Goal: Task Accomplishment & Management: Complete application form

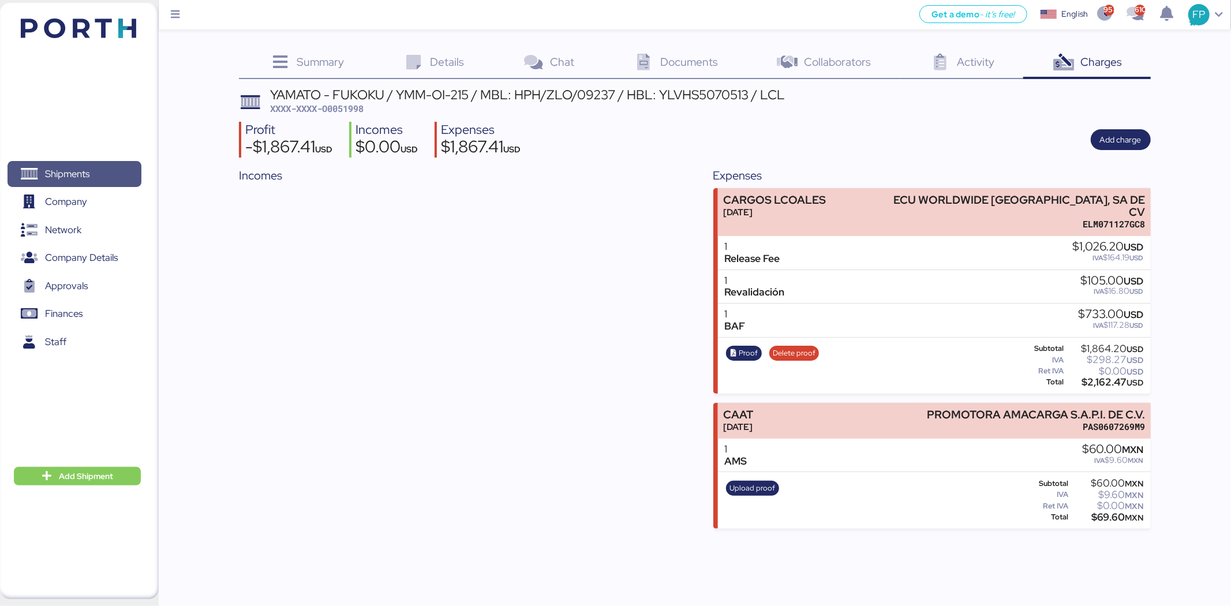
drag, startPoint x: 0, startPoint y: 0, endPoint x: 530, endPoint y: 15, distance: 529.9
click at [85, 168] on span "Shipments" at bounding box center [67, 174] width 44 height 17
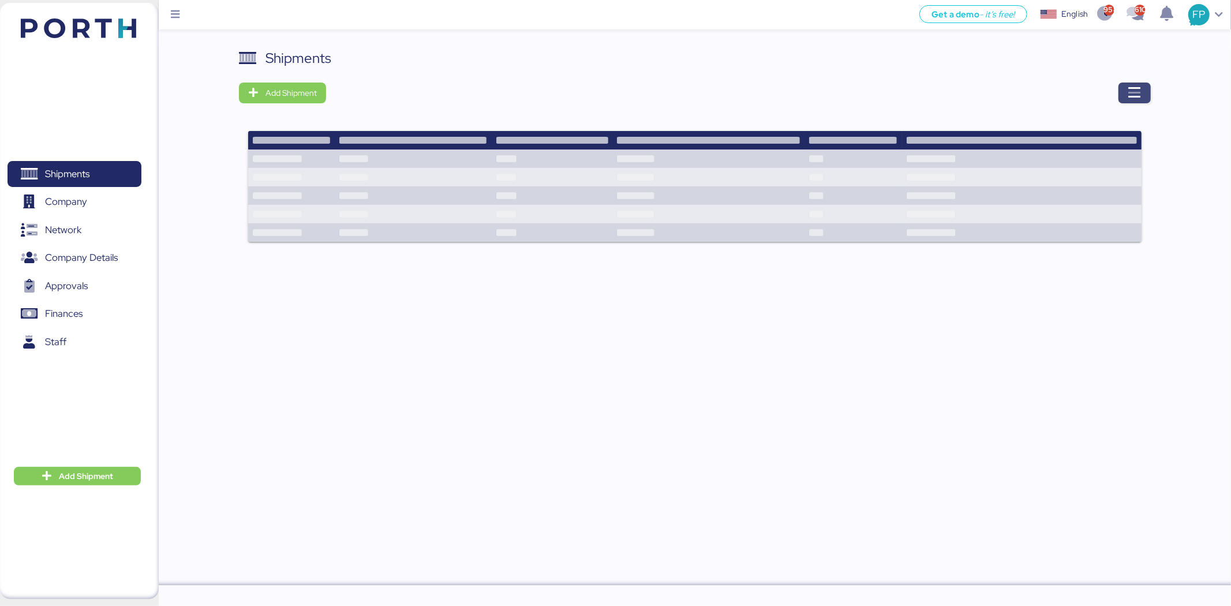
click at [1134, 87] on icon "button" at bounding box center [1135, 93] width 14 height 14
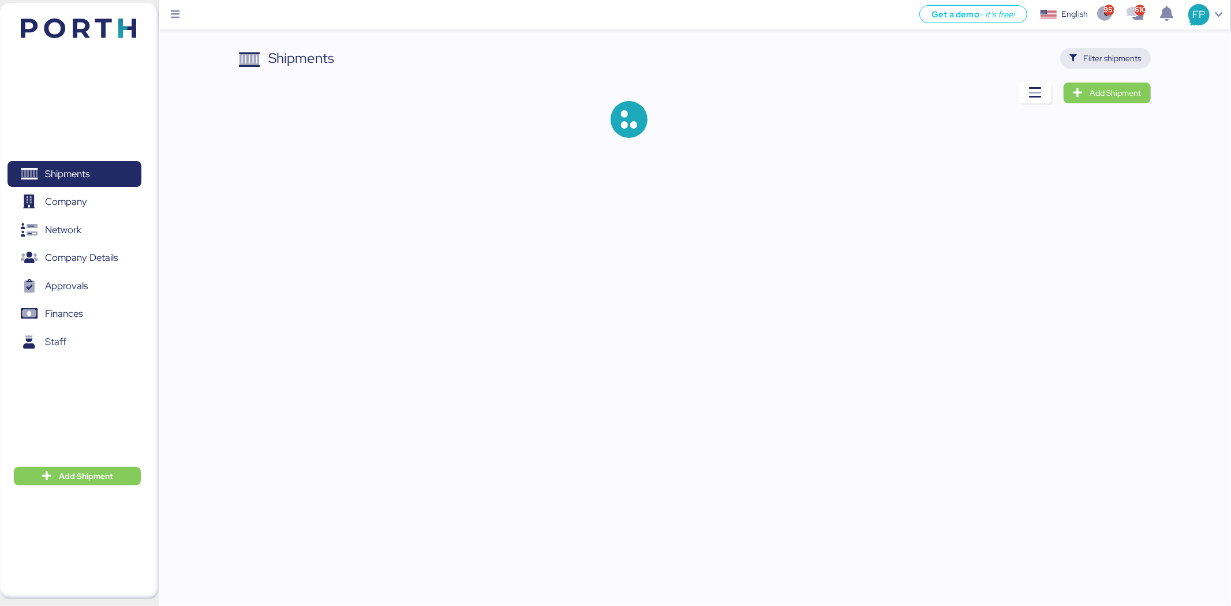
click at [1116, 65] on span "Filter shipments" at bounding box center [1113, 58] width 58 height 14
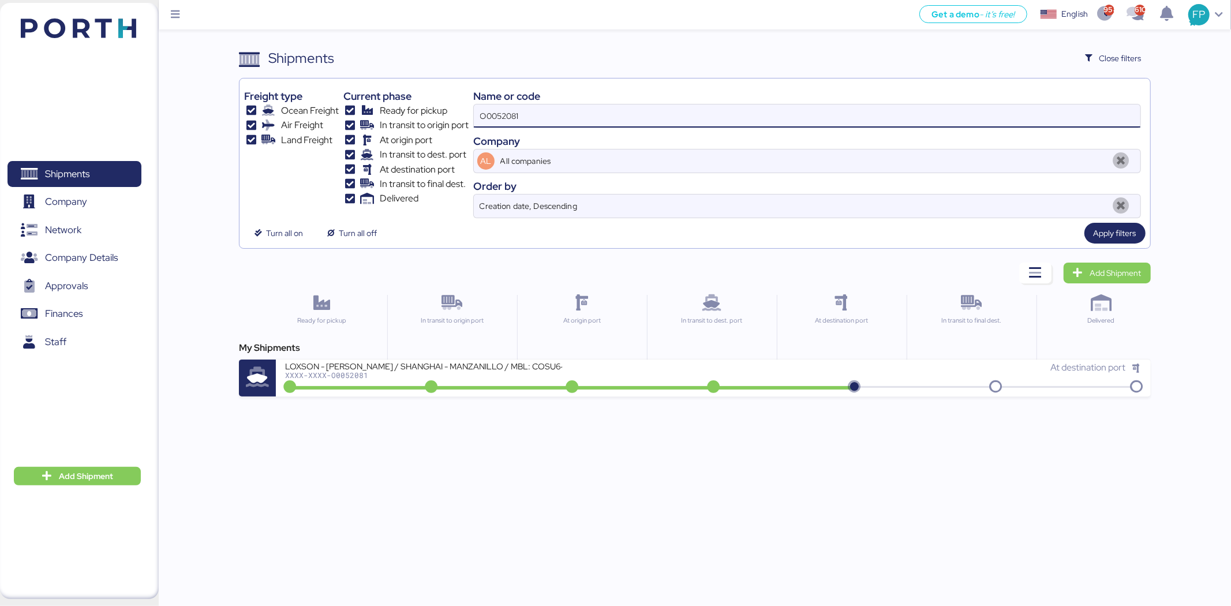
click at [512, 120] on input "O0052081" at bounding box center [807, 115] width 666 height 23
paste input "10"
type input "O0052010"
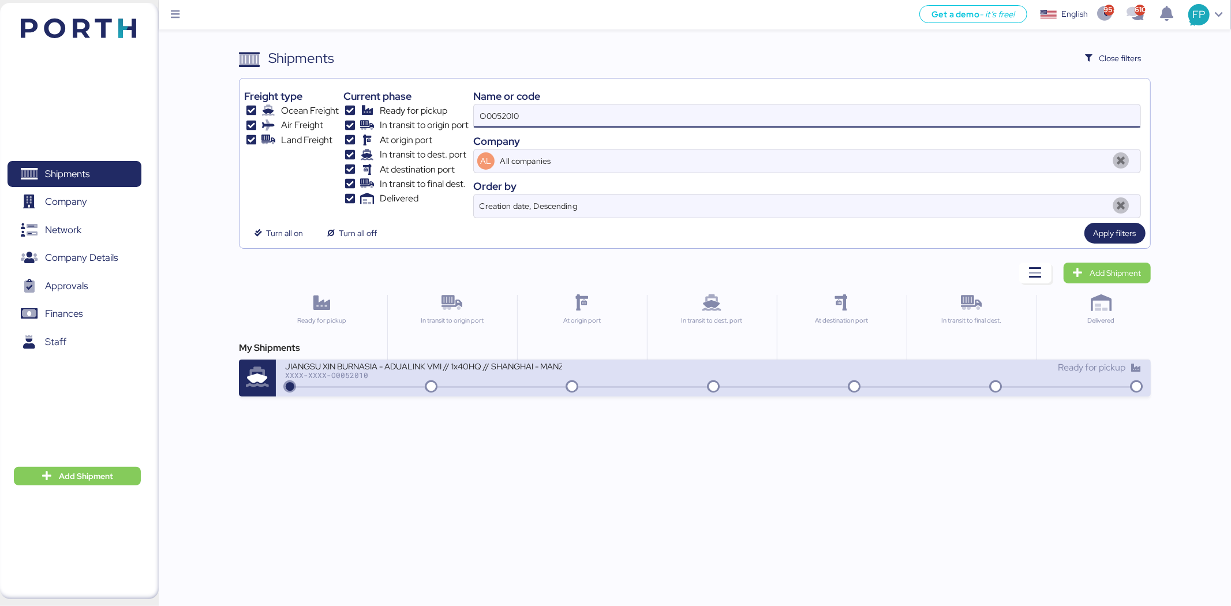
click at [514, 367] on div "JIANGSU XIN BURNASIA - ADUALINK VMI // 1x40HQ // SHANGHAI - MANZANILLO / HBL: B…" at bounding box center [423, 366] width 277 height 10
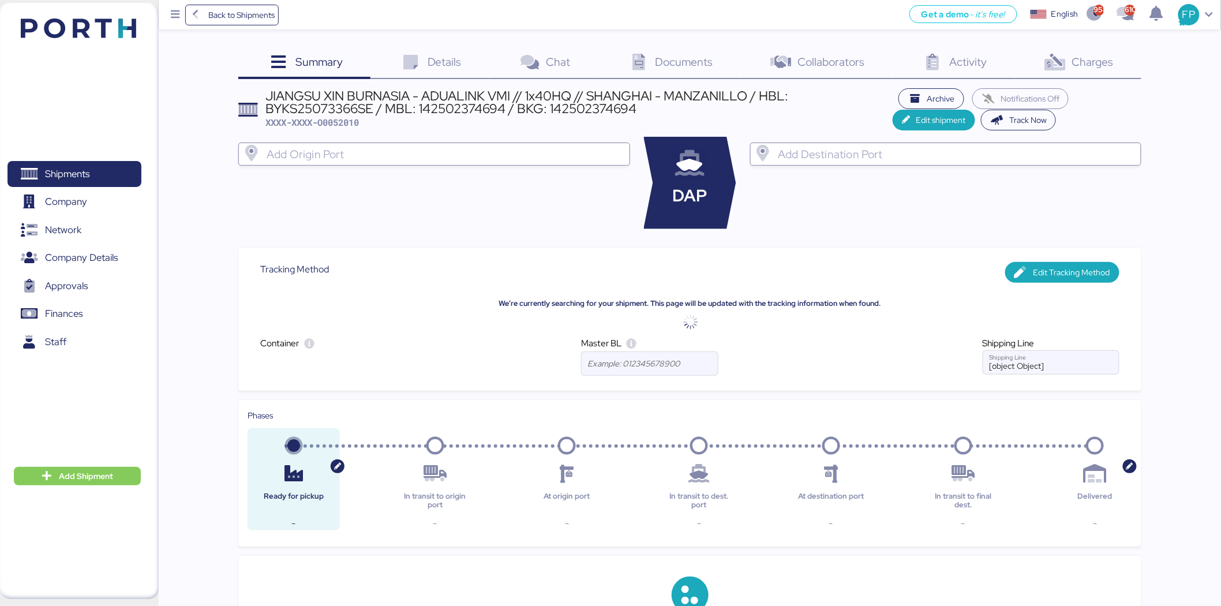
click at [1066, 64] on icon at bounding box center [1055, 62] width 25 height 17
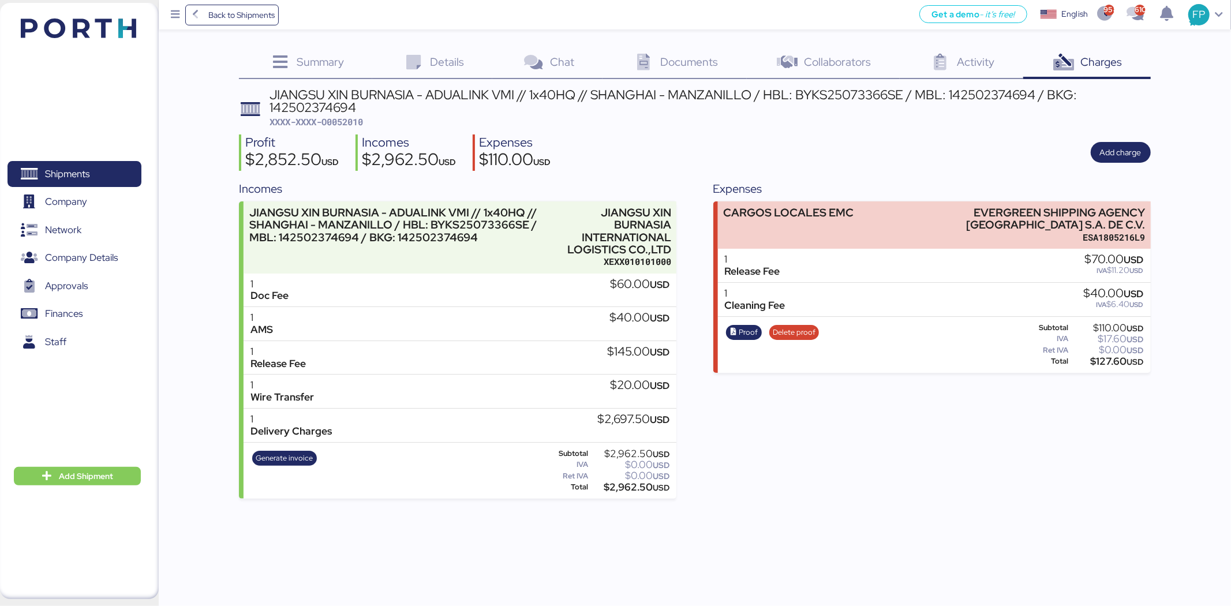
click at [347, 123] on span "XXXX-XXXX-O0052010" at bounding box center [315, 122] width 93 height 12
copy span "O0052010"
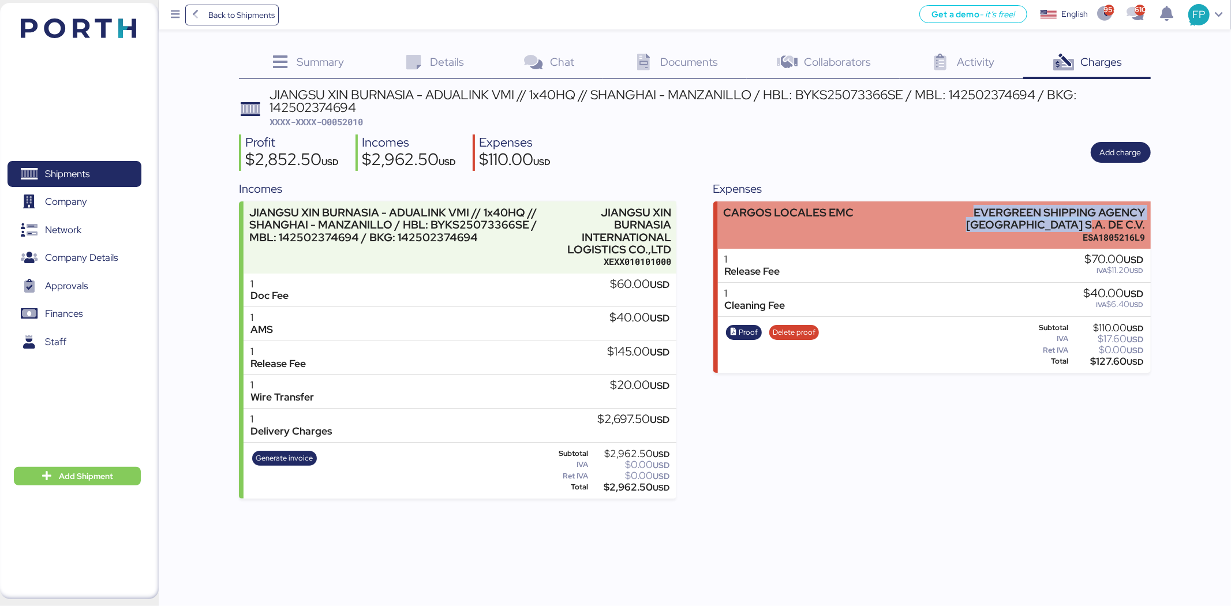
drag, startPoint x: 903, startPoint y: 211, endPoint x: 1148, endPoint y: 226, distance: 245.7
click at [1148, 226] on div "CARGOS LOCALES EMC EVERGREEN SHIPPING AGENCY MEXICO S.A. DE C.V. ESA1805216L9" at bounding box center [934, 225] width 433 height 48
copy div "EVERGREEN SHIPPING AGENCY MEXICO S.A. DE C.V."
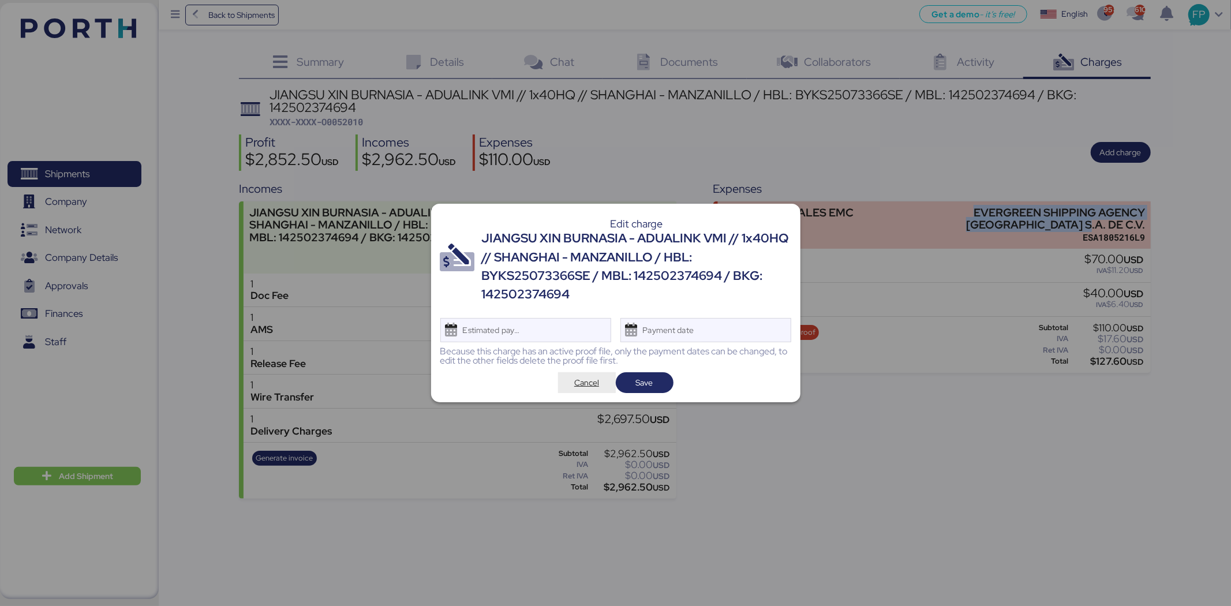
click at [585, 379] on span "Cancel" at bounding box center [586, 383] width 25 height 14
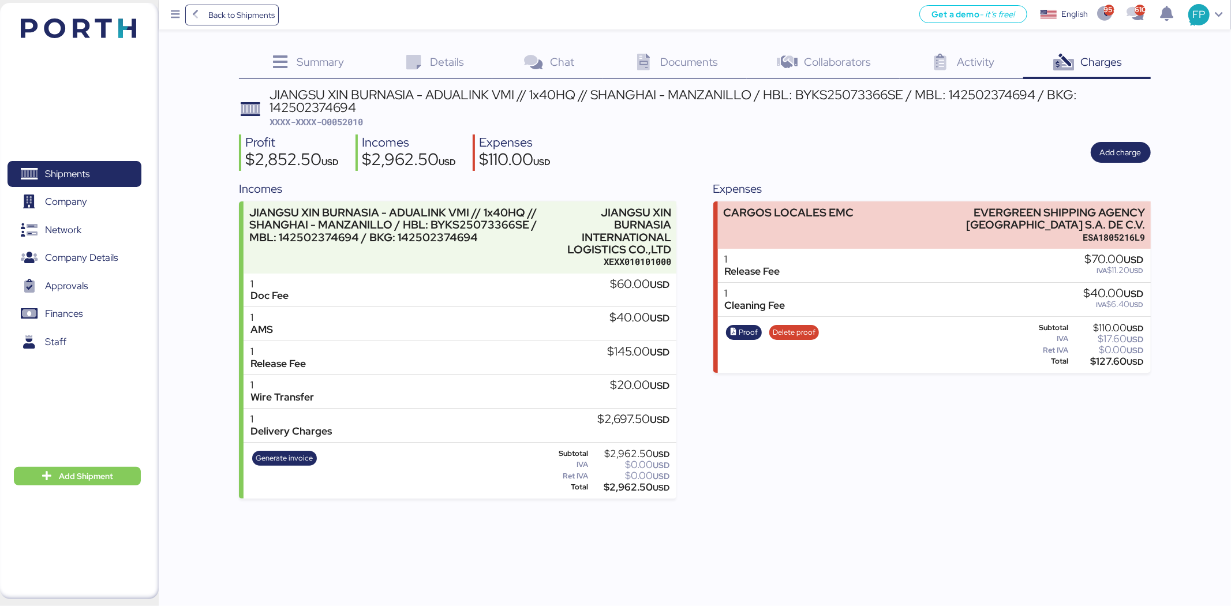
click at [1109, 361] on div "$127.60 USD" at bounding box center [1106, 361] width 73 height 9
copy div "127.60"
click at [869, 94] on div "JIANGSU XIN BURNASIA - ADUALINK VMI // 1x40HQ // SHANGHAI - MANZANILLO / HBL: B…" at bounding box center [709, 101] width 881 height 26
click at [979, 95] on div "JIANGSU XIN BURNASIA - ADUALINK VMI // 1x40HQ // SHANGHAI - MANZANILLO / HBL: B…" at bounding box center [709, 101] width 881 height 26
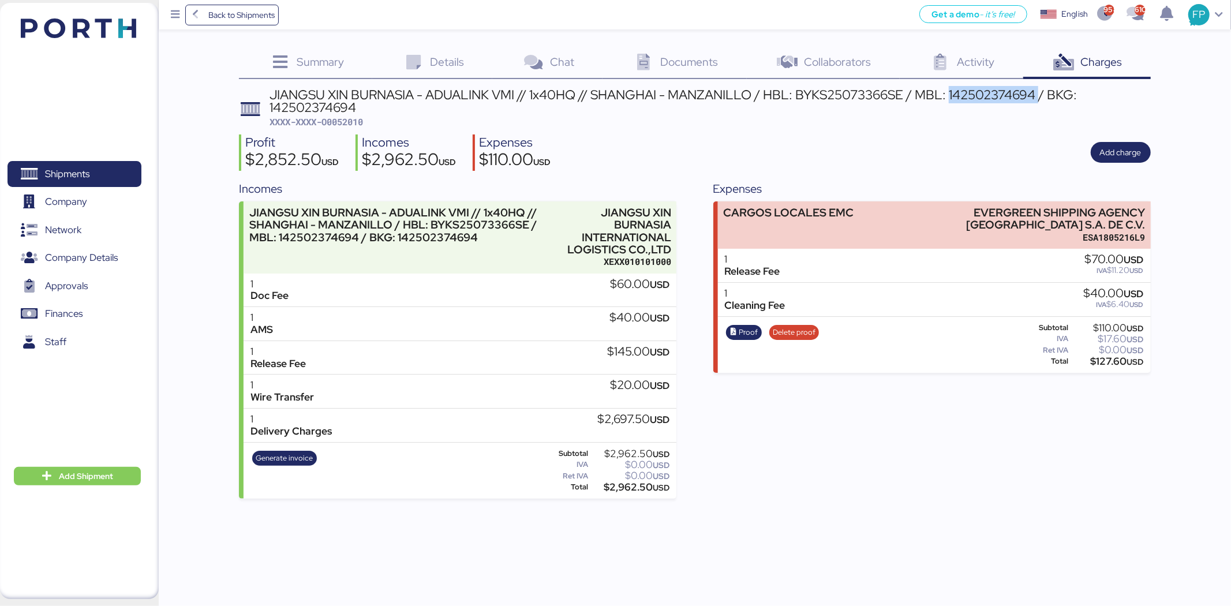
click at [979, 95] on div "JIANGSU XIN BURNASIA - ADUALINK VMI // 1x40HQ // SHANGHAI - MANZANILLO / HBL: B…" at bounding box center [709, 101] width 881 height 26
copy div "142502374694"
click at [1112, 362] on div "$127.60 USD" at bounding box center [1106, 361] width 73 height 9
copy div "127.60"
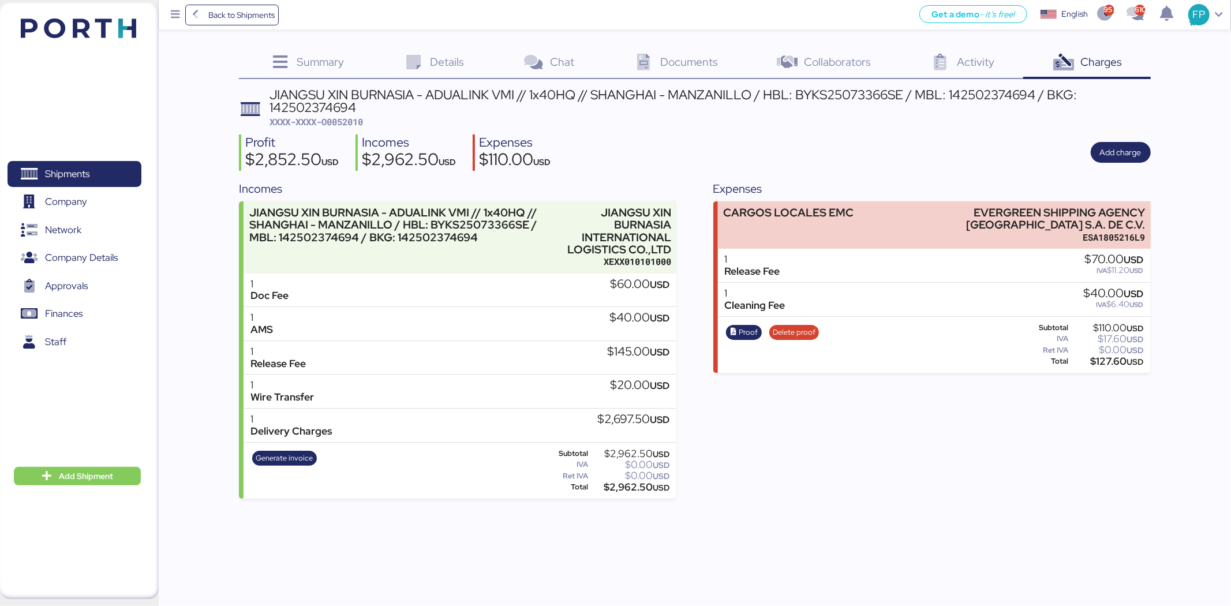
click at [986, 98] on div "JIANGSU XIN BURNASIA - ADUALINK VMI // 1x40HQ // SHANGHAI - MANZANILLO / HBL: B…" at bounding box center [709, 101] width 881 height 26
click at [986, 97] on div "JIANGSU XIN BURNASIA - ADUALINK VMI // 1x40HQ // SHANGHAI - MANZANILLO / HBL: B…" at bounding box center [709, 101] width 881 height 26
copy div "142502374694"
click at [1004, 98] on div "JIANGSU XIN BURNASIA - ADUALINK VMI // 1x40HQ // SHANGHAI - MANZANILLO / HBL: B…" at bounding box center [709, 101] width 881 height 26
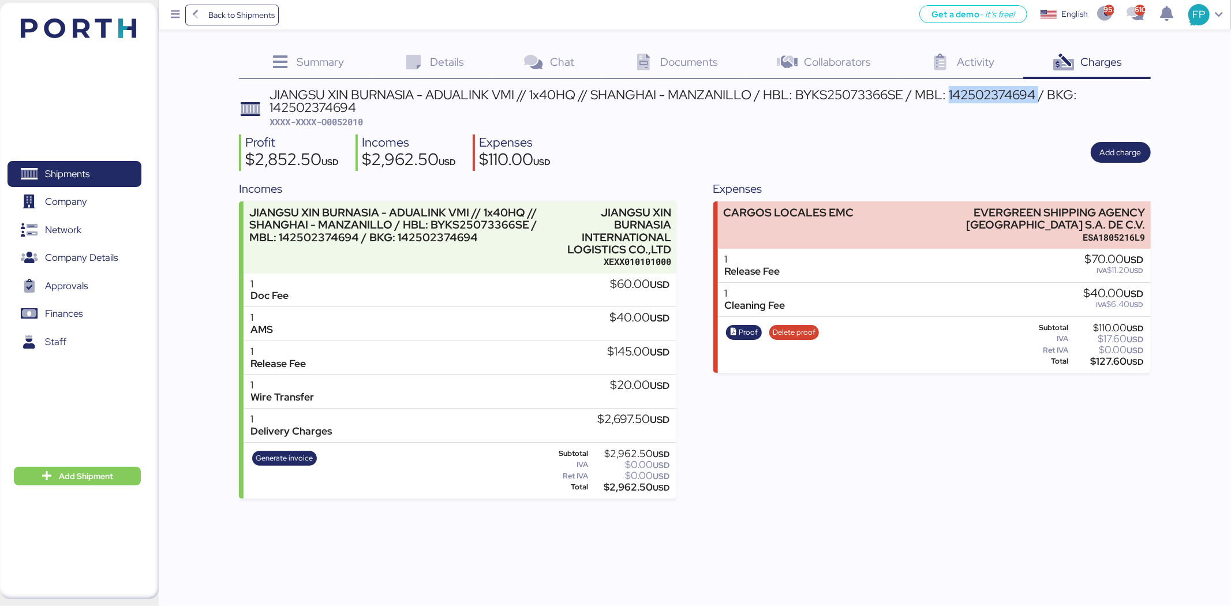
copy div "142502374694"
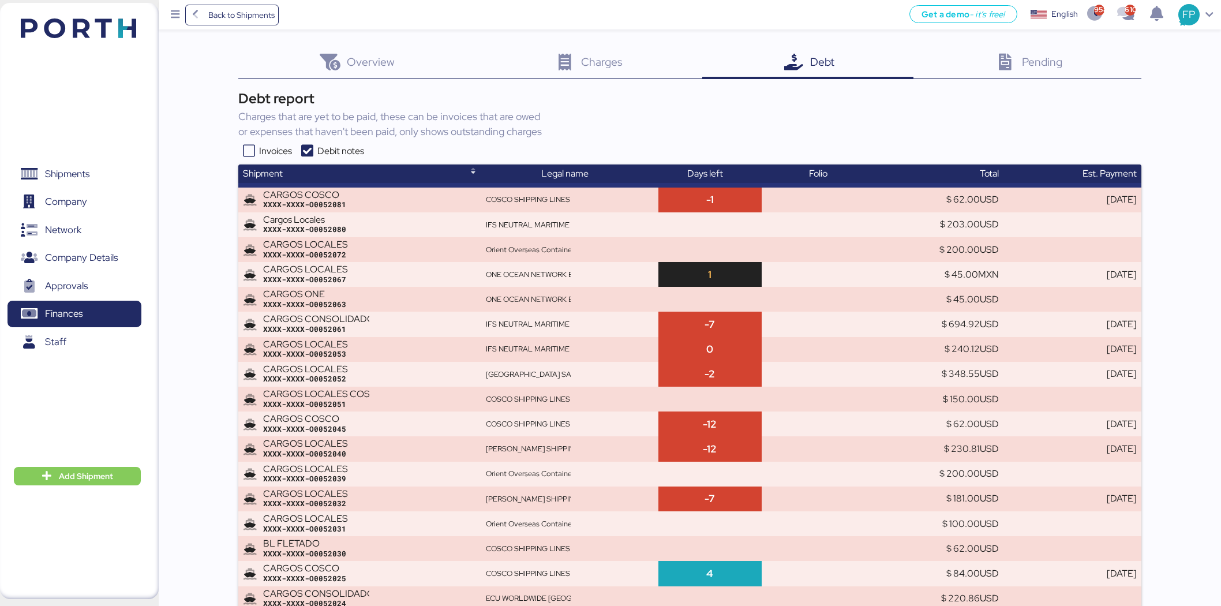
scroll to position [718, 0]
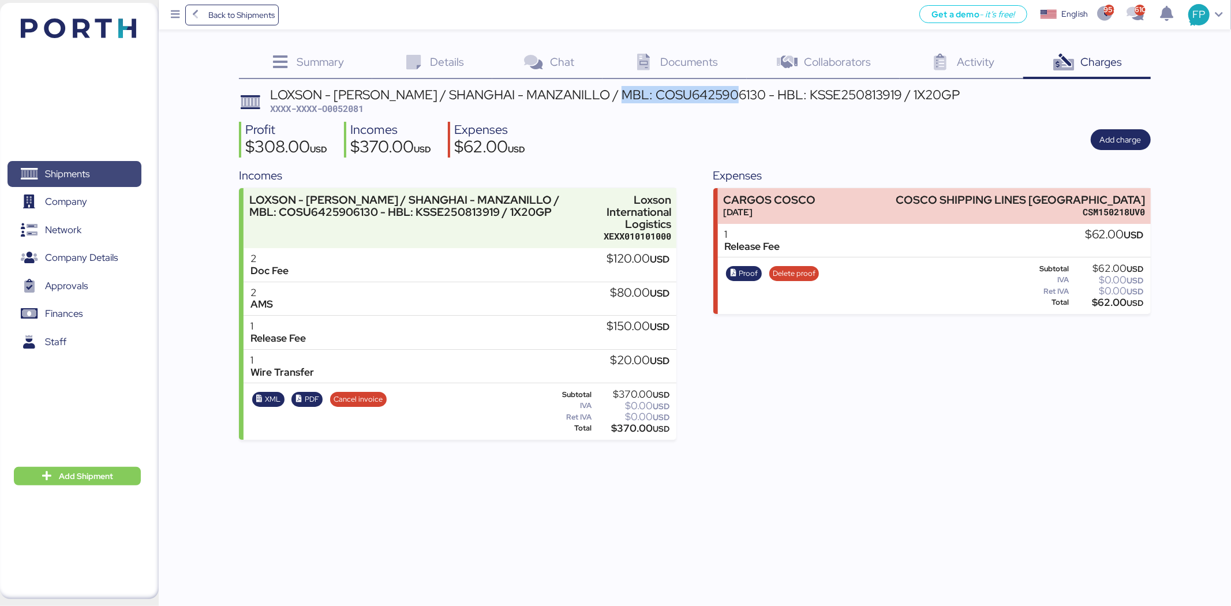
click at [96, 178] on span "Shipments" at bounding box center [74, 174] width 124 height 17
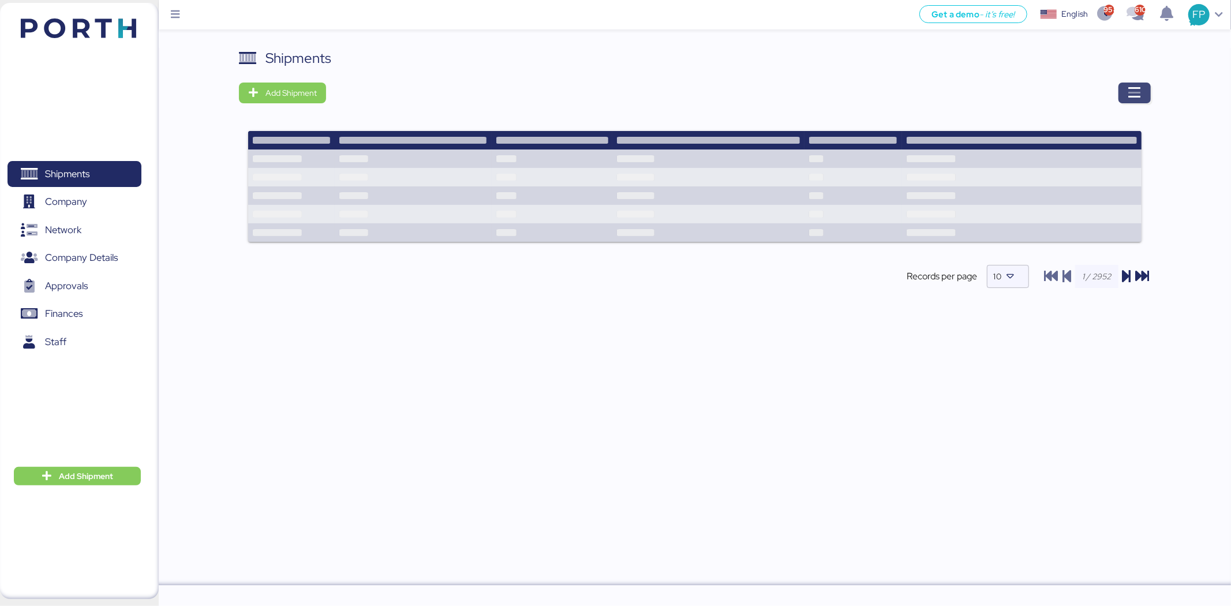
click at [1141, 84] on span "button" at bounding box center [1134, 93] width 32 height 21
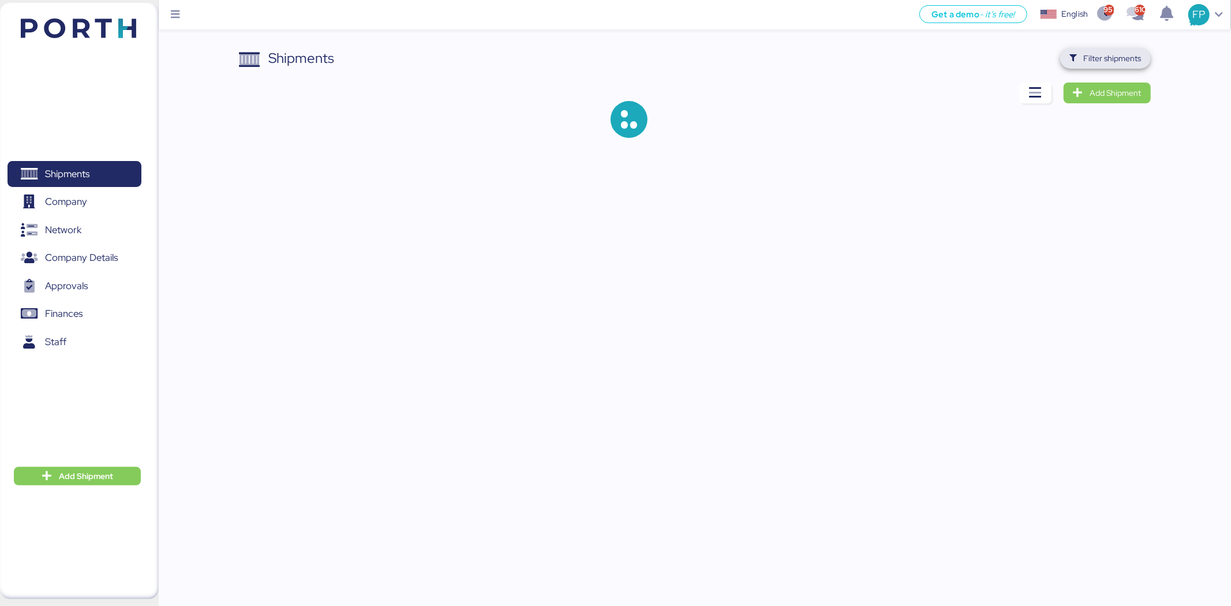
click at [1125, 68] on span "Filter shipments" at bounding box center [1105, 58] width 91 height 21
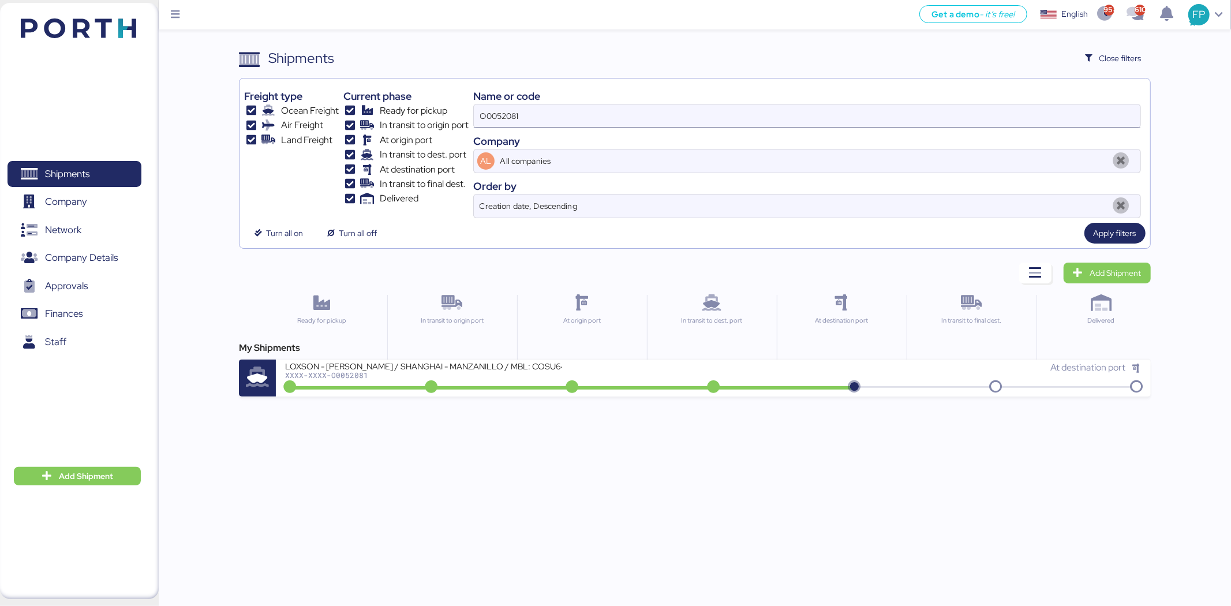
click at [519, 110] on input "O0052081" at bounding box center [807, 115] width 666 height 23
paste input "1934"
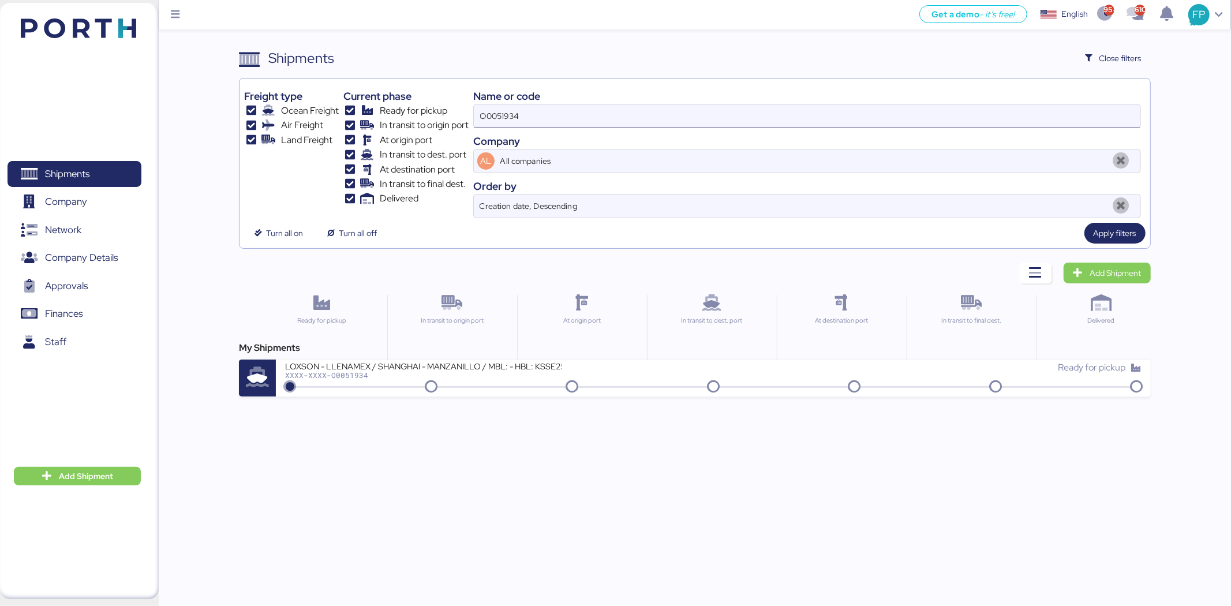
click at [496, 113] on input "O0051934" at bounding box center [807, 115] width 666 height 23
paste input
type input "O0051934"
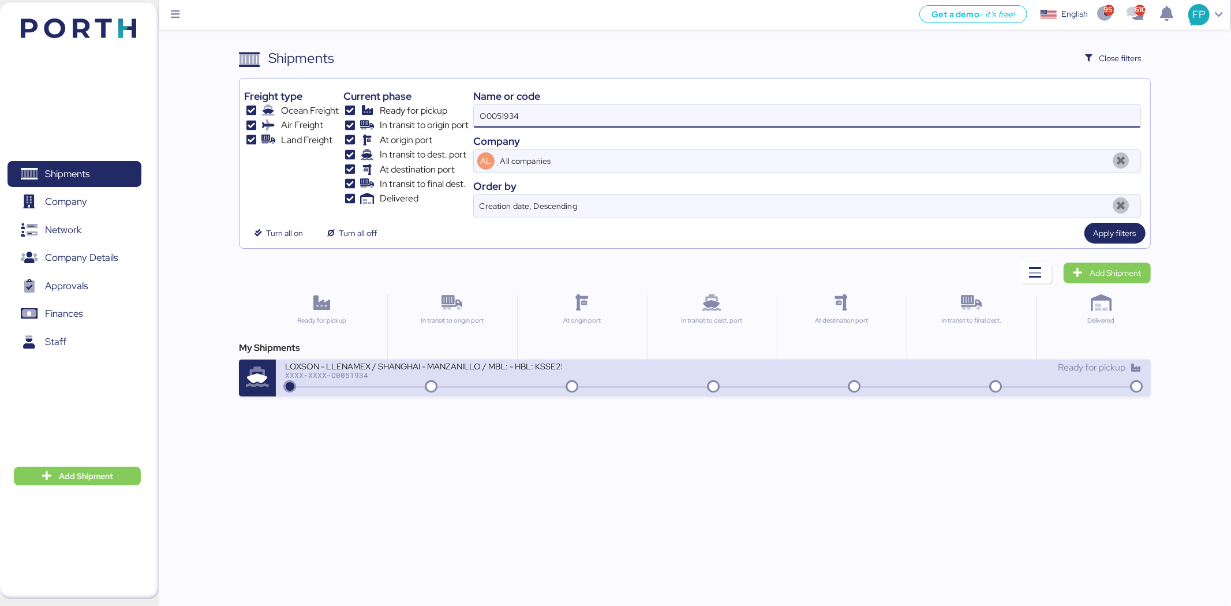
click at [500, 381] on div "LOXSON - LLENAMEX / SHANGHAI - MANZANILLO / MBL: - HBL: KSSE250707951 / LCL XXX…" at bounding box center [499, 373] width 428 height 25
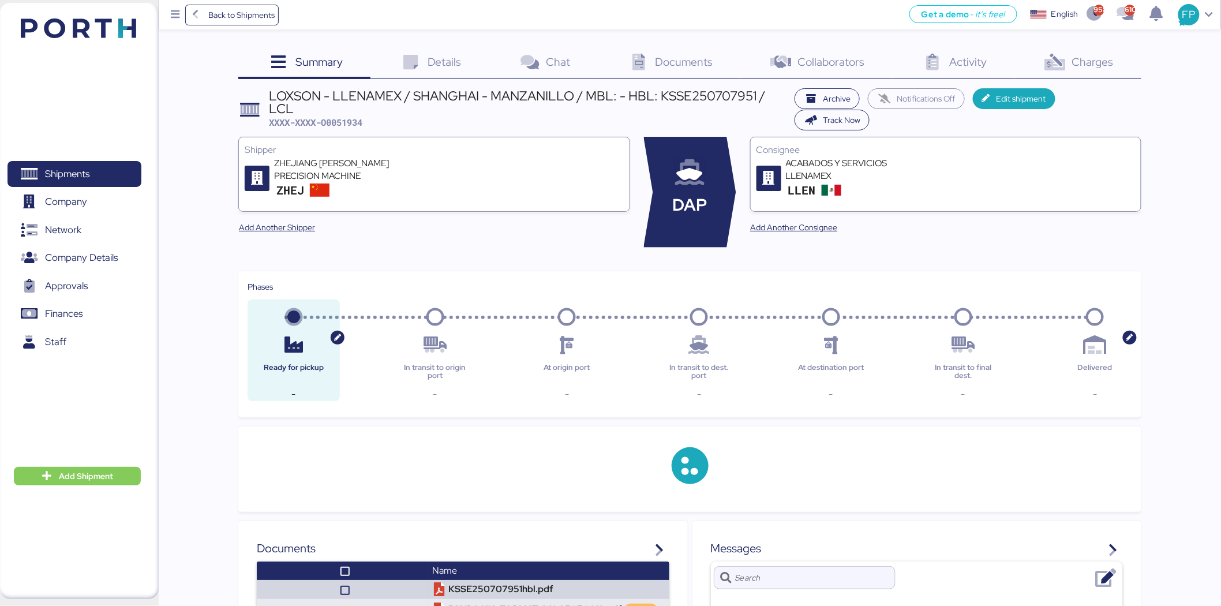
click at [1084, 48] on div "Charges 0" at bounding box center [1078, 63] width 126 height 31
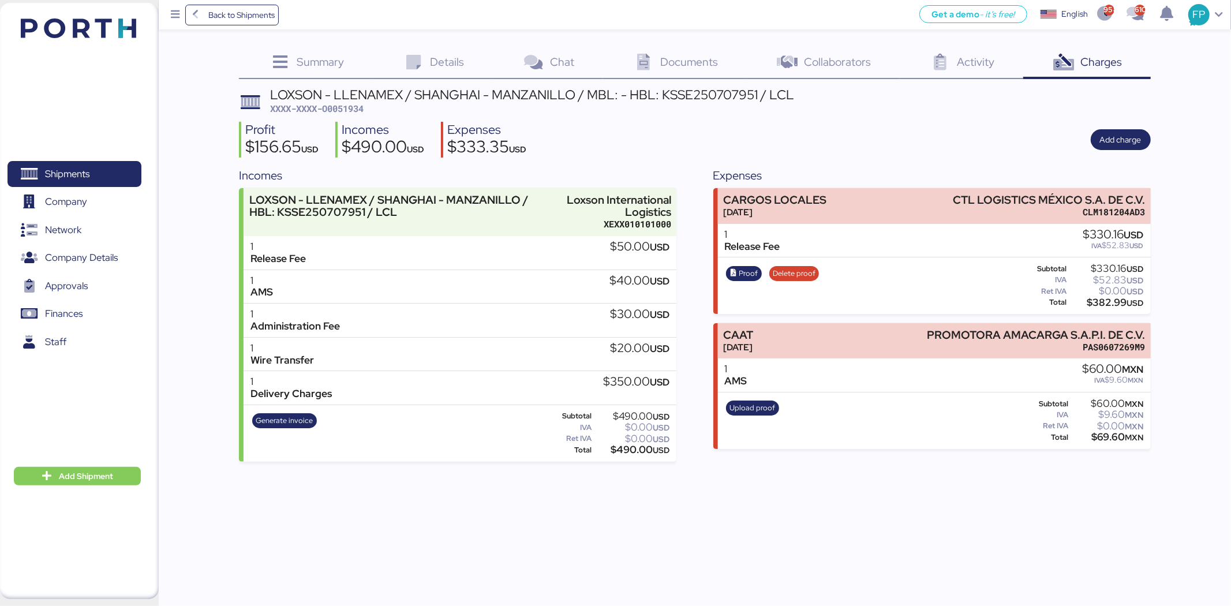
click at [341, 106] on span "XXXX-XXXX-O0051934" at bounding box center [316, 109] width 93 height 12
copy span "O0051934"
drag, startPoint x: 954, startPoint y: 200, endPoint x: 1157, endPoint y: 199, distance: 202.5
click at [1157, 199] on div "Summary 0 Details 0 Chat 0 Documents 0 Collaborators 0 Activity 0 Charges 0 LOX…" at bounding box center [615, 231] width 1231 height 462
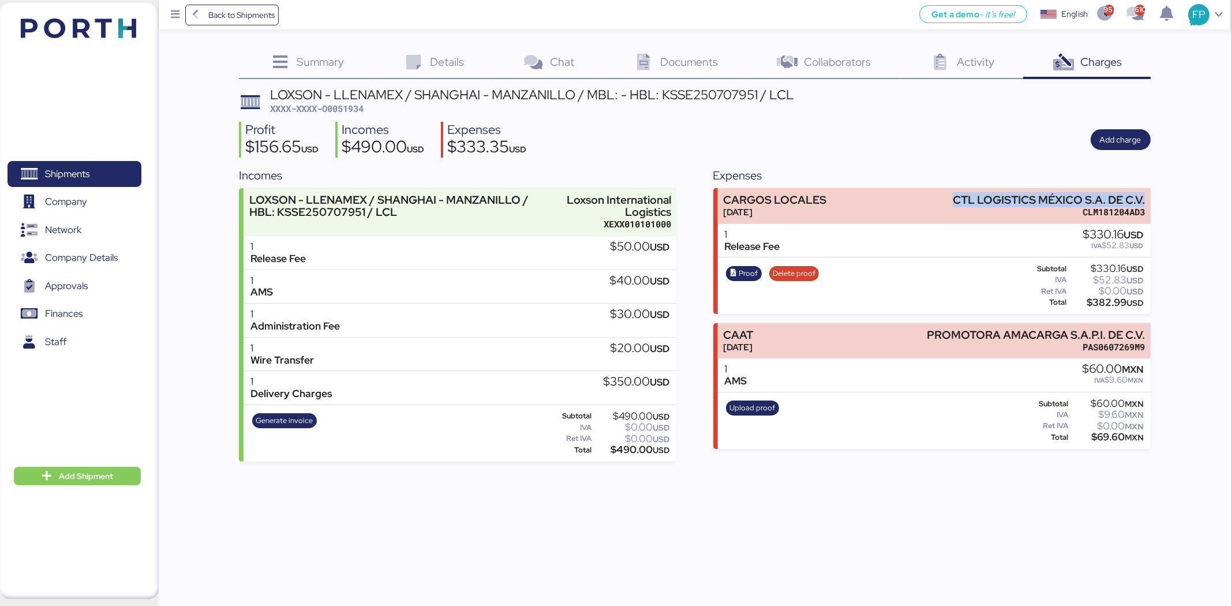
copy div "CTL LOGISTICS MÉXICO S.A. DE C.V."
click at [1109, 302] on div "$382.99 USD" at bounding box center [1106, 302] width 75 height 9
copy div "382.99"
click at [762, 269] on div "Proof Delete proof" at bounding box center [772, 285] width 100 height 47
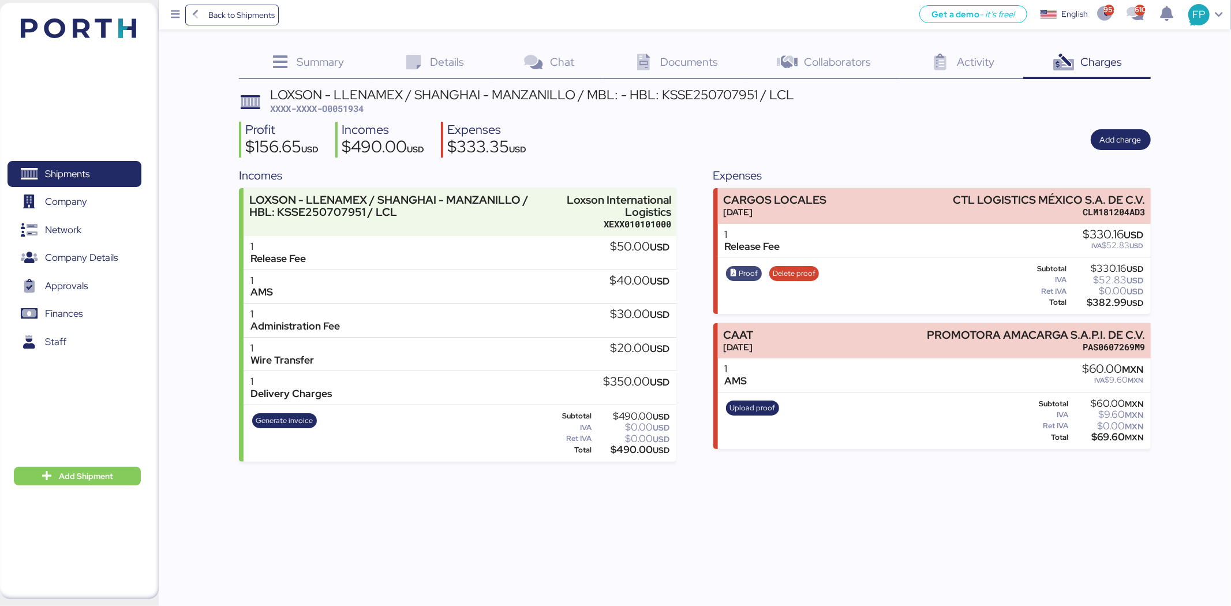
click at [757, 269] on span "Proof" at bounding box center [748, 273] width 19 height 13
click at [1110, 306] on div "$382.99 USD" at bounding box center [1106, 302] width 75 height 9
copy div "382.99"
click at [743, 277] on span "Proof" at bounding box center [748, 273] width 19 height 13
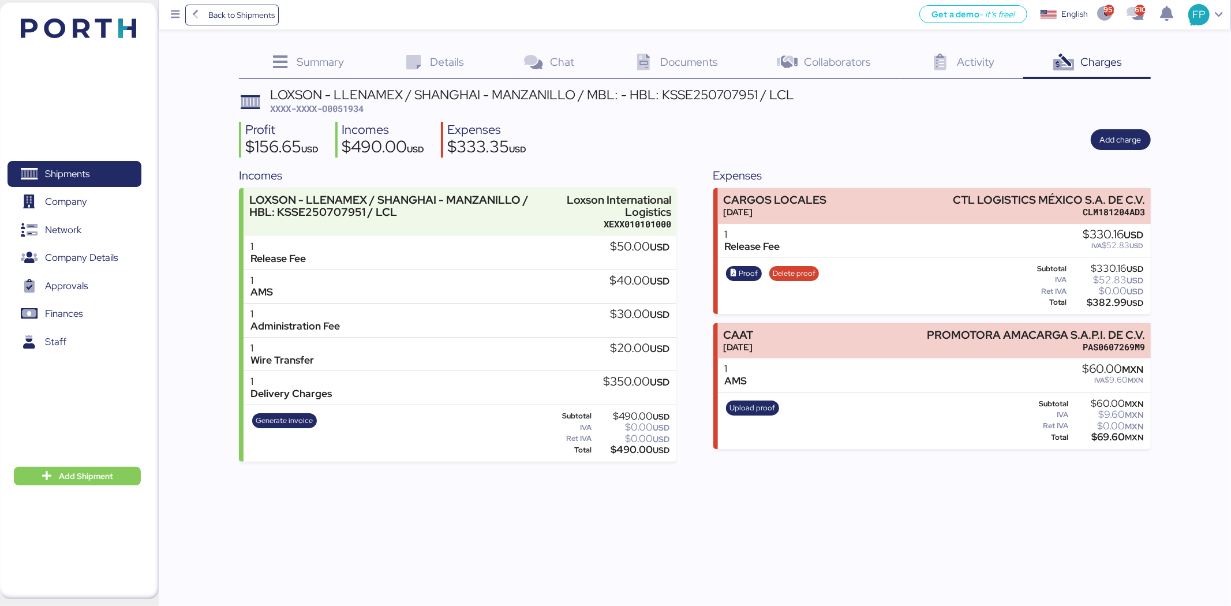
click at [707, 95] on div "LOXSON - LLENAMEX / SHANGHAI - MANZANILLO / MBL: - HBL: KSSE250707951 / LCL" at bounding box center [532, 94] width 524 height 13
click at [709, 95] on div "LOXSON - LLENAMEX / SHANGHAI - MANZANILLO / MBL: - HBL: KSSE250707951 / LCL" at bounding box center [532, 94] width 524 height 13
copy div "KSSE250707951"
click at [351, 110] on span "XXXX-XXXX-O0051934" at bounding box center [316, 109] width 93 height 12
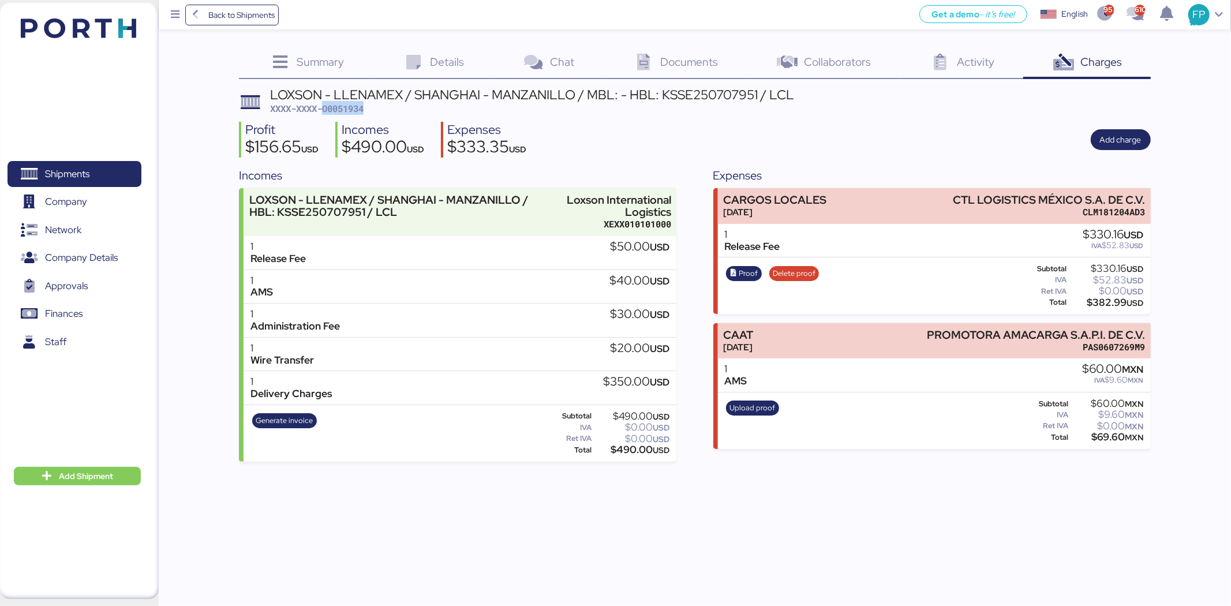
copy span "O0051934"
click at [84, 171] on span "Shipments" at bounding box center [67, 174] width 44 height 17
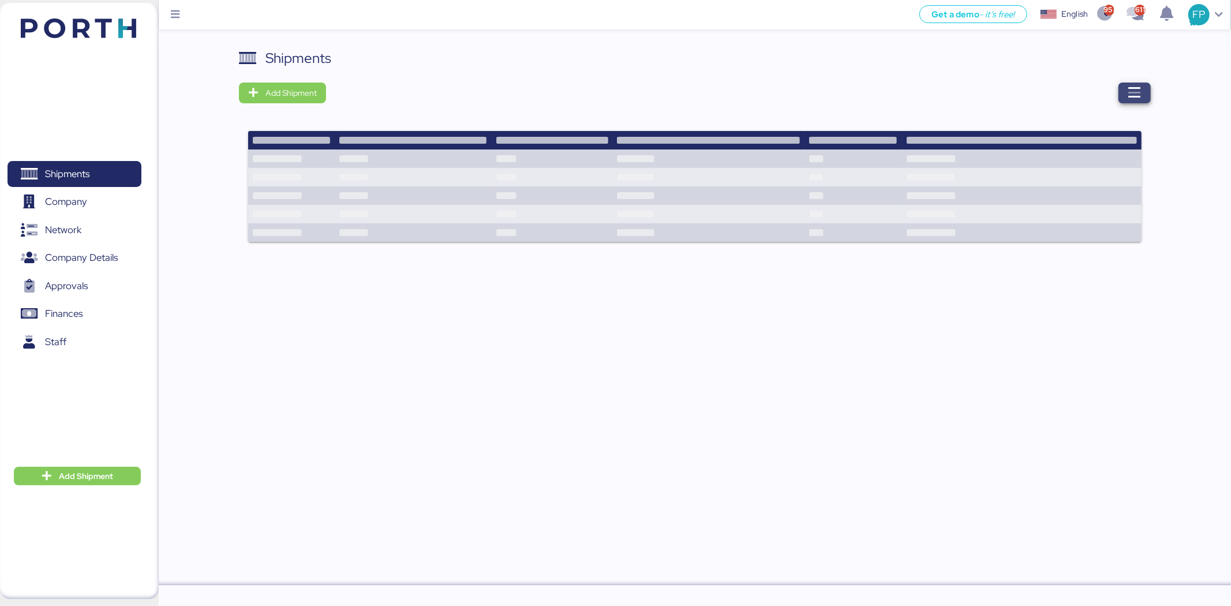
click at [1141, 102] on span "button" at bounding box center [1134, 93] width 32 height 21
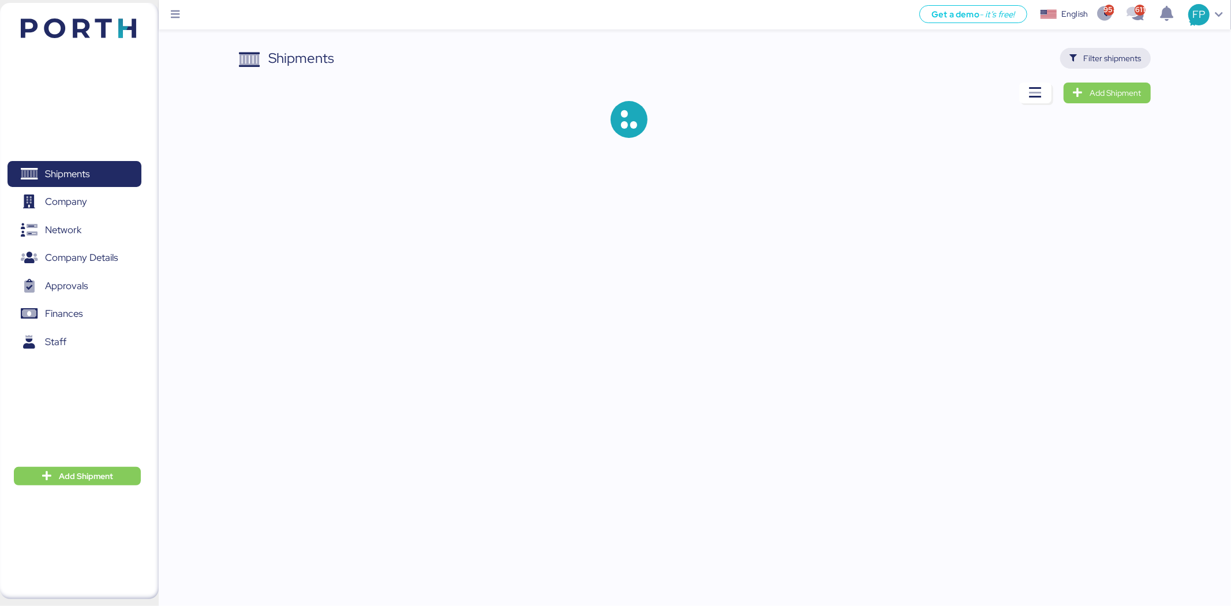
click at [1111, 59] on span "Filter shipments" at bounding box center [1113, 58] width 58 height 14
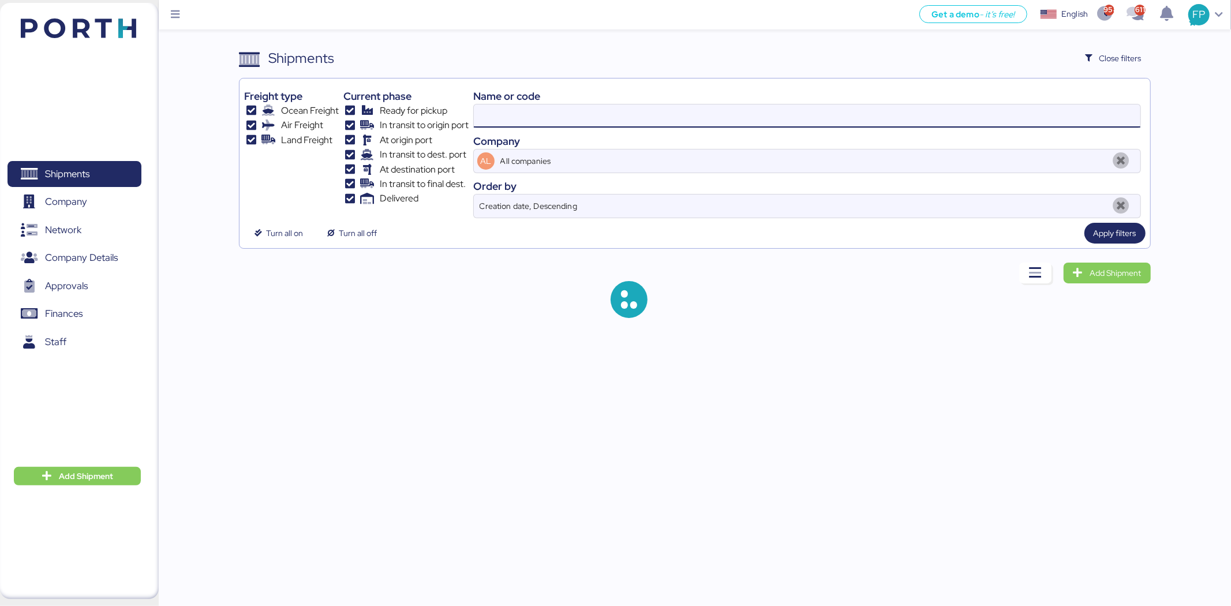
click at [500, 117] on input at bounding box center [807, 115] width 666 height 23
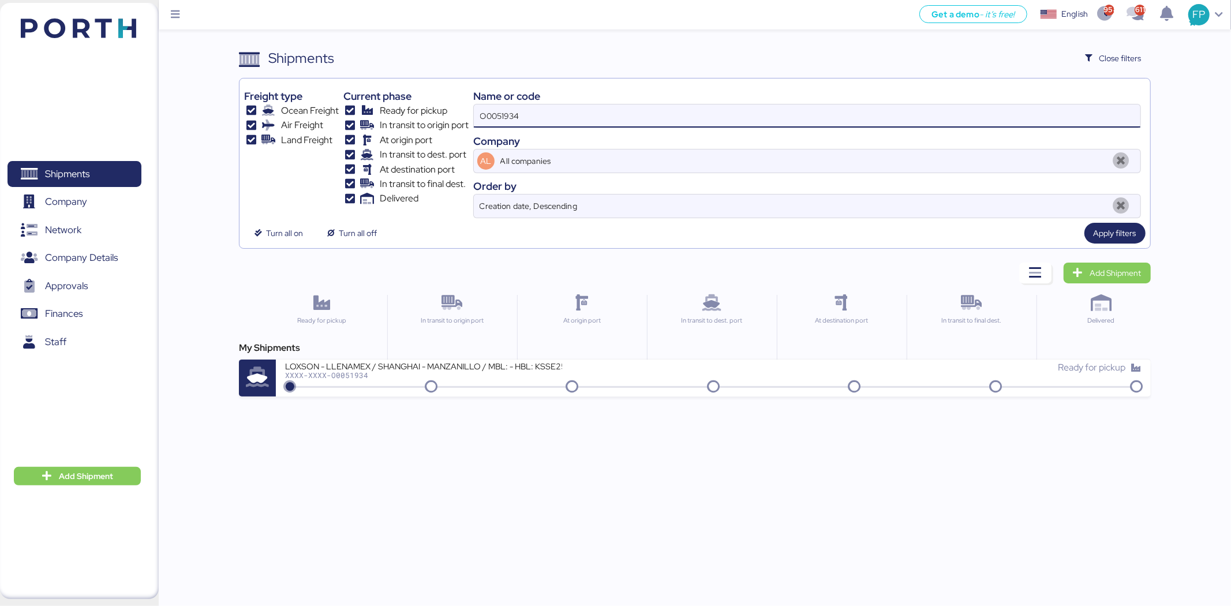
click at [500, 117] on input "O0051934" at bounding box center [807, 115] width 666 height 23
paste input "22"
type input "O0051922"
click at [514, 399] on div "Get a demo - it’s free! Get a demo English Inglés English 958 611 FP Shipments …" at bounding box center [615, 303] width 1231 height 606
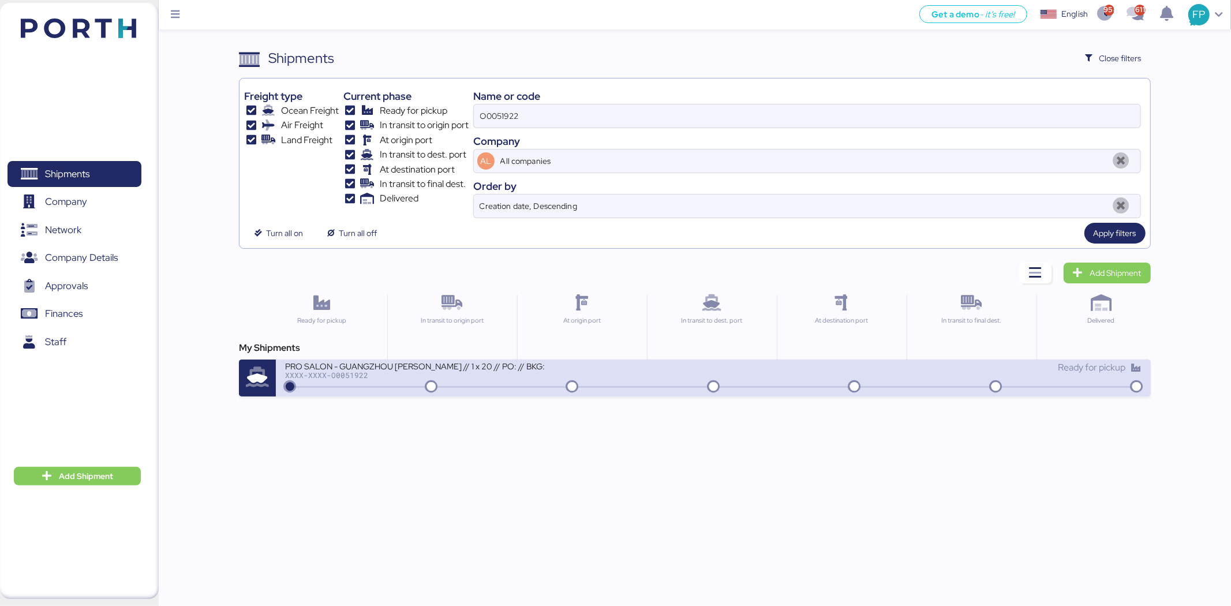
click at [511, 384] on div "PRO SALON - GUANGZHOU [PERSON_NAME] // 1 x 20 // PO: // BKG: XXXX-XXXX-O0051922" at bounding box center [499, 373] width 428 height 25
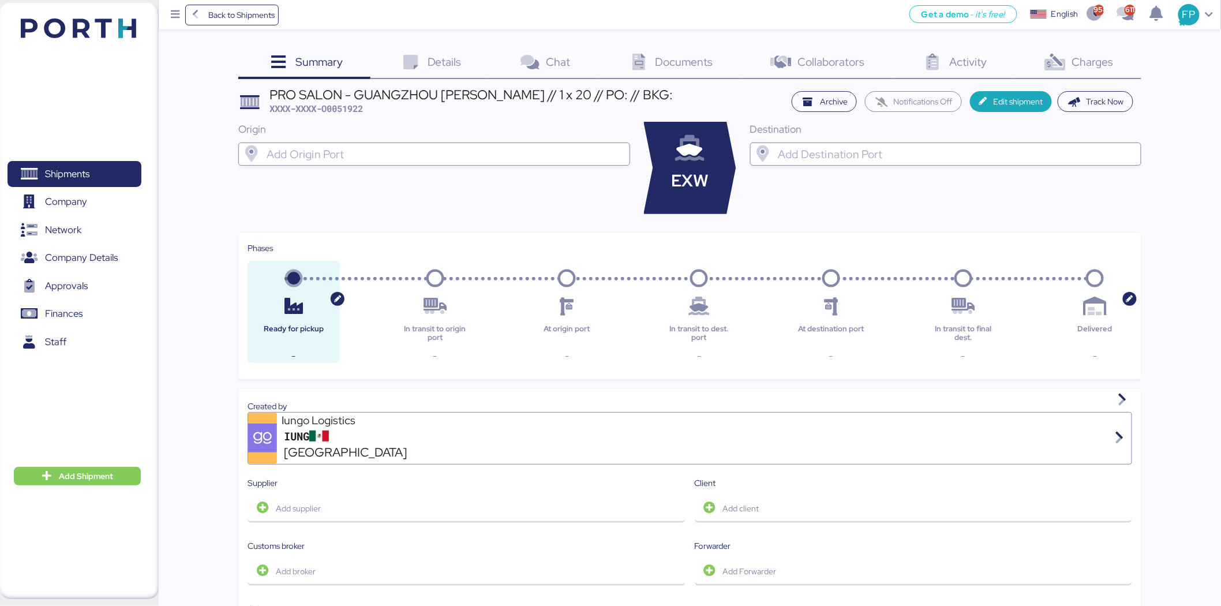
click at [1057, 66] on icon at bounding box center [1055, 62] width 25 height 17
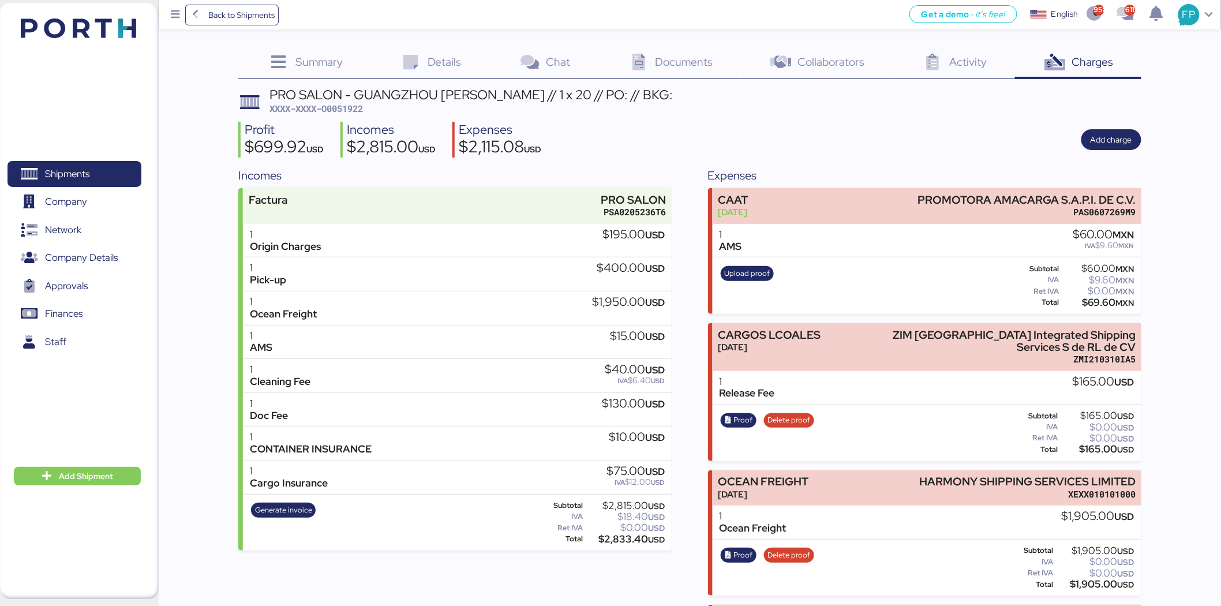
click at [352, 105] on span "XXXX-XXXX-O0051922" at bounding box center [315, 109] width 93 height 12
copy span "O0051922"
drag, startPoint x: 943, startPoint y: 333, endPoint x: 1166, endPoint y: 339, distance: 222.8
click at [1166, 339] on div "Summary 0 Details 0 Chat 0 Documents 0 Collaborators 0 Activity 0 Charges 0 PRO…" at bounding box center [610, 371] width 1221 height 743
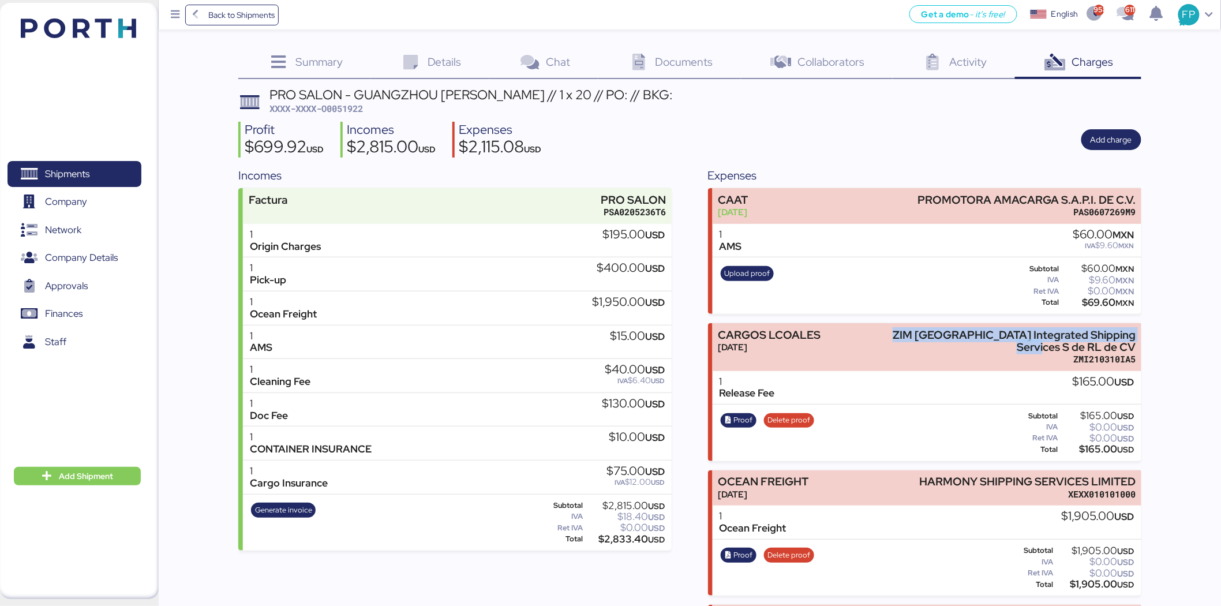
copy div "ZIM México Integrated Shipping Services S de RL"
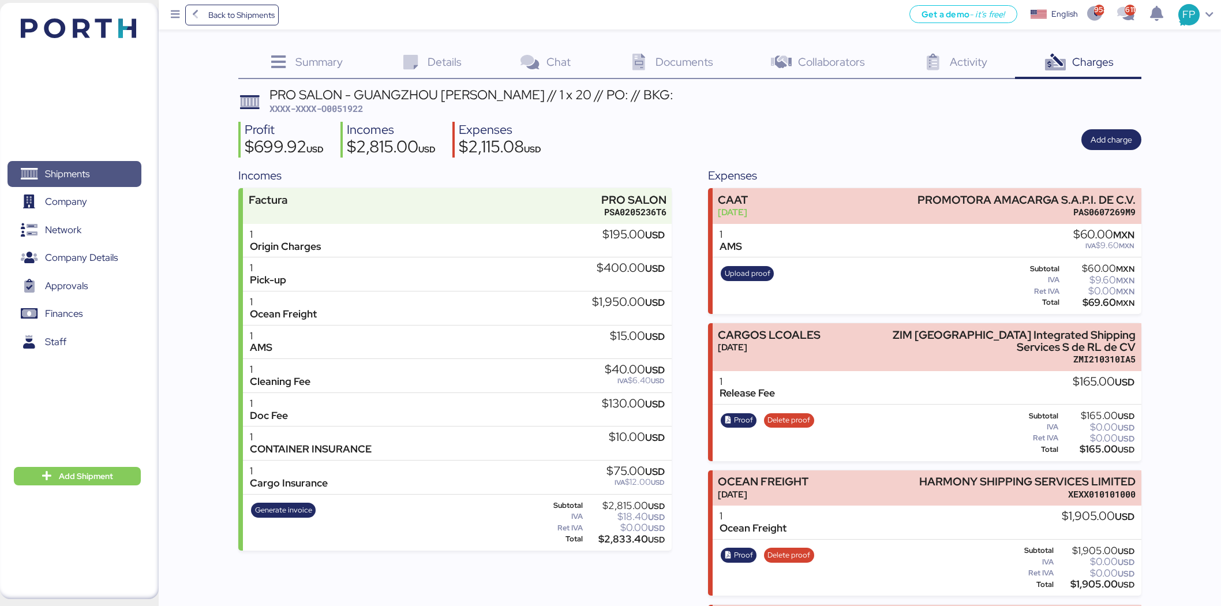
drag, startPoint x: 0, startPoint y: 0, endPoint x: 111, endPoint y: 175, distance: 207.8
click at [116, 179] on span "Shipments" at bounding box center [74, 174] width 124 height 17
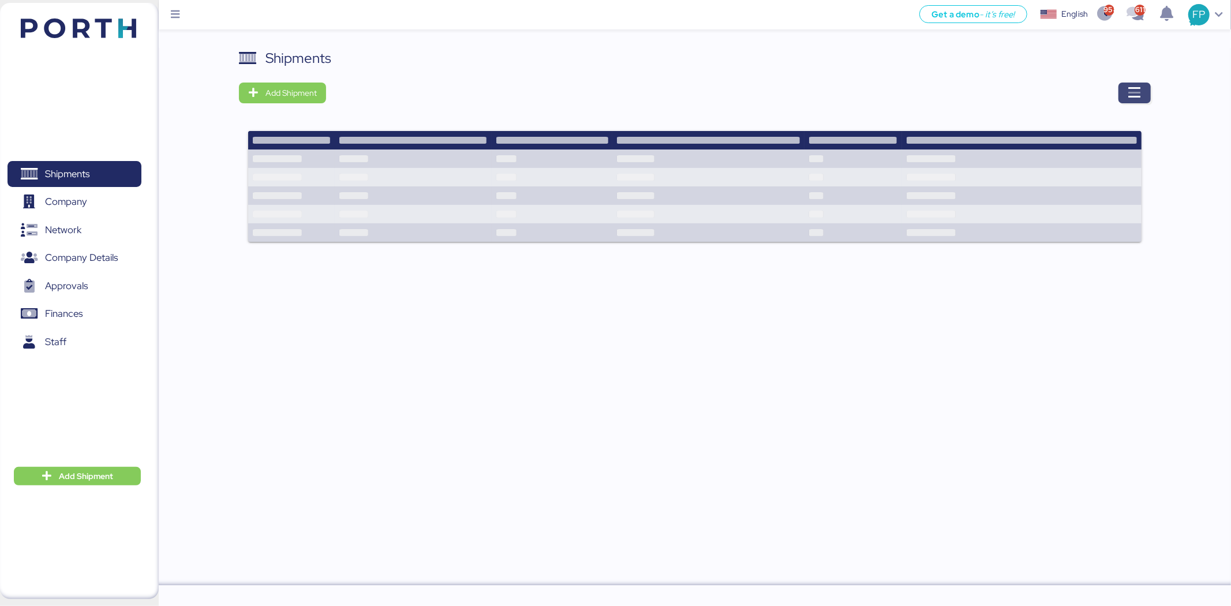
click at [1132, 100] on span "button" at bounding box center [1135, 93] width 14 height 16
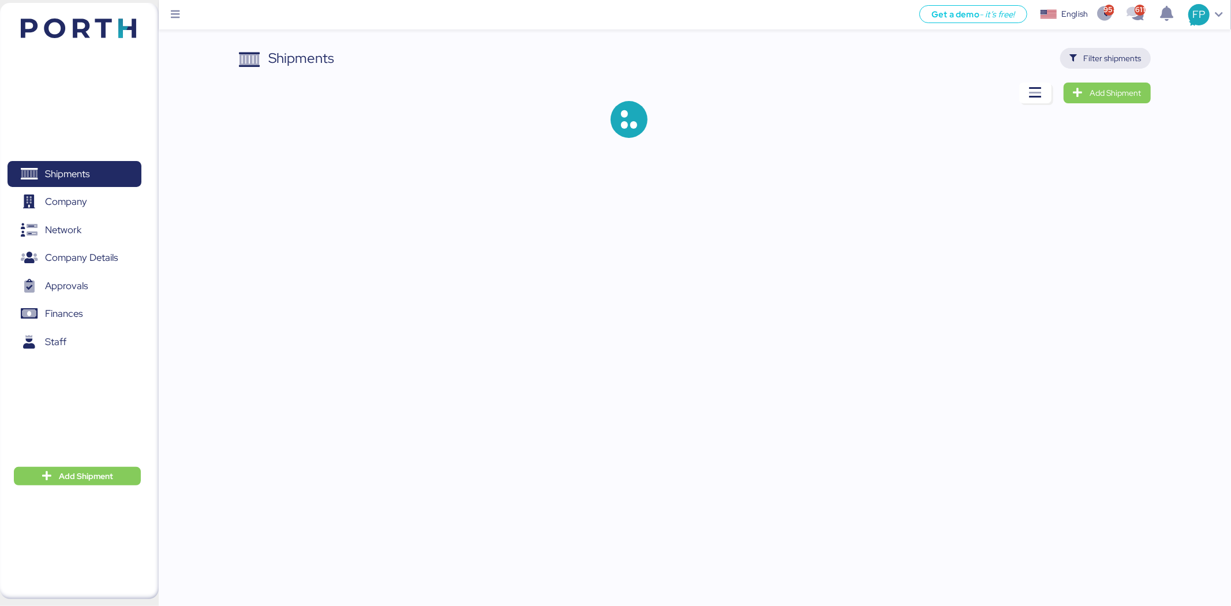
click at [1106, 59] on span "Filter shipments" at bounding box center [1113, 58] width 58 height 14
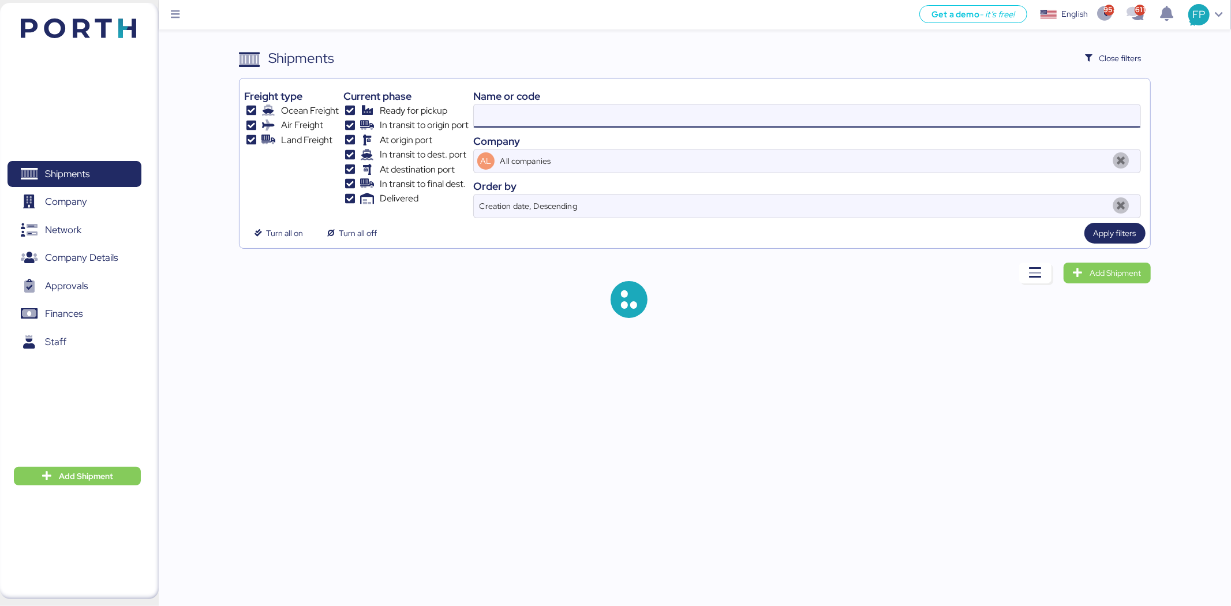
click at [502, 120] on input at bounding box center [807, 115] width 666 height 23
click at [502, 120] on input "O0052010" at bounding box center [807, 115] width 666 height 23
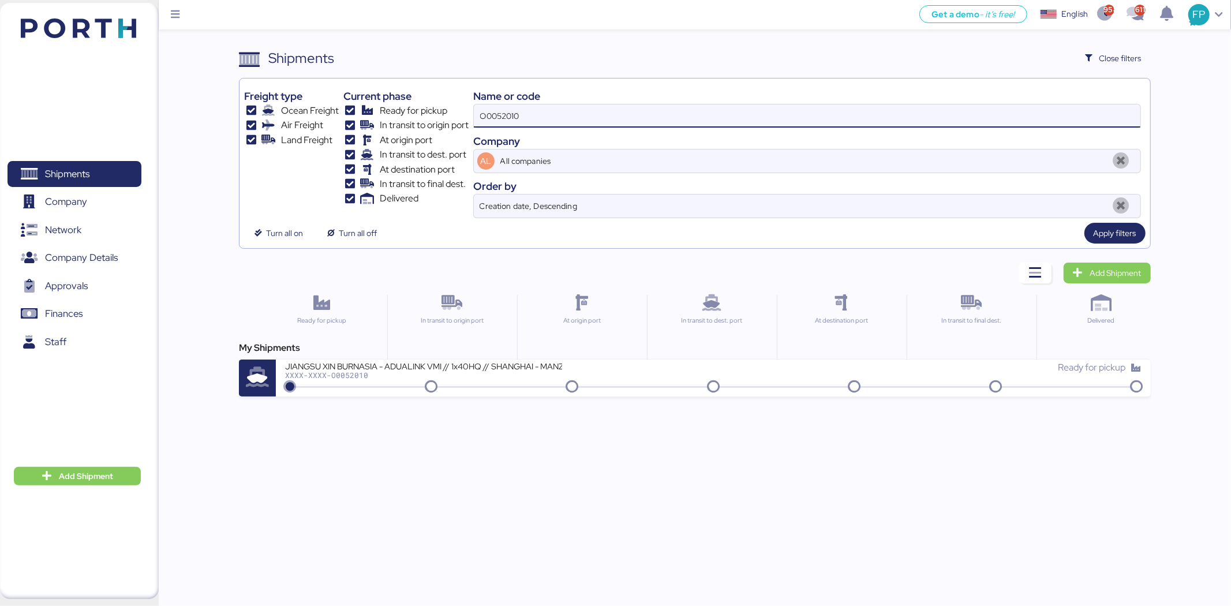
click at [502, 120] on input "O0052010" at bounding box center [807, 115] width 666 height 23
paste input "1922"
type input "O0051922"
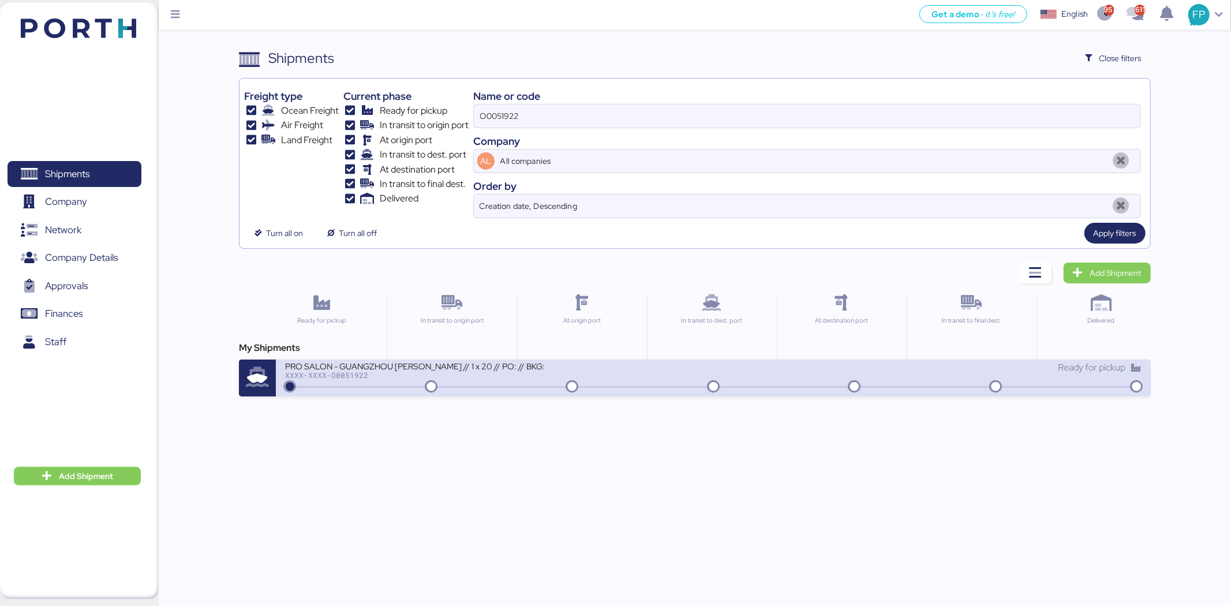
click at [516, 383] on div "PRO SALON - GUANGZHOU [PERSON_NAME] // 1 x 20 // PO: // BKG: XXXX-XXXX-O0051922" at bounding box center [499, 373] width 428 height 25
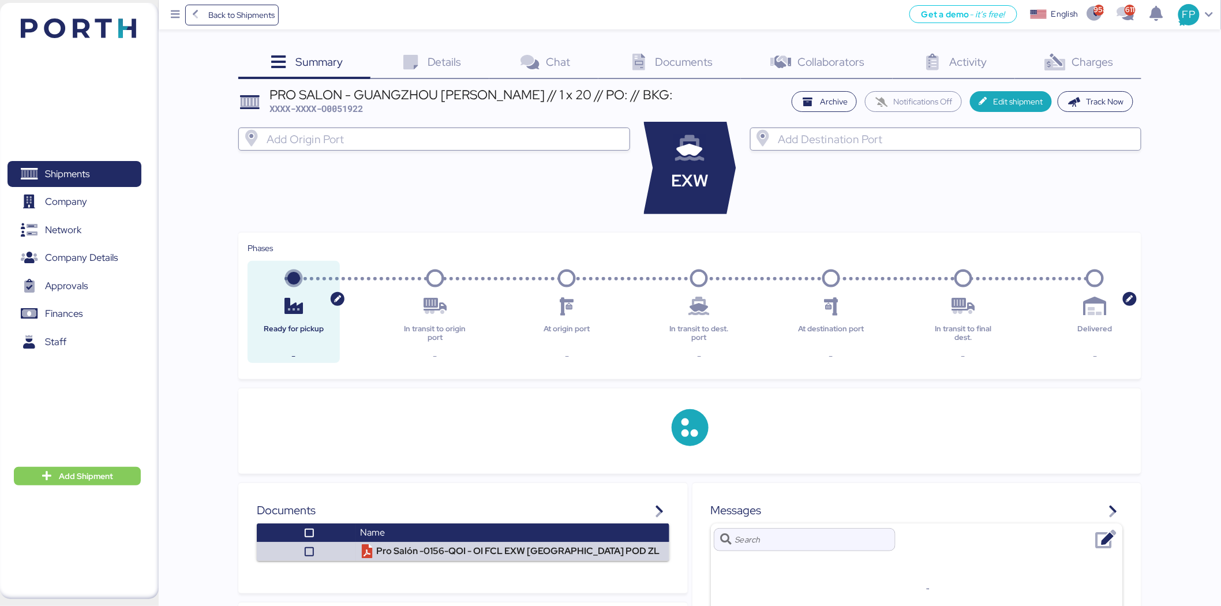
click at [1077, 62] on span "Charges" at bounding box center [1093, 61] width 42 height 15
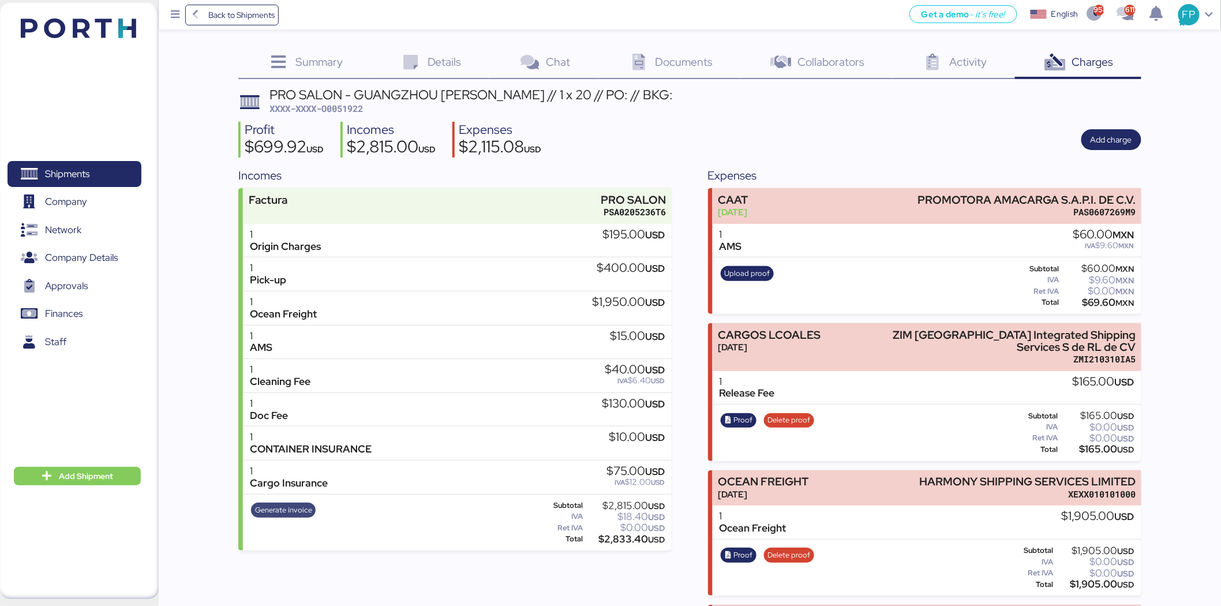
click at [289, 510] on span "Generate invoice" at bounding box center [283, 510] width 57 height 13
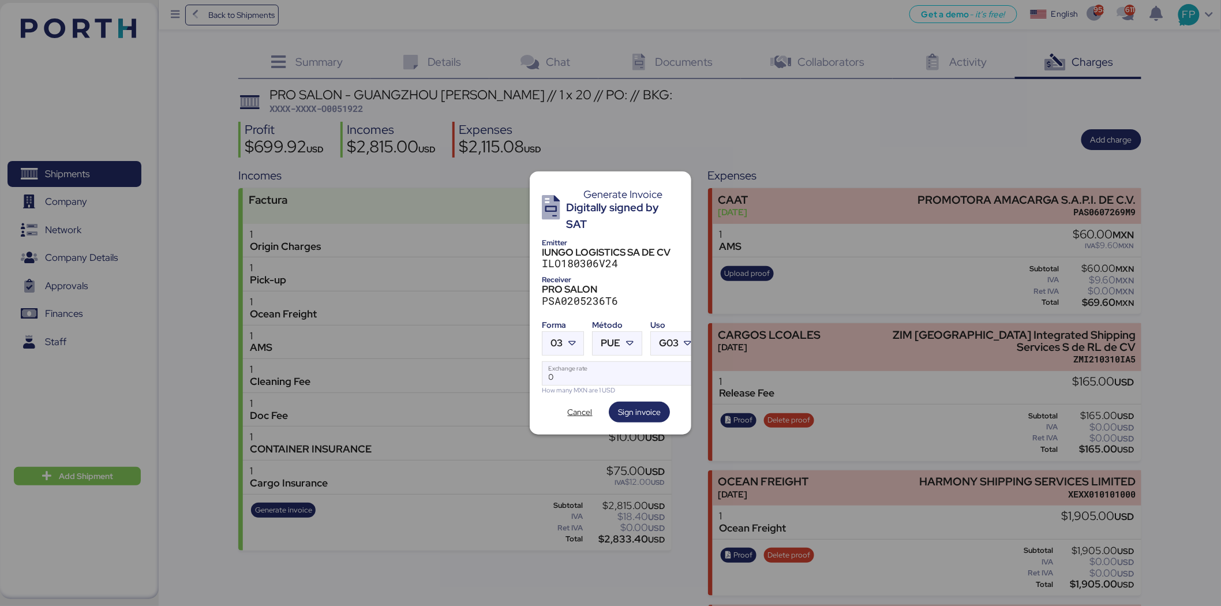
click at [459, 489] on div at bounding box center [610, 303] width 1221 height 606
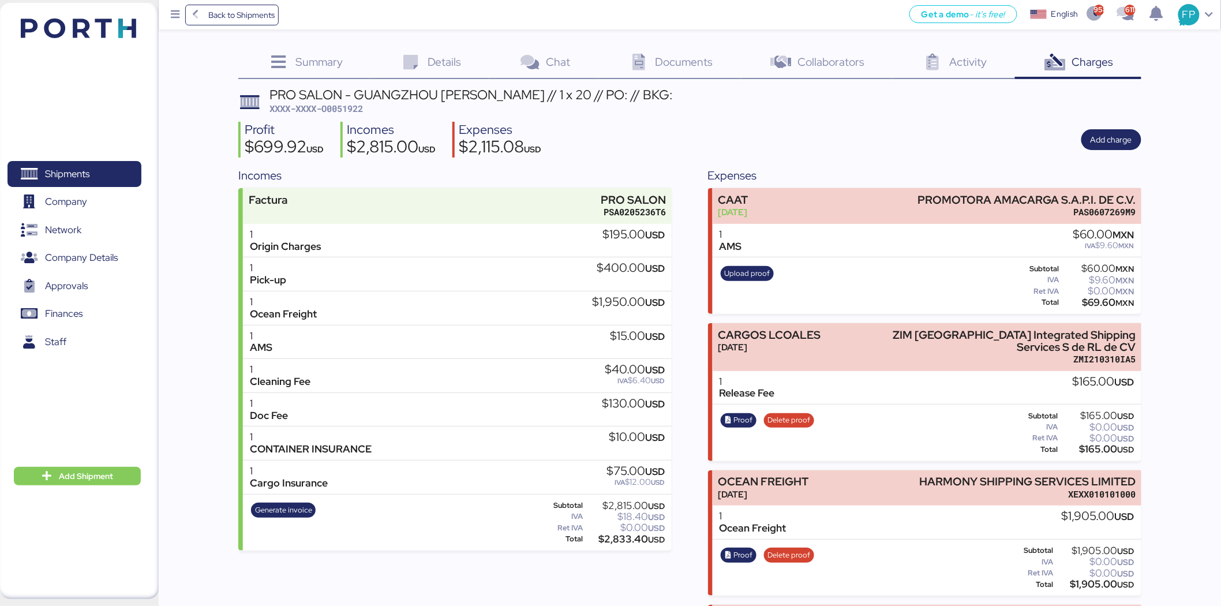
click at [355, 108] on span "XXXX-XXXX-O0051922" at bounding box center [315, 109] width 93 height 12
click at [354, 108] on span "XXXX-XXXX-O0051922" at bounding box center [315, 109] width 93 height 12
click at [356, 110] on span "XXXX-XXXX-O0051922" at bounding box center [315, 109] width 93 height 12
copy span "O0051922"
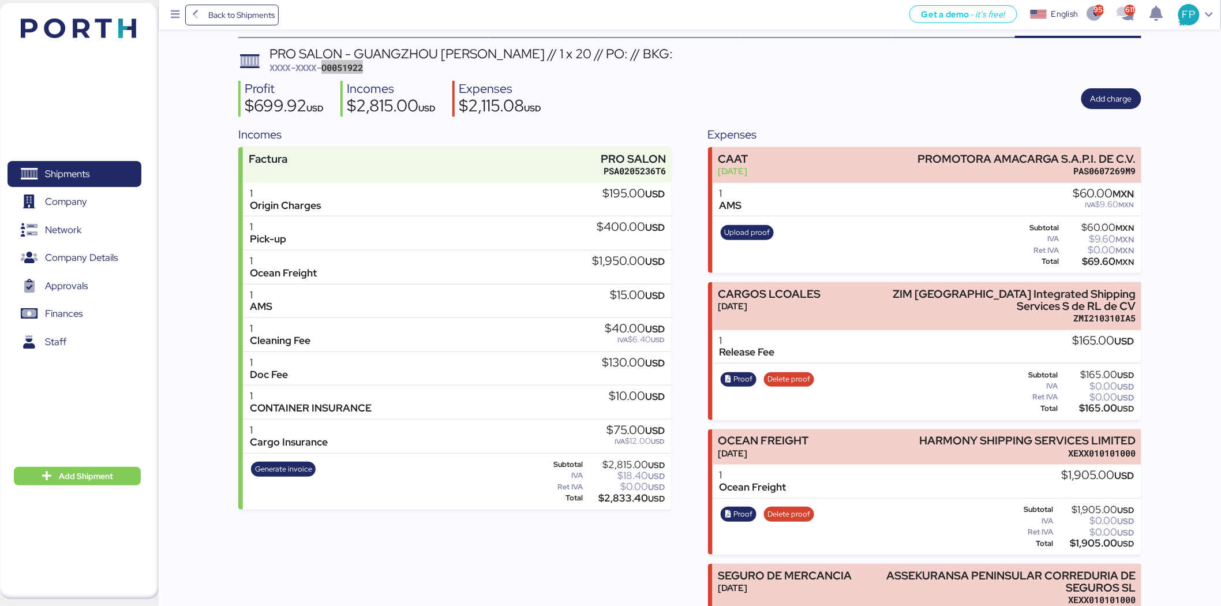
scroll to position [146, 0]
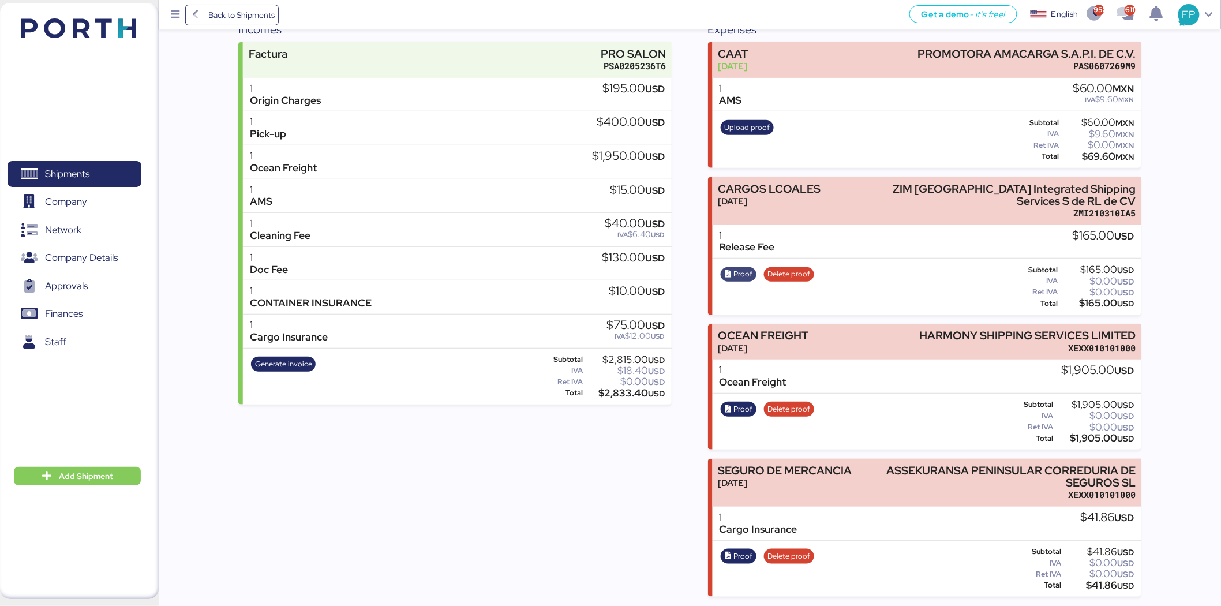
click at [729, 272] on icon "button" at bounding box center [729, 275] width 8 height 8
click at [81, 166] on span "Shipments" at bounding box center [74, 174] width 124 height 17
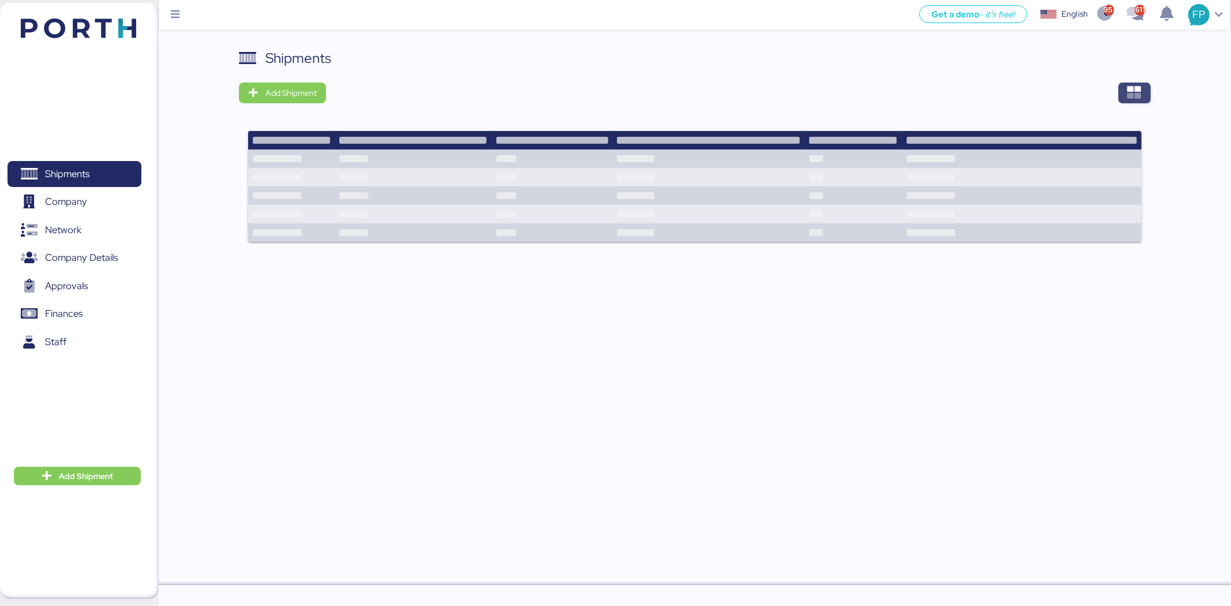
click at [1140, 91] on icon "button" at bounding box center [1135, 93] width 14 height 14
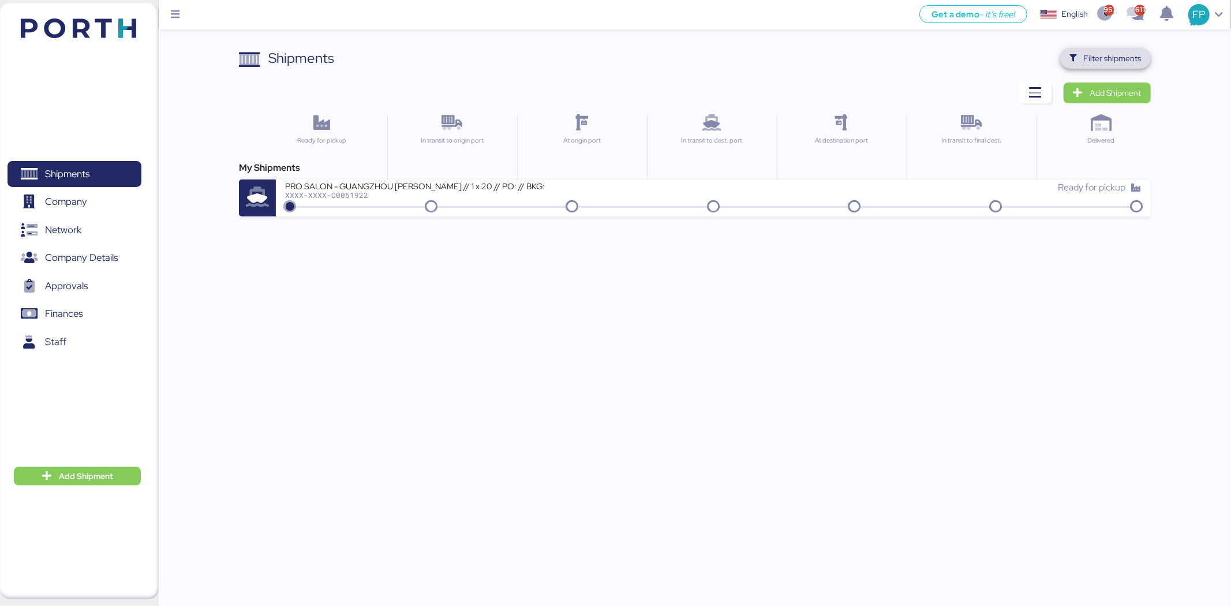
drag, startPoint x: 1092, startPoint y: 55, endPoint x: 897, endPoint y: 27, distance: 196.4
click at [1092, 55] on span "Filter shipments" at bounding box center [1113, 58] width 58 height 14
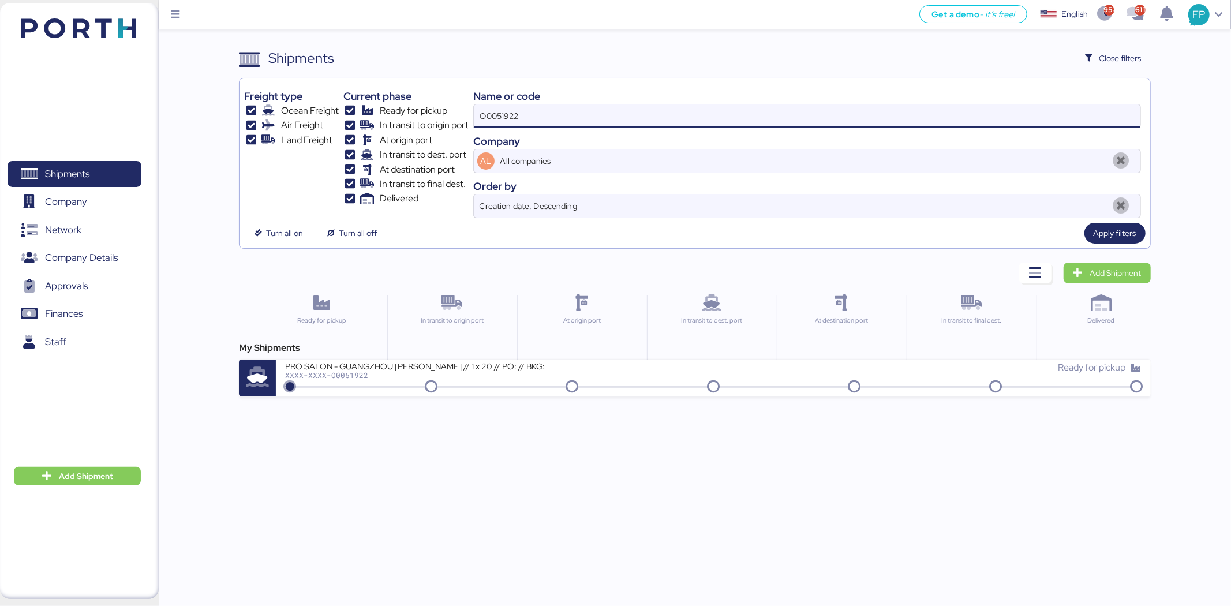
click at [517, 108] on input "O0051922" at bounding box center [807, 115] width 666 height 23
click at [516, 108] on input "O0051922" at bounding box center [807, 115] width 666 height 23
paste input "205"
click at [492, 117] on input "O0052052" at bounding box center [807, 115] width 666 height 23
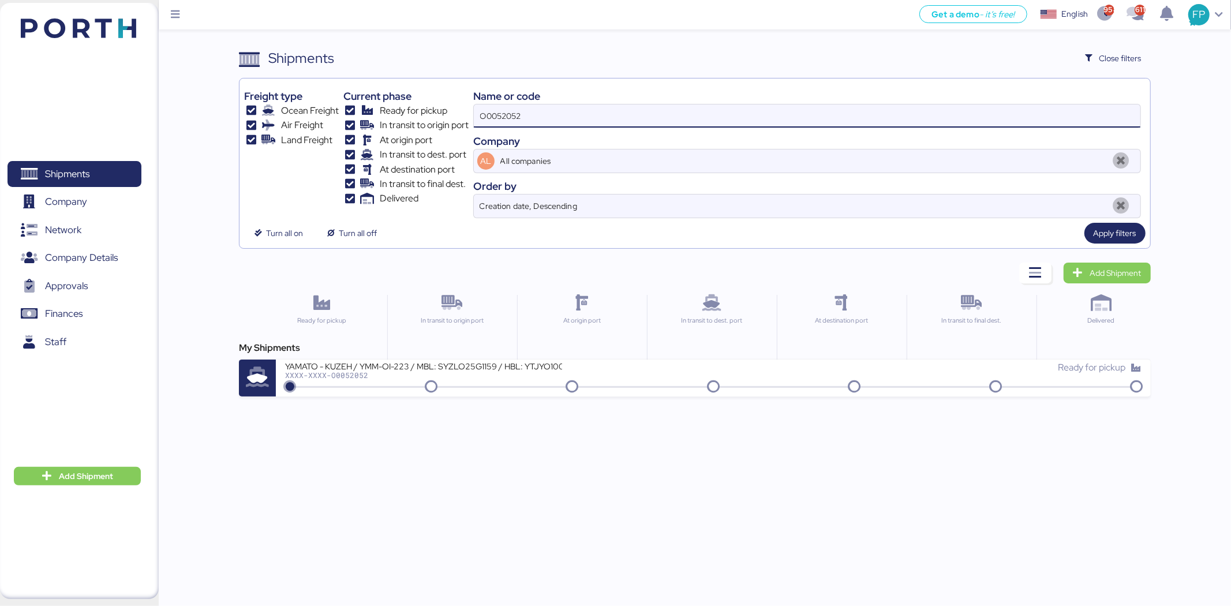
paste input "A0052078"
click at [493, 117] on input "A0052078" at bounding box center [807, 115] width 666 height 23
paste input
type input "A0052078"
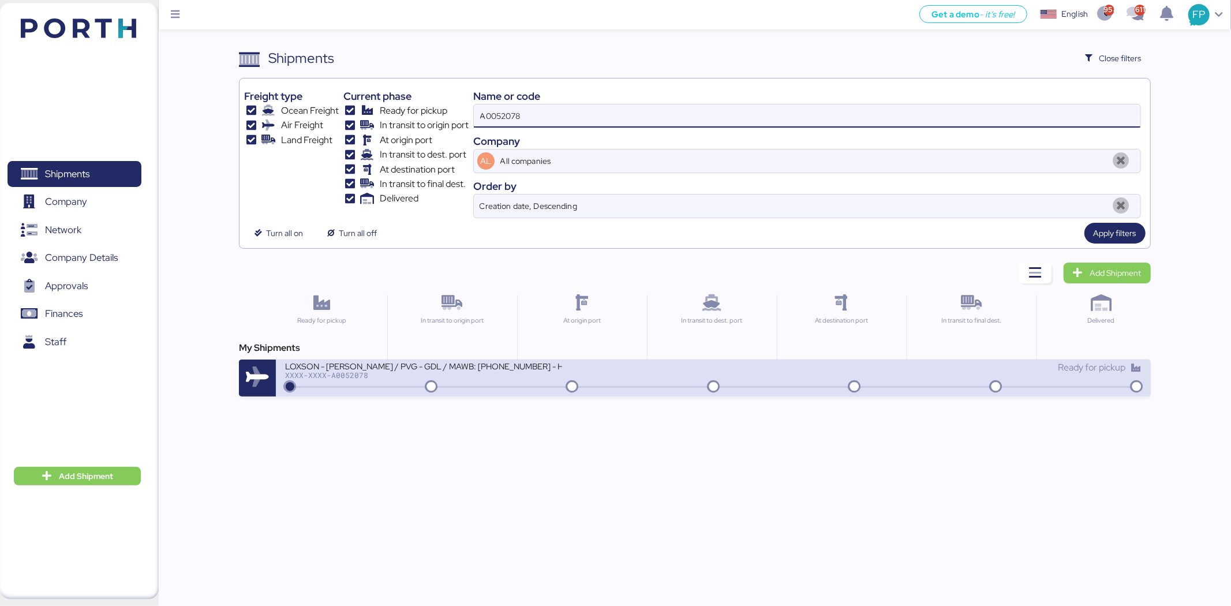
click at [524, 372] on div "XXXX-XXXX-A0052078" at bounding box center [423, 375] width 277 height 8
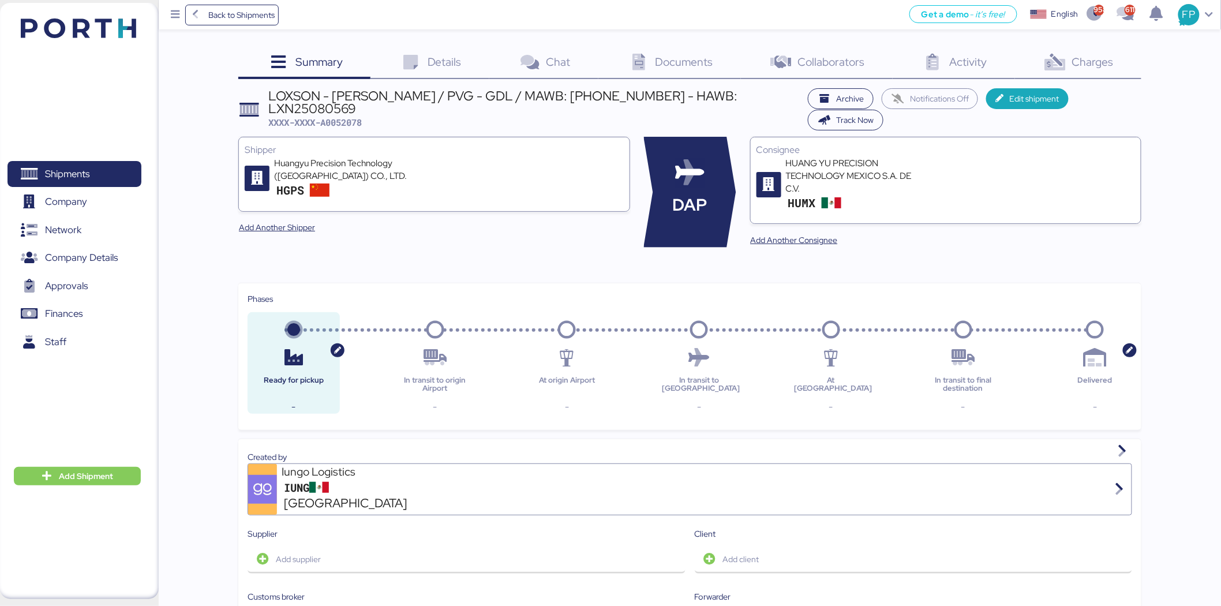
click at [1085, 60] on span "Charges" at bounding box center [1093, 61] width 42 height 15
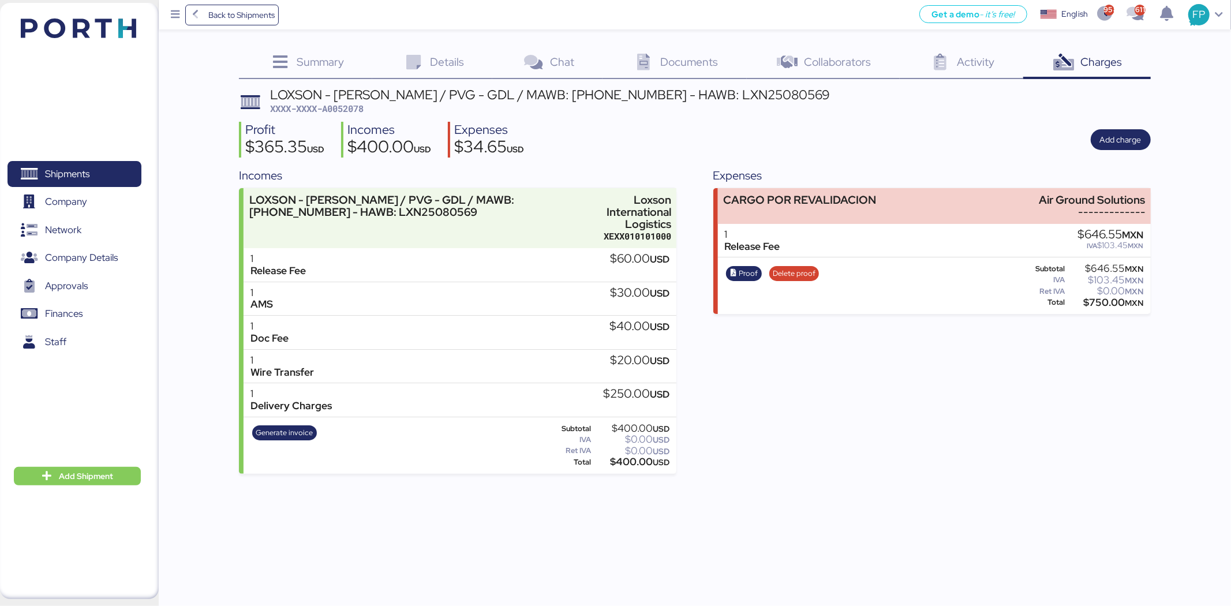
click at [351, 112] on span "XXXX-XXXX-A0052078" at bounding box center [316, 109] width 93 height 12
copy span "A0052078"
drag, startPoint x: 1054, startPoint y: 201, endPoint x: 1173, endPoint y: 197, distance: 118.9
click at [1173, 197] on div "Summary 0 Details 0 Chat 0 Documents 0 Collaborators 0 Activity 0 Charges 0 LOX…" at bounding box center [615, 237] width 1231 height 474
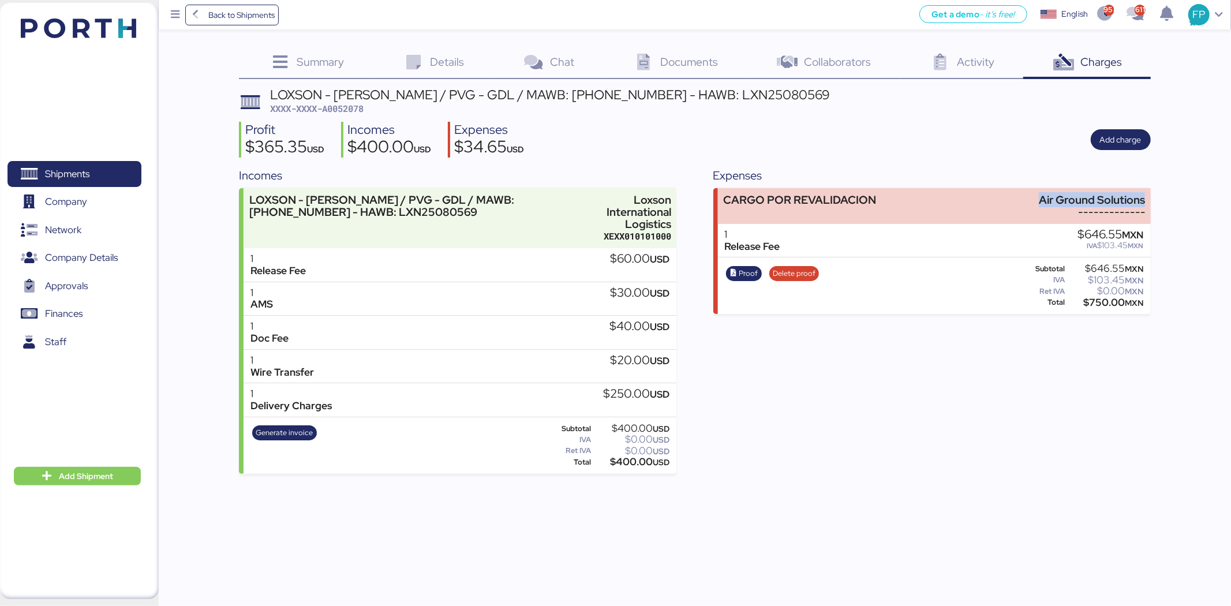
copy div "Air Ground Solutions"
click at [1107, 298] on div "$750.00 MXN" at bounding box center [1105, 302] width 77 height 9
copy div "750.00"
click at [1103, 298] on div "$750.00 MXN" at bounding box center [1105, 302] width 77 height 9
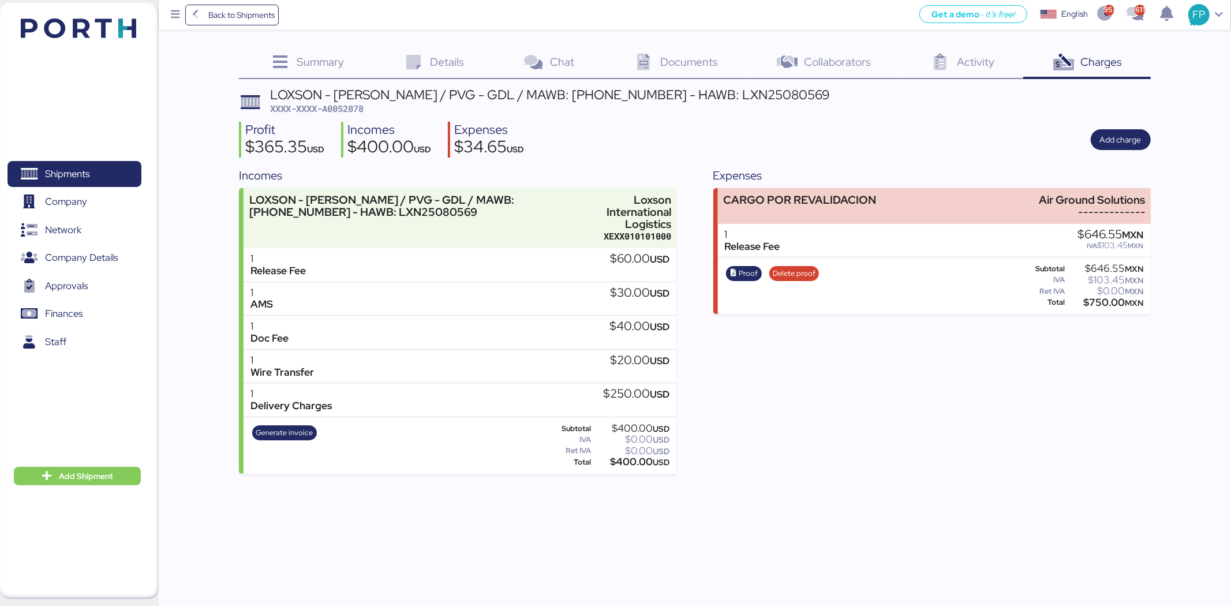
click at [1103, 298] on div "$750.00 MXN" at bounding box center [1105, 302] width 77 height 9
click at [582, 94] on div "LOXSON - HUANG YU / PVG - GDL / MAWB: 160-9645 0594 - HAWB: LXN25080569" at bounding box center [550, 94] width 560 height 13
drag, startPoint x: 533, startPoint y: 94, endPoint x: 624, endPoint y: 100, distance: 91.9
click at [624, 100] on div "LOXSON - HUANG YU / PVG - GDL / MAWB: 160-9645 0594 - HAWB: LXN25080569" at bounding box center [550, 94] width 560 height 13
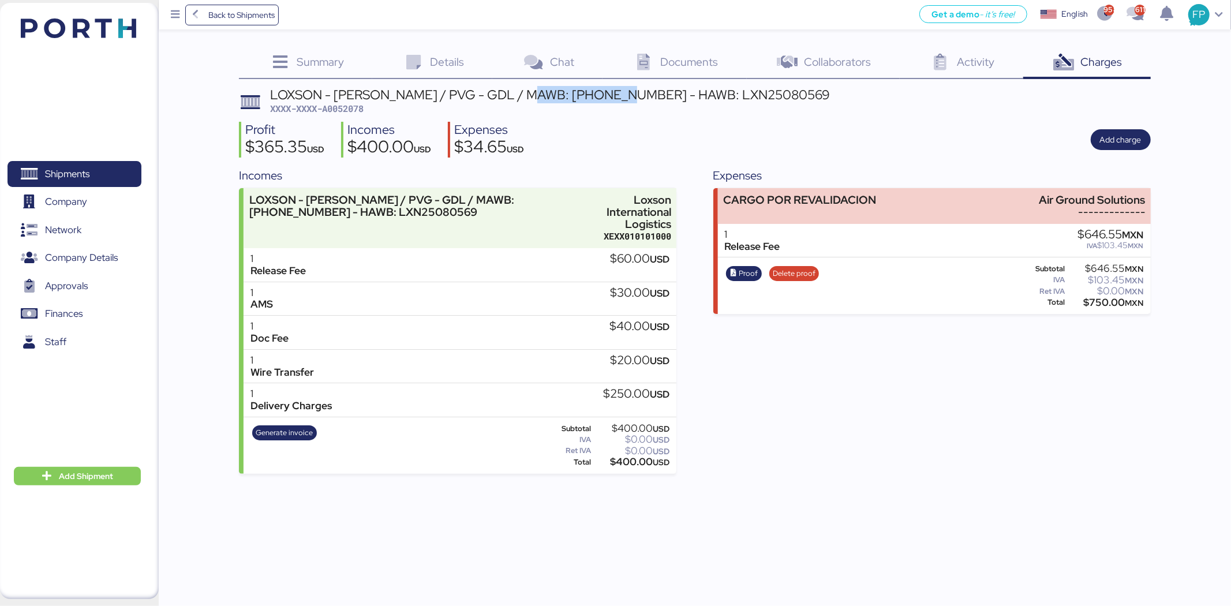
copy div "160-9645 0594"
click at [304, 426] on span "Generate invoice" at bounding box center [284, 432] width 57 height 13
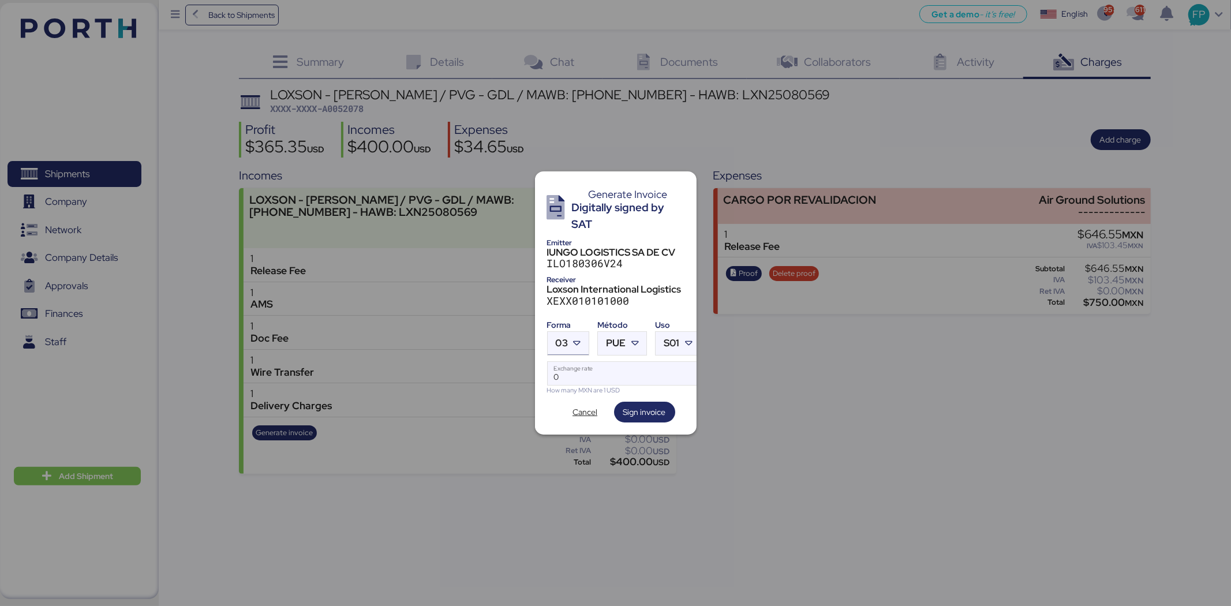
click at [579, 332] on div at bounding box center [578, 343] width 21 height 23
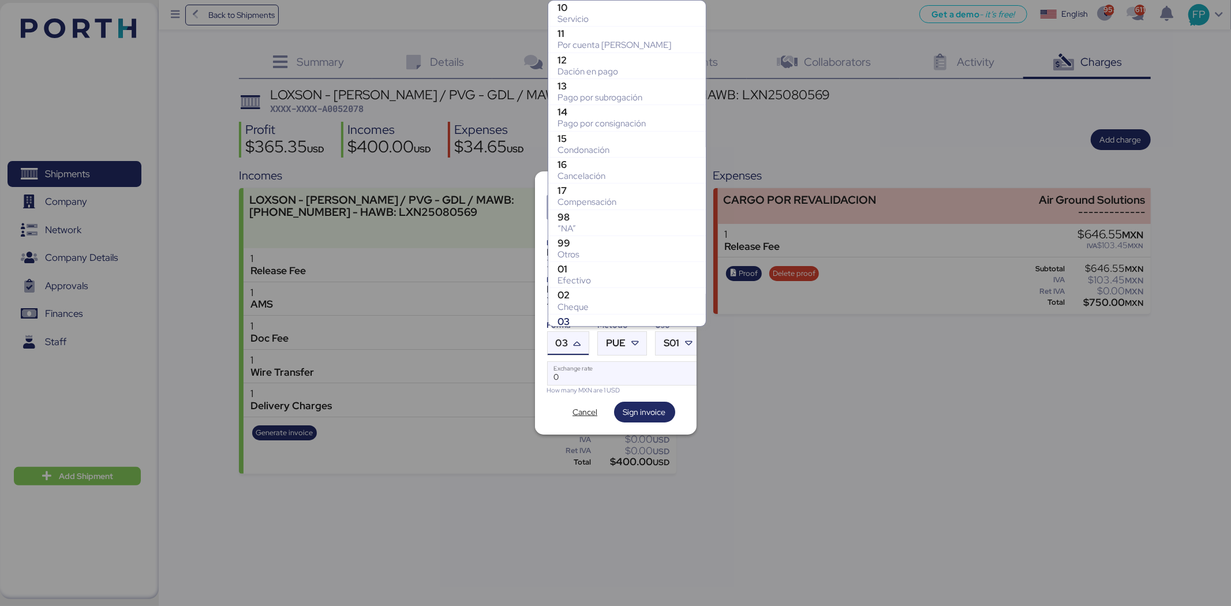
scroll to position [171, 0]
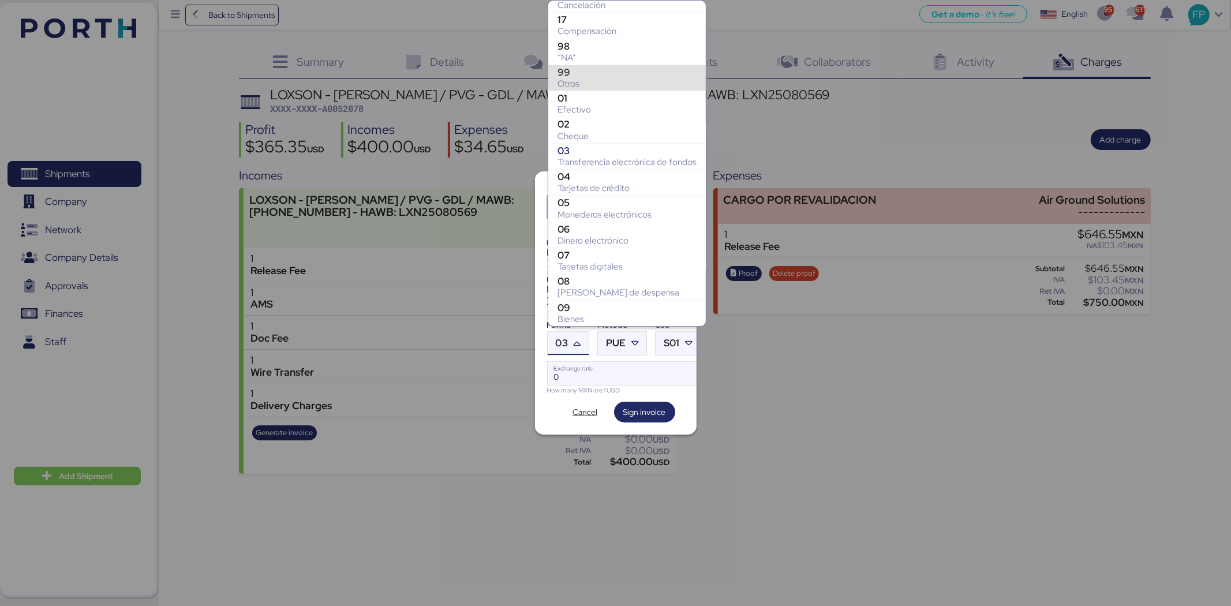
click at [595, 73] on div "99" at bounding box center [626, 72] width 139 height 12
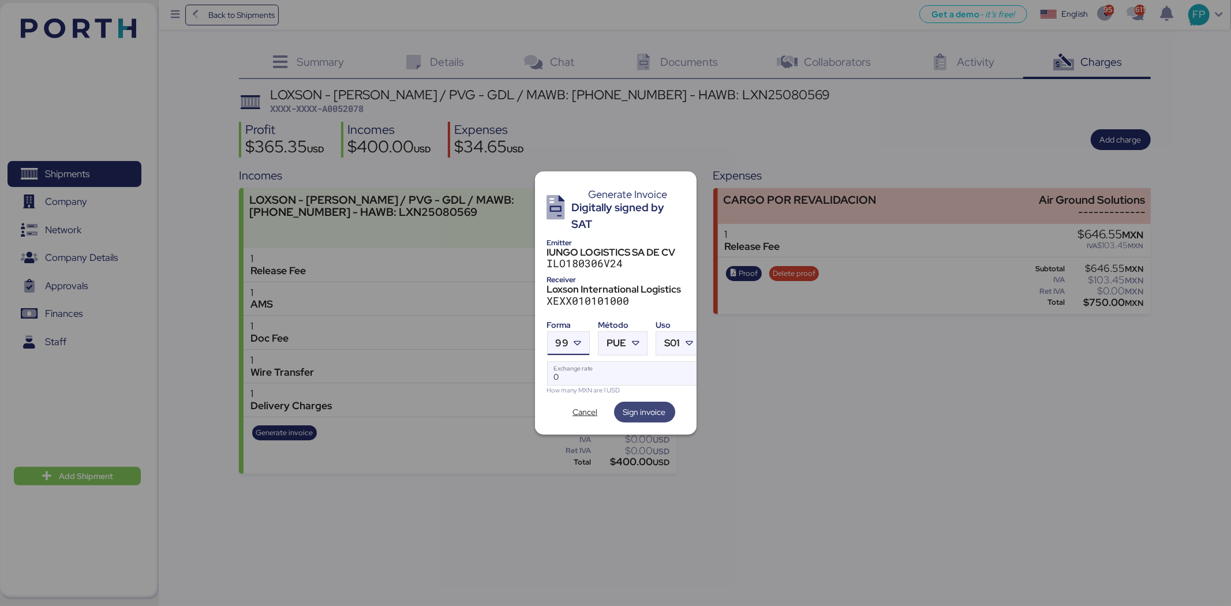
click at [616, 338] on span "PUE" at bounding box center [616, 343] width 20 height 10
click at [629, 387] on div "PPD" at bounding box center [670, 384] width 124 height 12
click at [602, 372] on input "Exchange rate" at bounding box center [624, 373] width 153 height 23
type input "0"
click at [643, 370] on input "Exchange rate" at bounding box center [624, 373] width 153 height 23
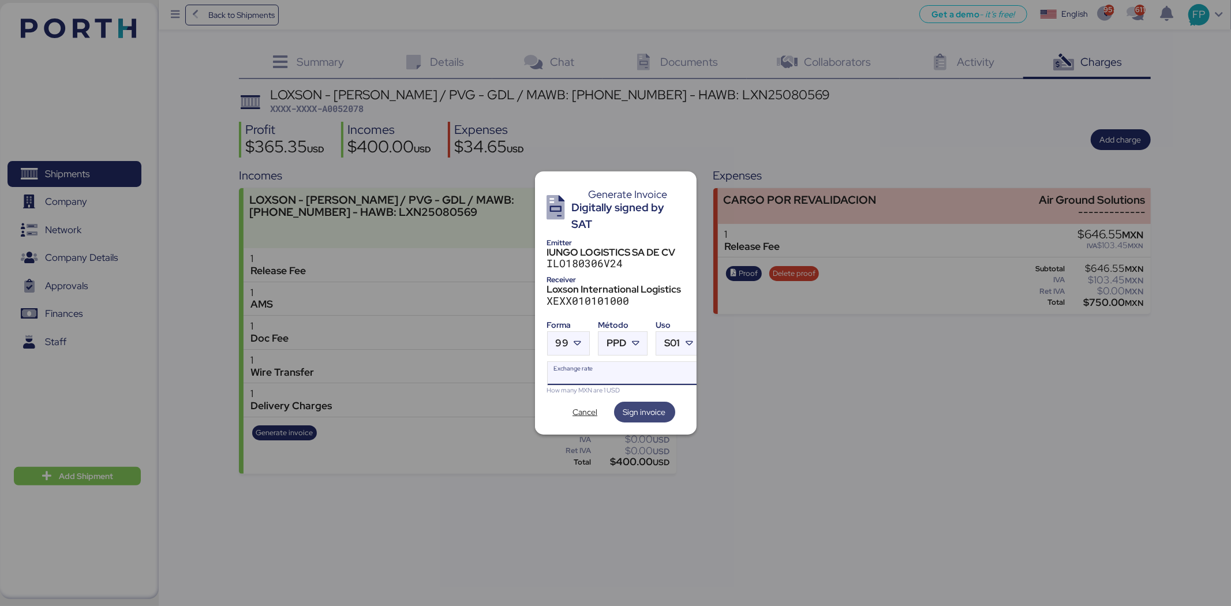
paste input "18.6596"
type input "18.6596"
click at [660, 410] on span "Sign invoice" at bounding box center [644, 412] width 43 height 14
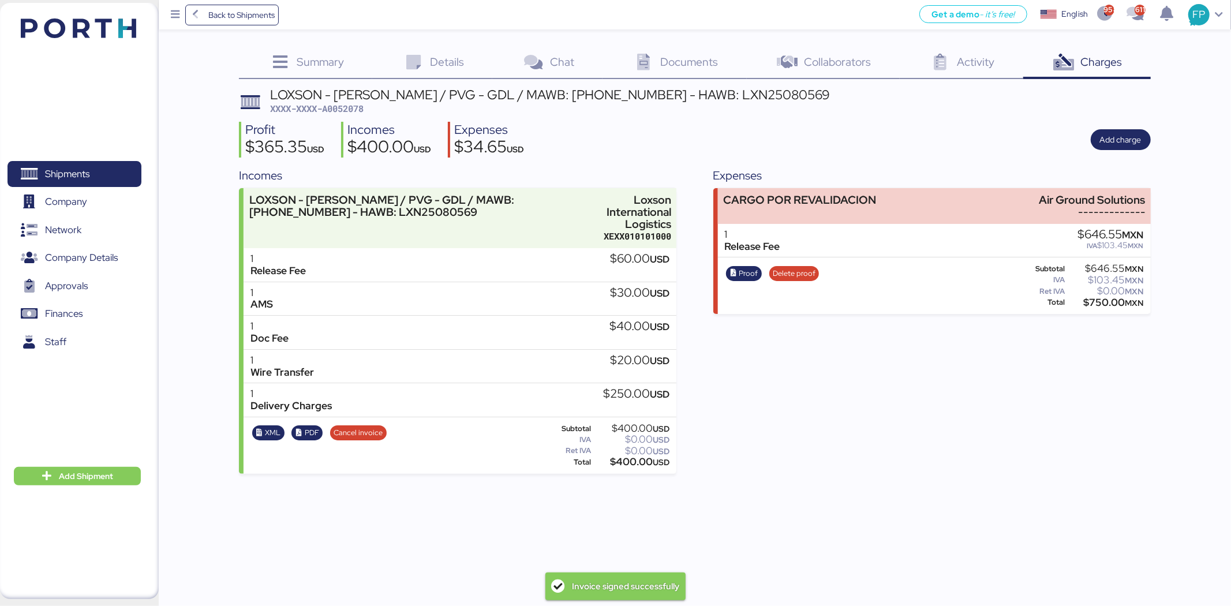
click at [337, 112] on span "XXXX-XXXX-A0052078" at bounding box center [316, 109] width 93 height 12
click at [336, 111] on span "XXXX-XXXX-A0052078" at bounding box center [316, 109] width 93 height 12
copy span "A0052078"
click at [92, 178] on span "Shipments" at bounding box center [74, 174] width 124 height 17
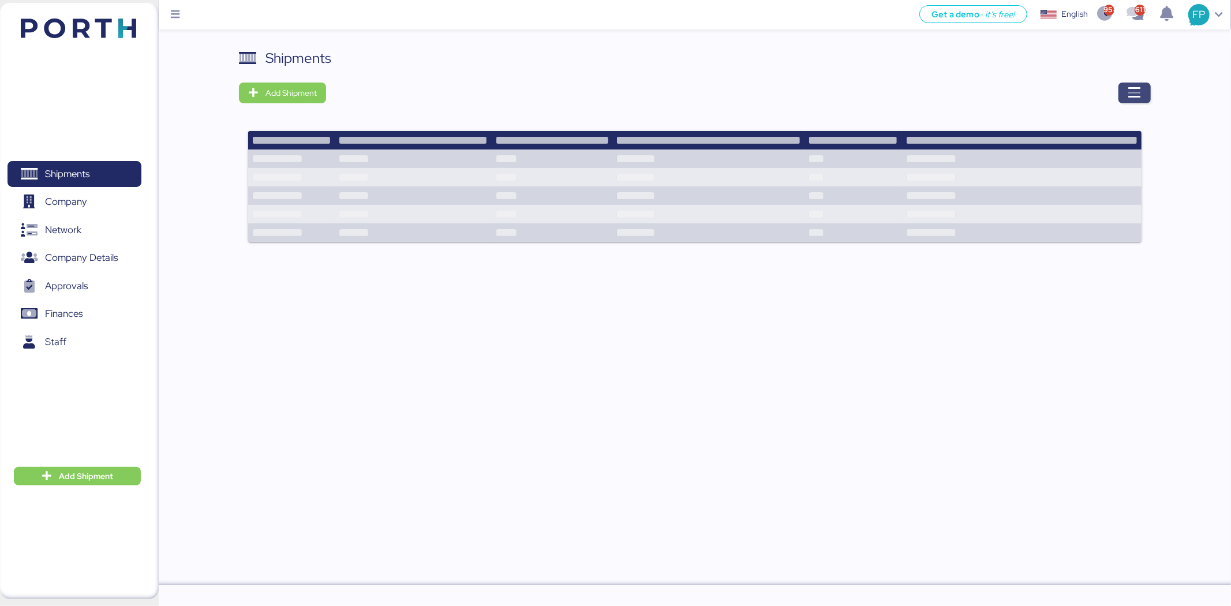
click at [1133, 93] on icon "button" at bounding box center [1135, 93] width 14 height 14
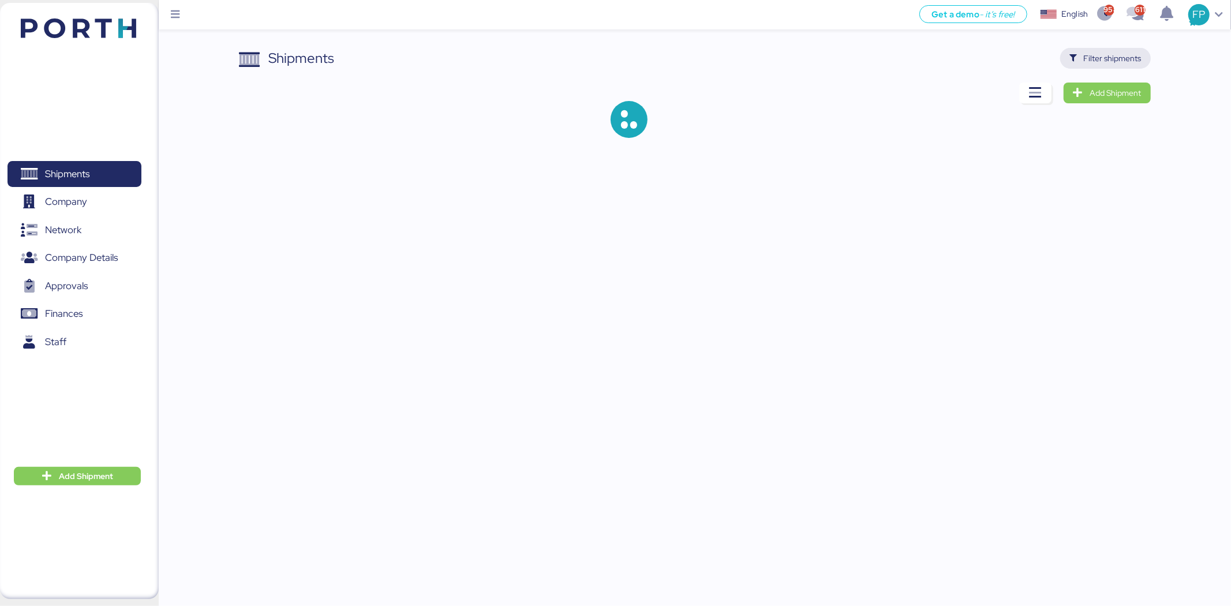
click at [1121, 57] on span "Filter shipments" at bounding box center [1113, 58] width 58 height 14
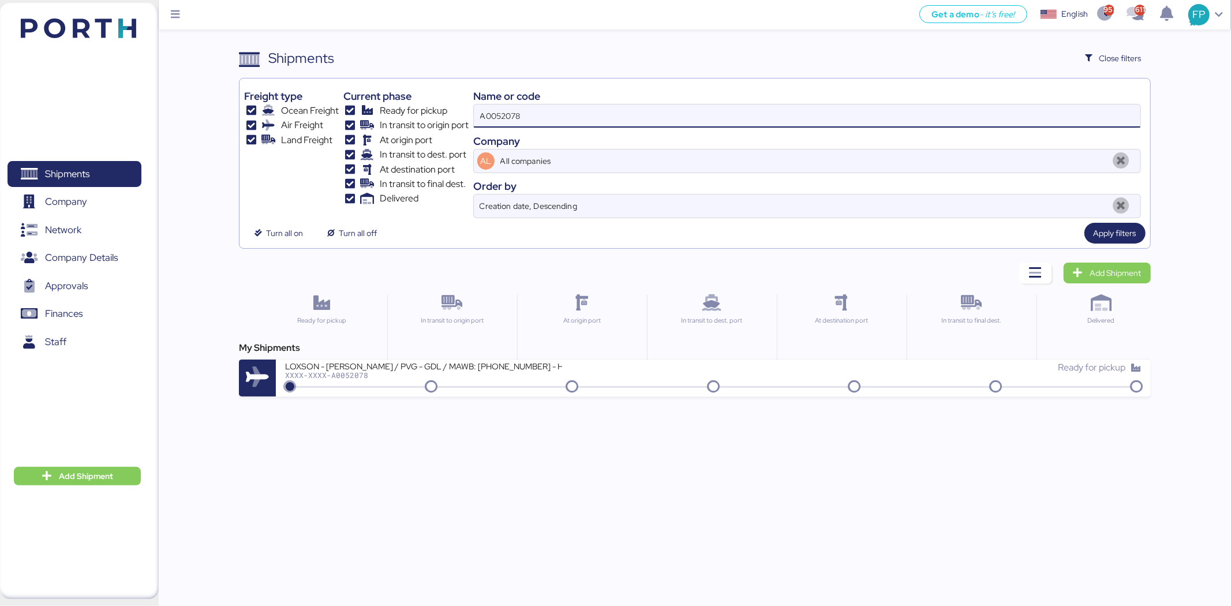
click at [487, 117] on input "A0052078" at bounding box center [807, 115] width 666 height 23
paste input "O0052032"
type input "O0052032"
click at [510, 121] on input "O0052032" at bounding box center [807, 115] width 666 height 23
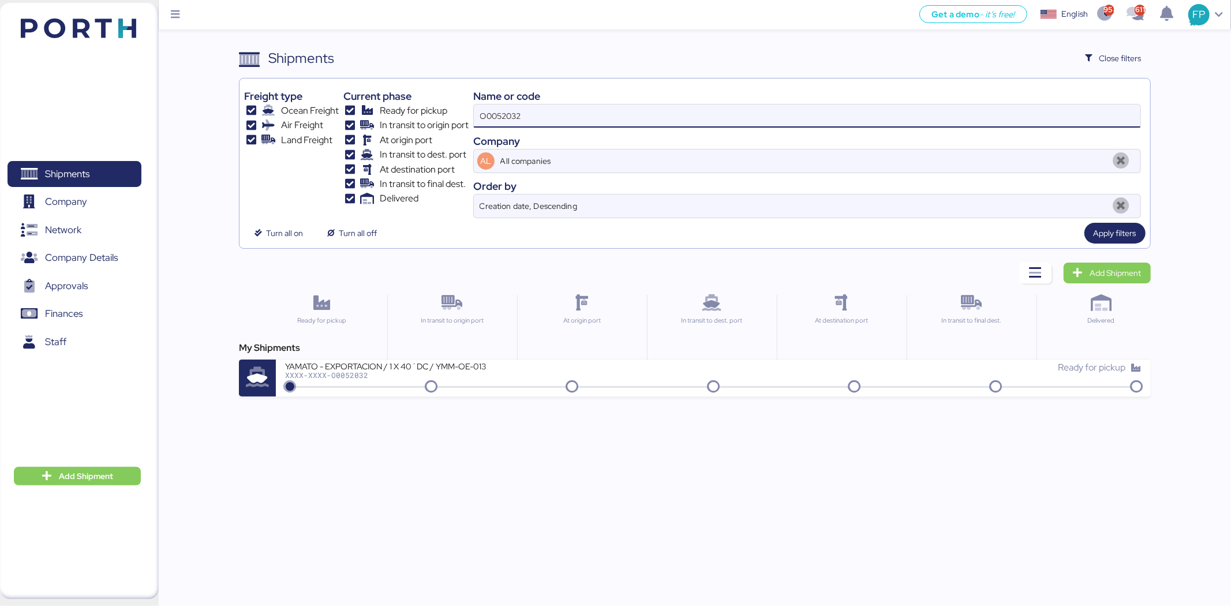
click at [510, 121] on input "O0052032" at bounding box center [807, 115] width 666 height 23
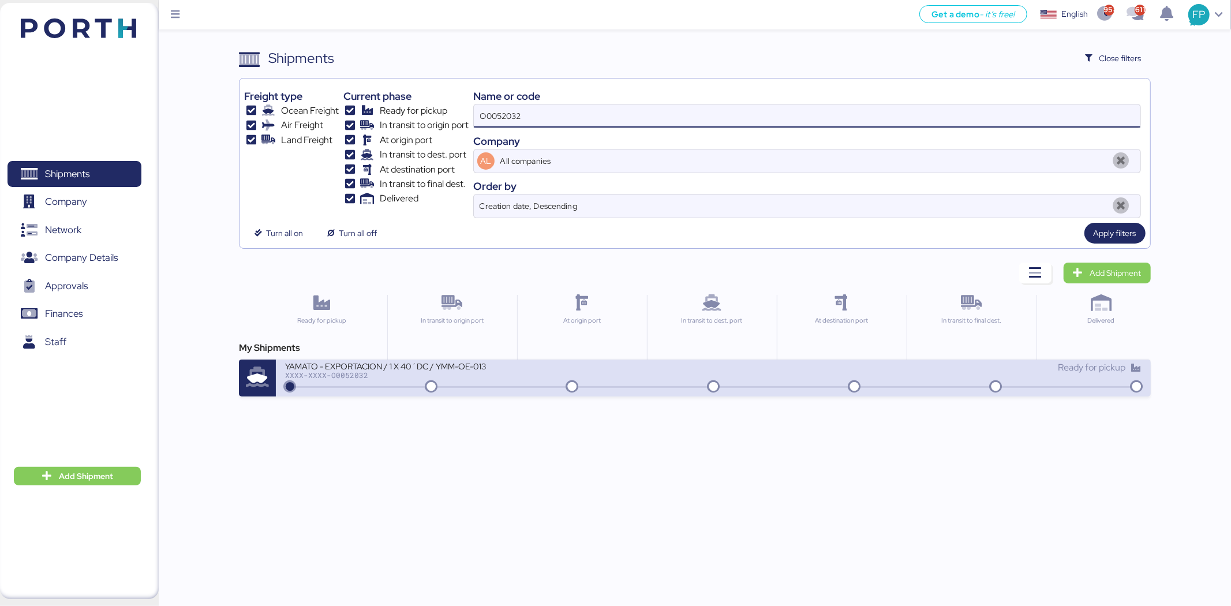
click at [499, 389] on div "YAMATO - EXPORTACION / 1 X 40´DC / YMM-OE-013 XXXX-XXXX-O0052032 Ready for pick…" at bounding box center [713, 377] width 874 height 37
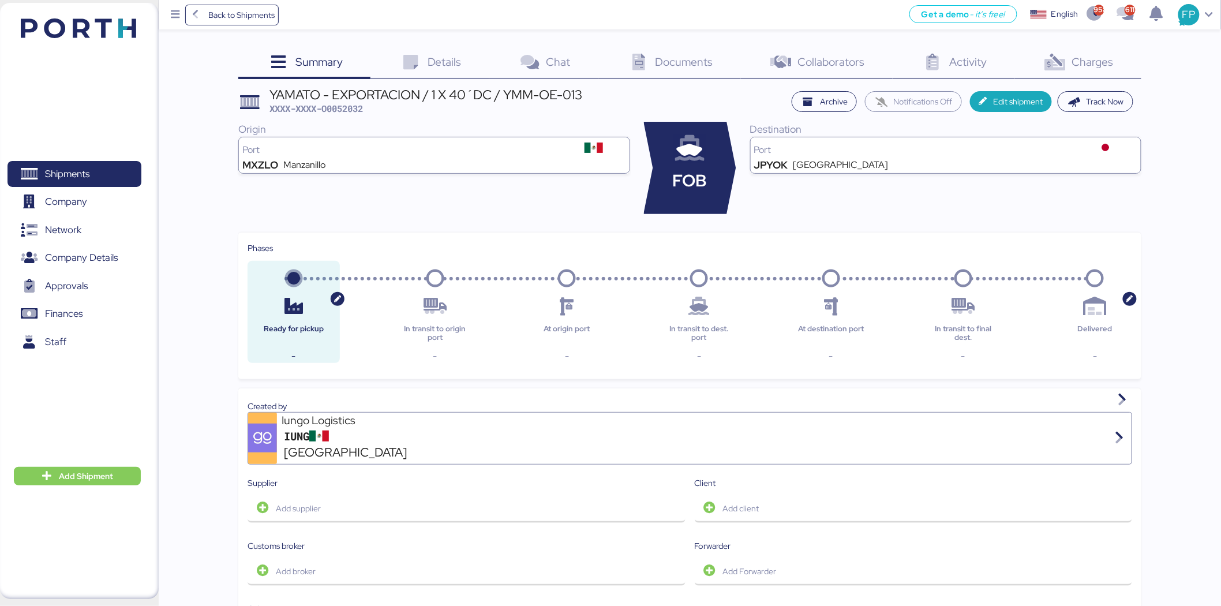
click at [1070, 65] on div "Charges 0" at bounding box center [1078, 63] width 126 height 31
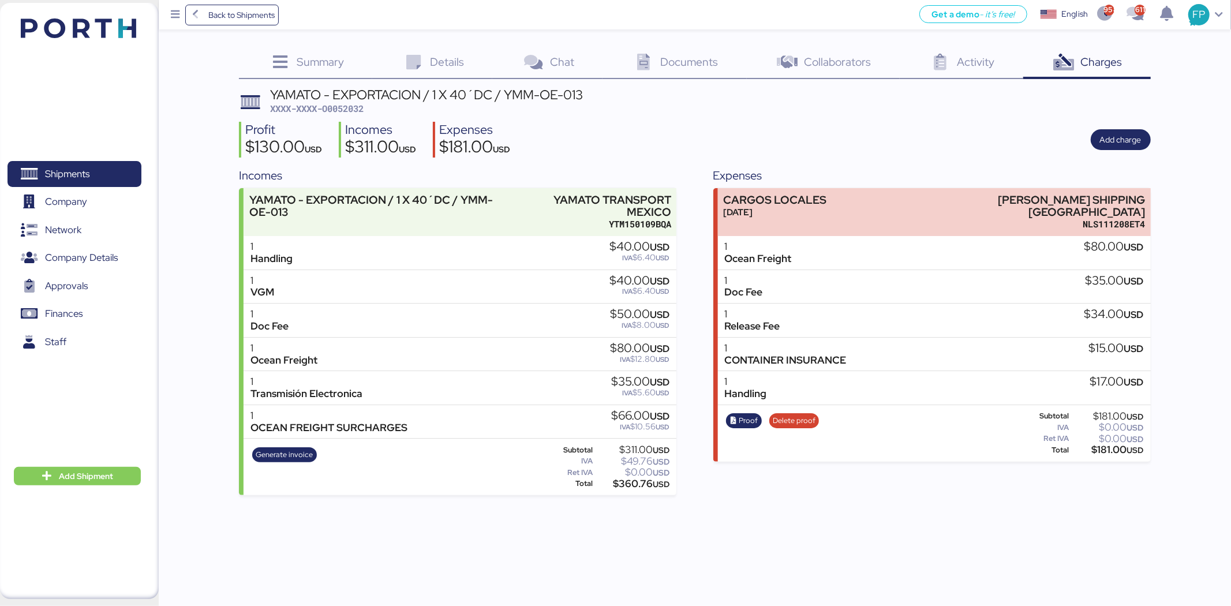
click at [343, 111] on span "XXXX-XXXX-O0052032" at bounding box center [316, 109] width 93 height 12
copy span "O0052032"
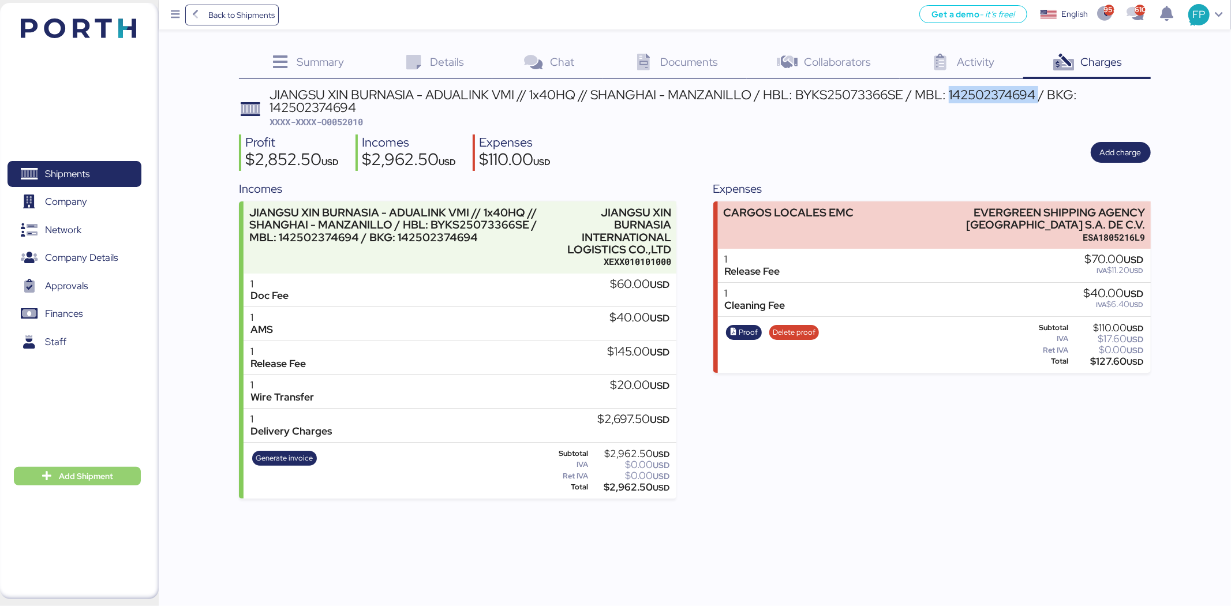
click at [100, 475] on span "Add Shipment" at bounding box center [86, 476] width 54 height 14
click at [106, 488] on div "Add Shipment Manually" at bounding box center [68, 495] width 89 height 16
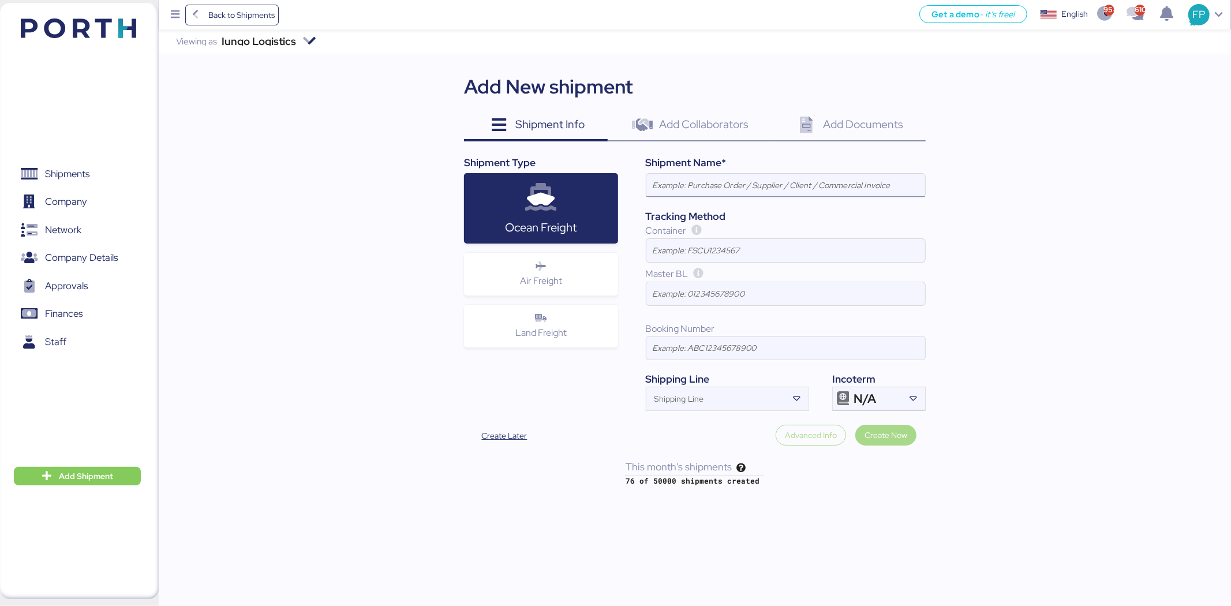
click at [832, 184] on input at bounding box center [785, 185] width 279 height 23
click at [801, 187] on input at bounding box center [785, 185] width 279 height 23
paste input "LCL DAP shipment FM SHENZHEN TO MANZANILLO(MX) WQSE2508X08"
type input "LCL DAP shipment FM SHENZHEN TO MANZANILLO(MX) WQSE2508X08"
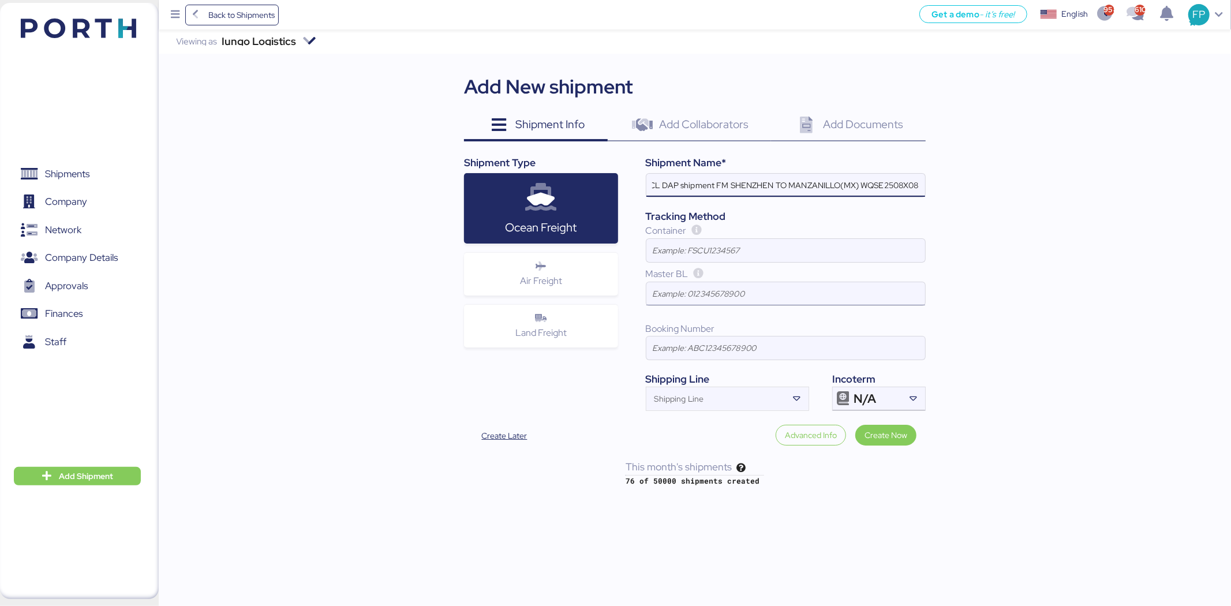
click at [730, 297] on input at bounding box center [785, 293] width 279 height 23
click at [695, 287] on input at bounding box center [785, 293] width 279 height 23
paste input "025F723644"
type input "025F723644"
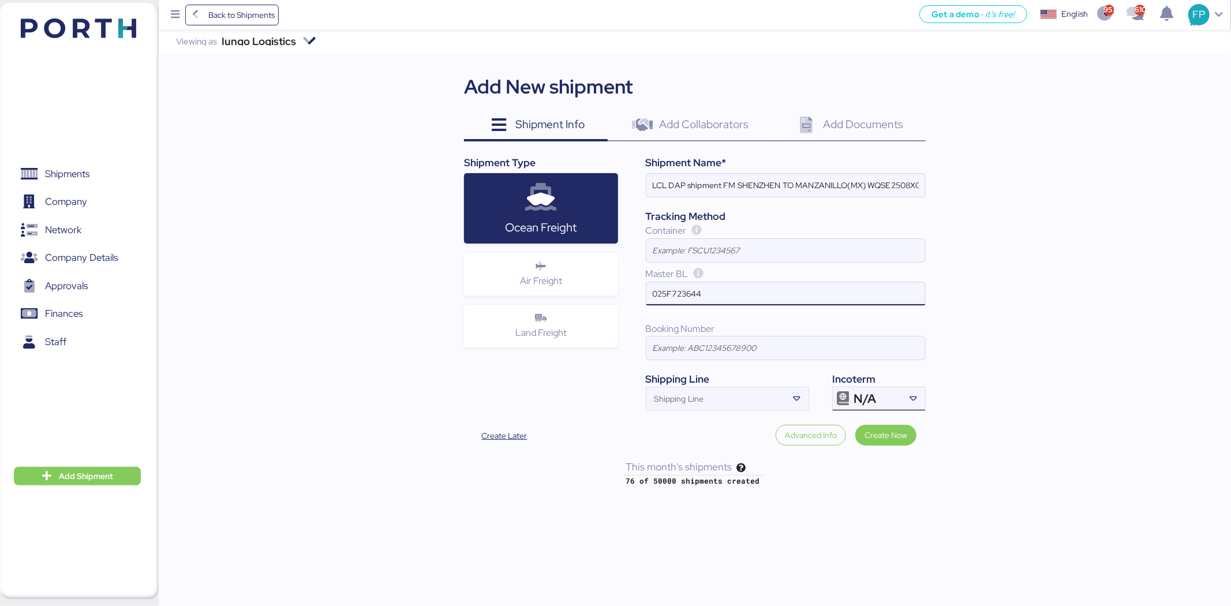
click at [878, 391] on div "N/A" at bounding box center [877, 398] width 48 height 23
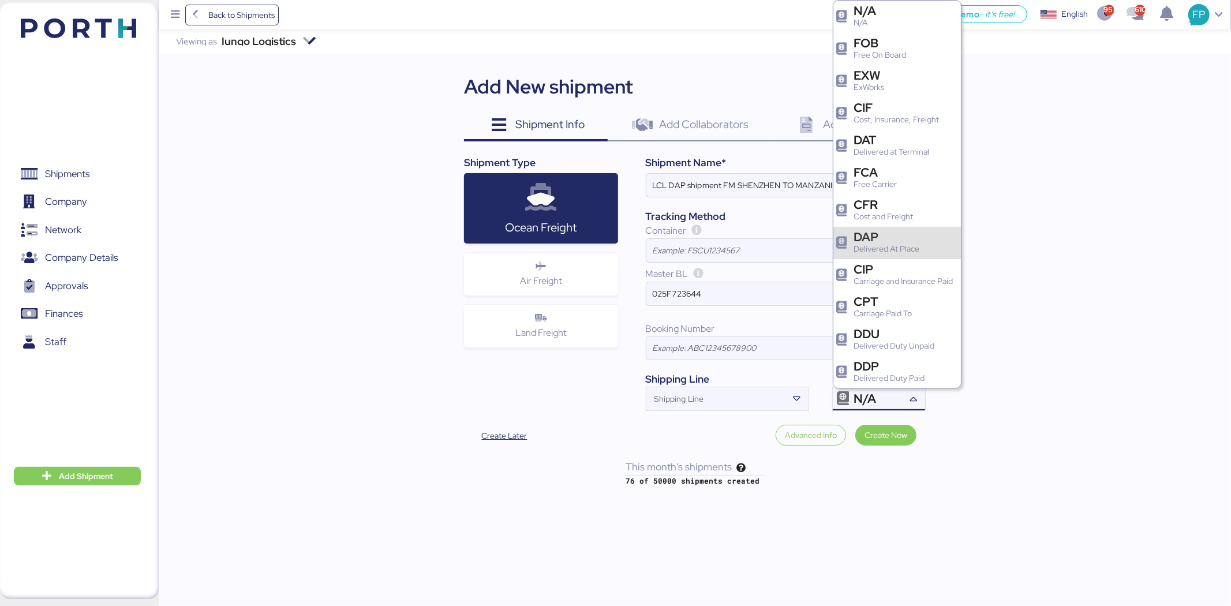
click at [902, 240] on div "DAP" at bounding box center [886, 237] width 66 height 12
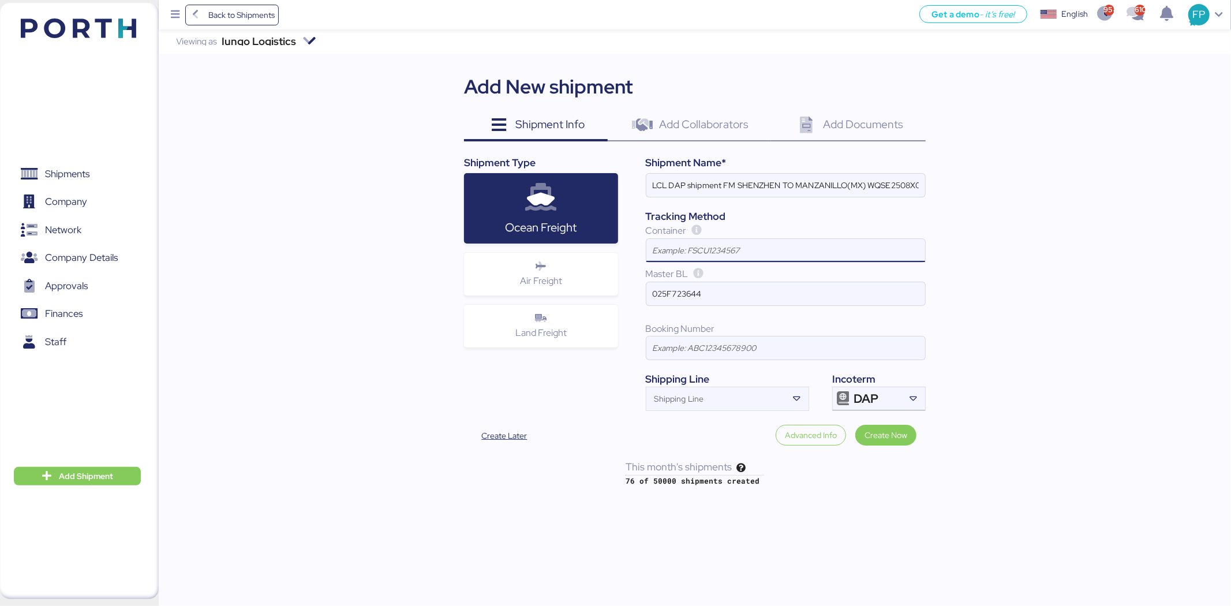
click at [718, 251] on input at bounding box center [785, 250] width 279 height 23
click at [737, 339] on input at bounding box center [785, 347] width 279 height 23
drag, startPoint x: 669, startPoint y: 190, endPoint x: 647, endPoint y: 194, distance: 22.9
click at [647, 194] on input "LCL DAP shipment FM SHENZHEN TO MANZANILLO(MX) WQSE2508X08" at bounding box center [785, 185] width 279 height 23
type input "FCL DAP shipment FM SHENZHEN TO [GEOGRAPHIC_DATA](MX) WQSE2508X08"
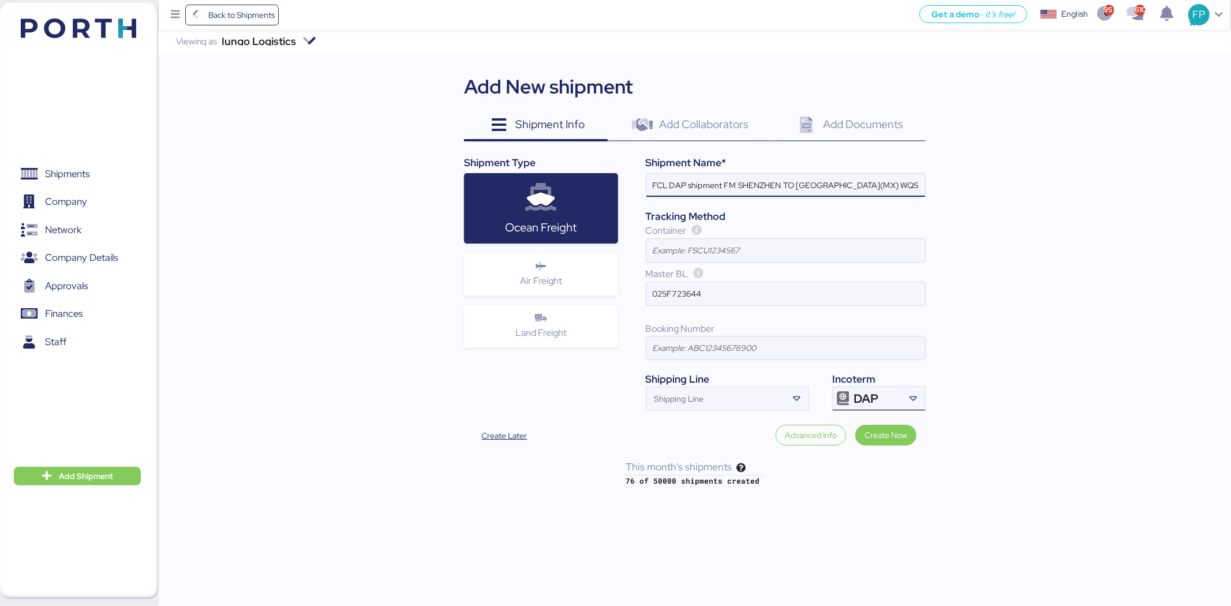
click at [884, 407] on div "DAP" at bounding box center [877, 398] width 48 height 23
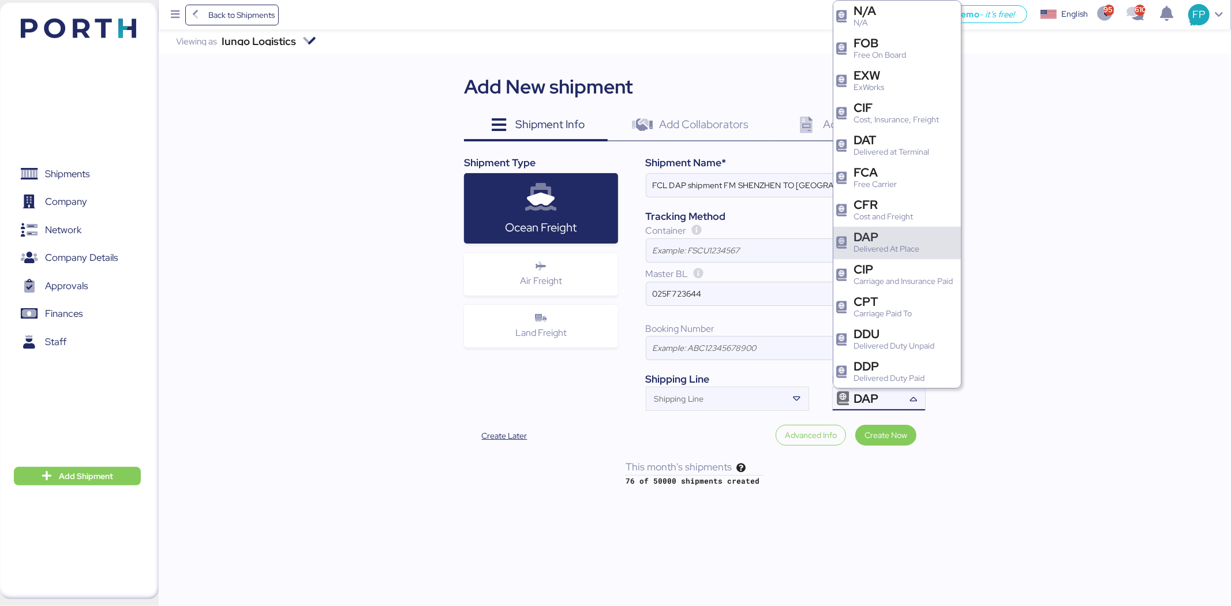
click at [887, 233] on div "DAP" at bounding box center [886, 237] width 66 height 12
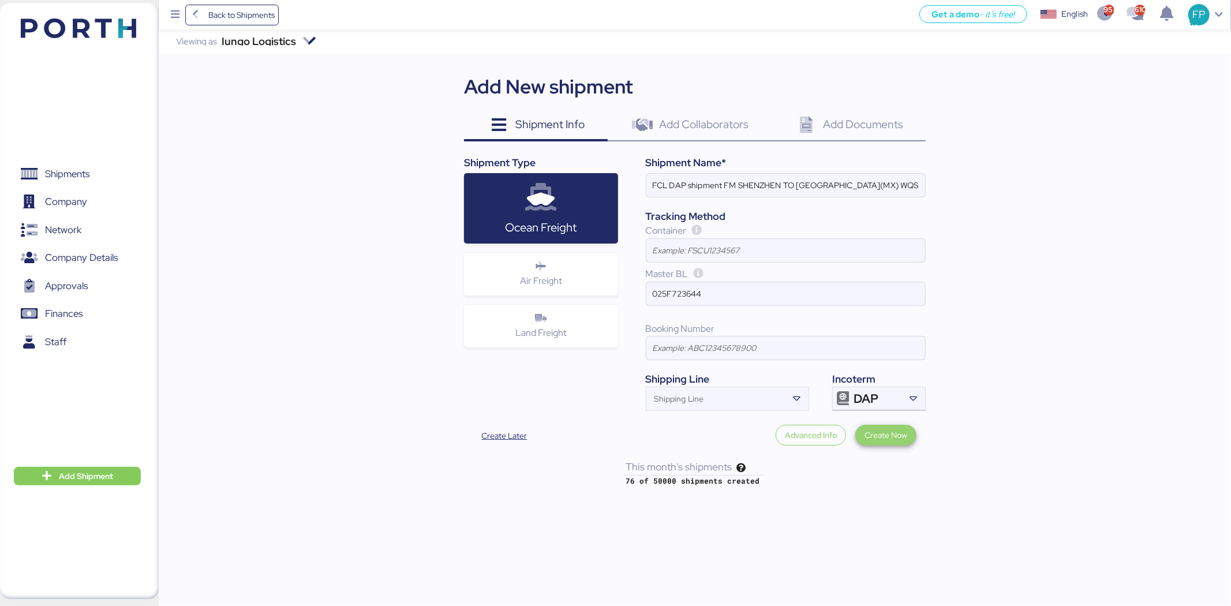
click at [901, 435] on span "Create Now" at bounding box center [885, 435] width 43 height 14
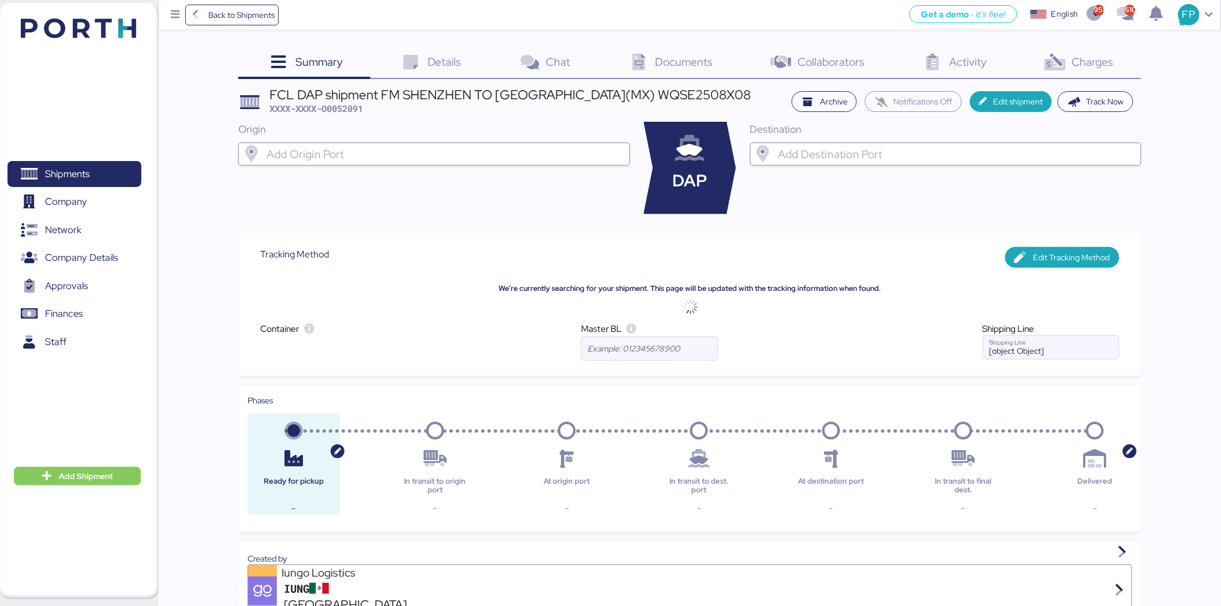
click at [366, 147] on input "search" at bounding box center [444, 154] width 360 height 14
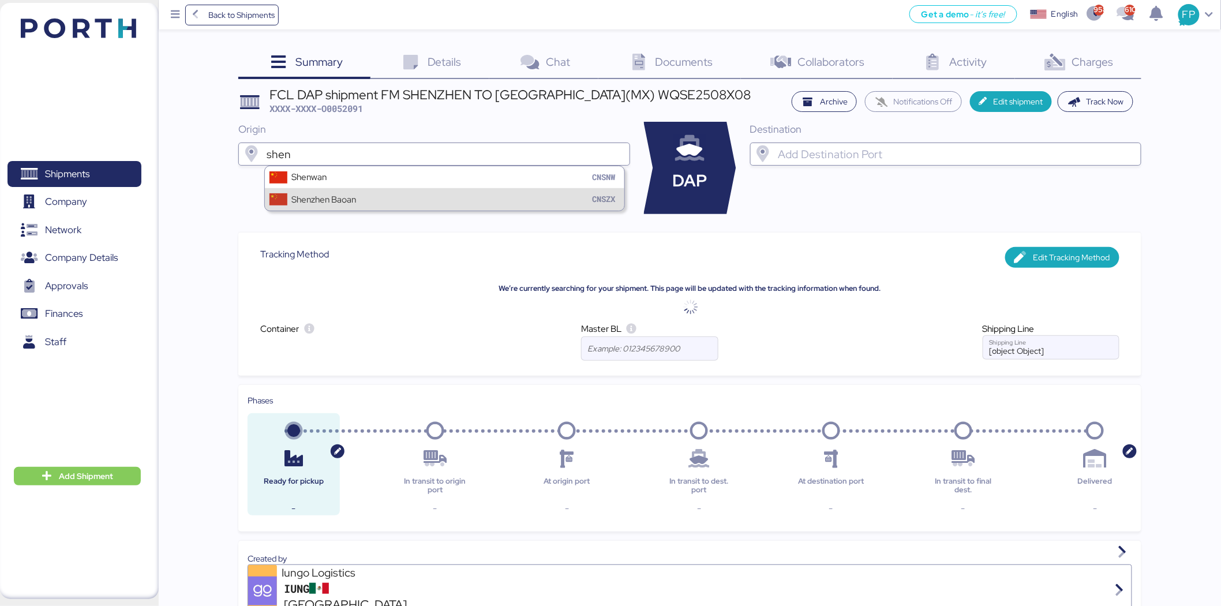
type input "shen"
click at [345, 208] on div "Shenzhen Baoan CNSZX" at bounding box center [444, 199] width 359 height 22
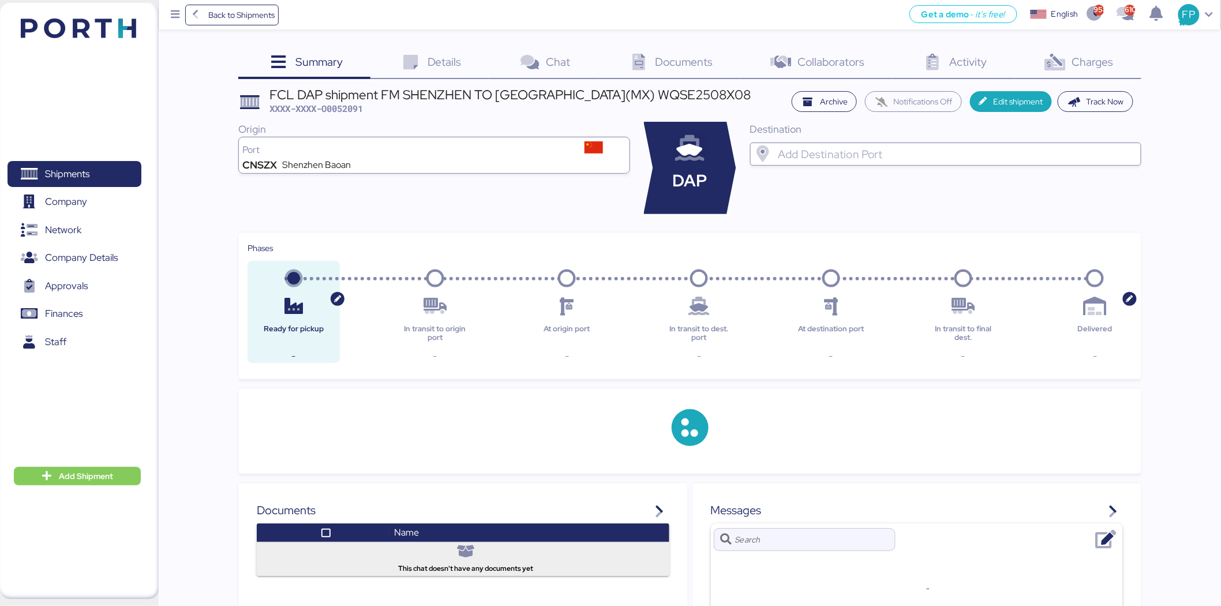
click at [878, 143] on div at bounding box center [956, 154] width 360 height 23
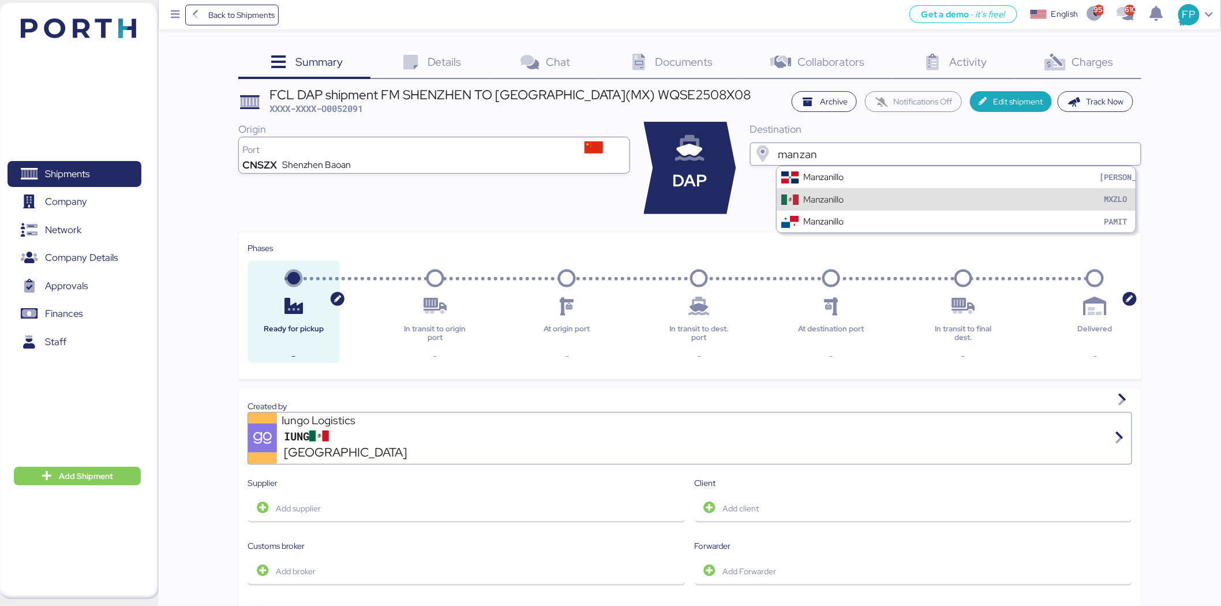
type input "manzan"
click at [833, 203] on div "Manzanillo" at bounding box center [823, 199] width 40 height 13
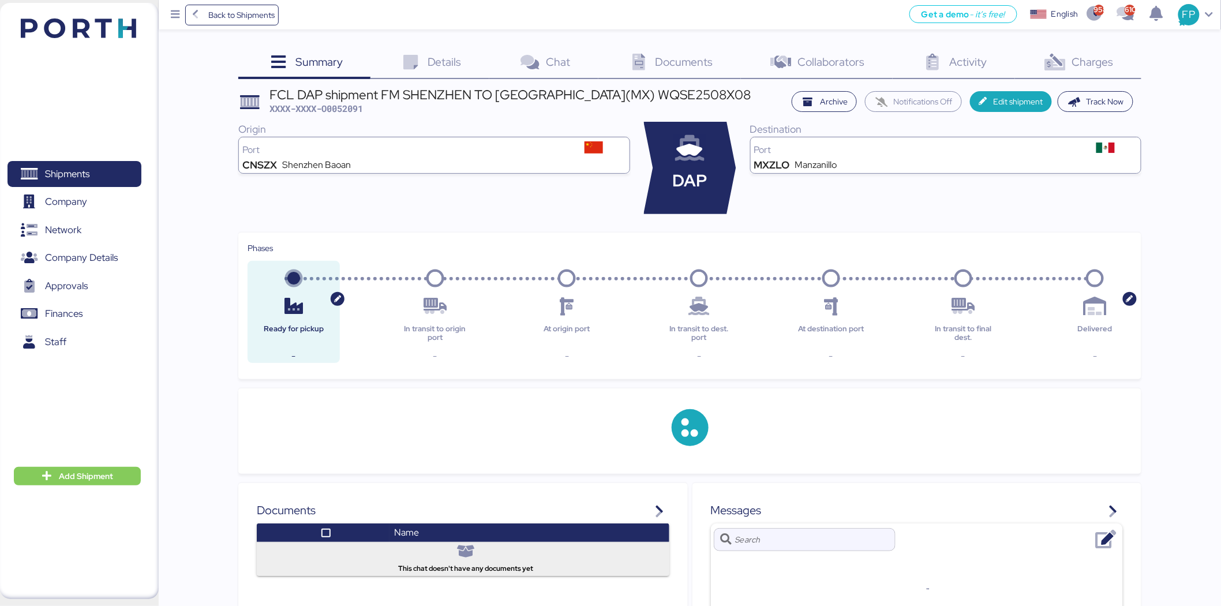
click at [686, 53] on div "Documents 0" at bounding box center [669, 63] width 143 height 31
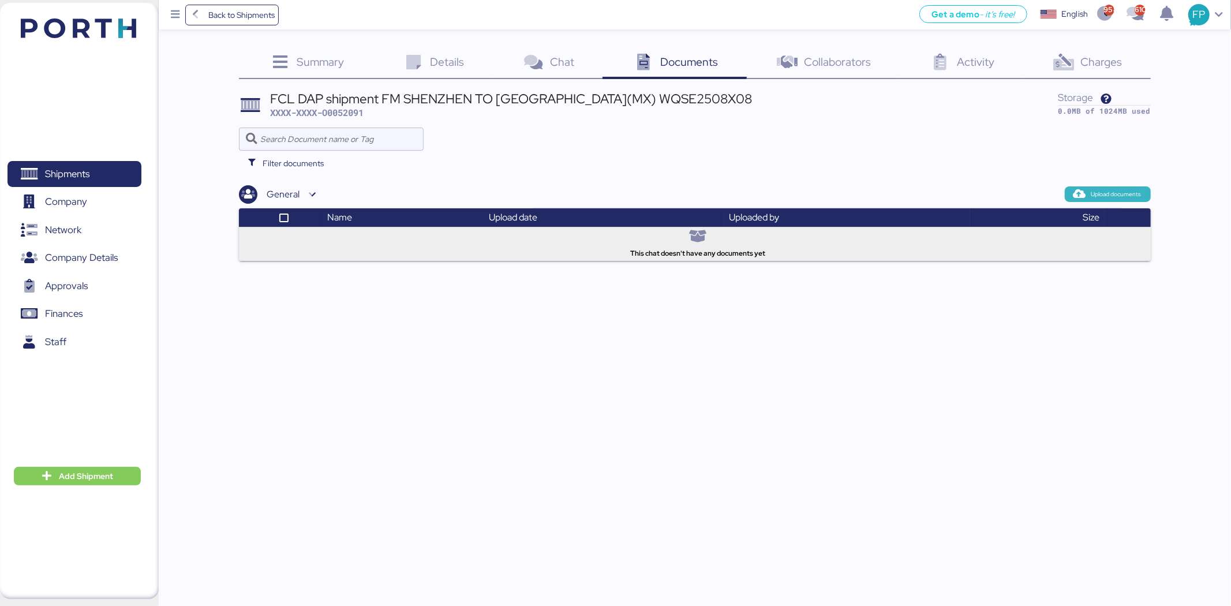
click at [1089, 188] on span "Upload documents" at bounding box center [1108, 193] width 86 height 15
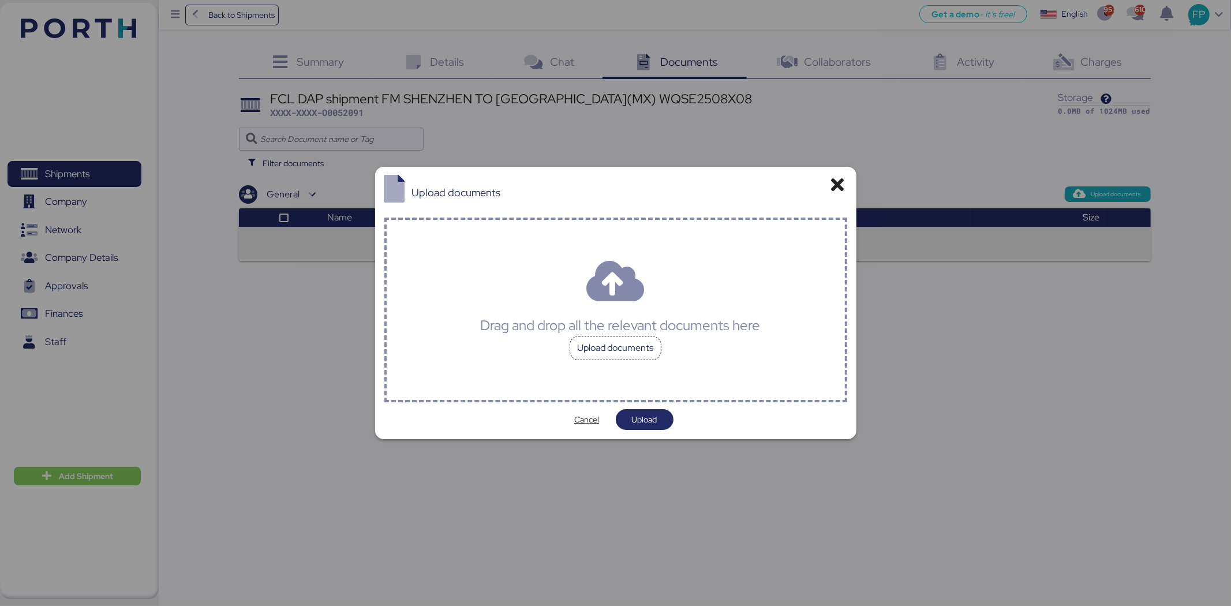
click at [656, 337] on div "Upload documents" at bounding box center [616, 348] width 92 height 24
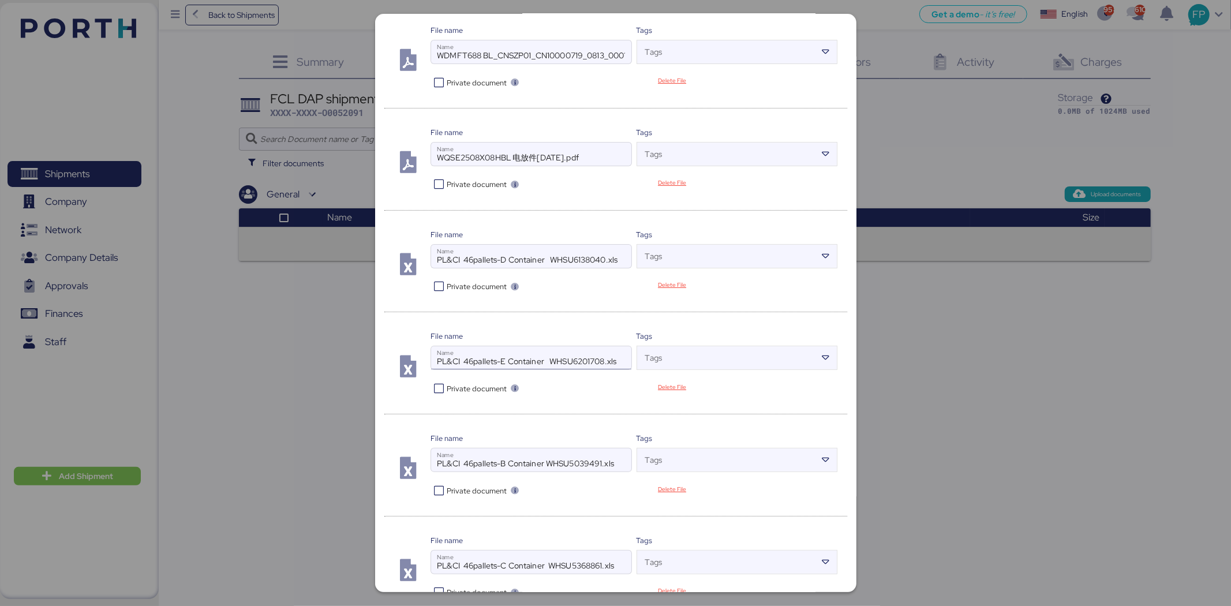
scroll to position [162, 0]
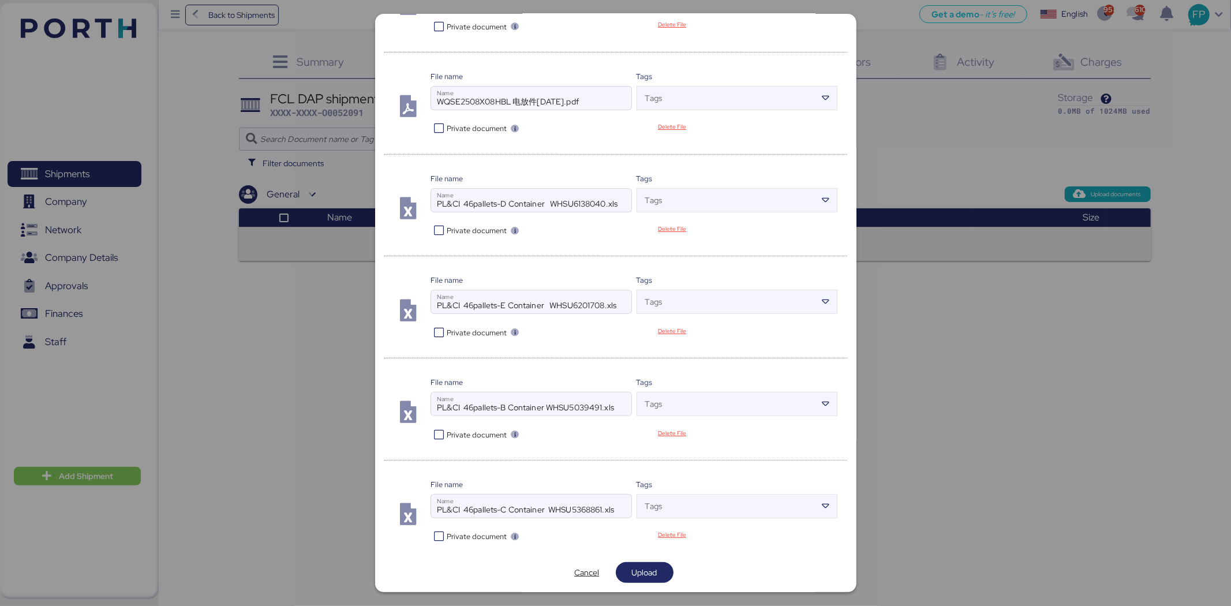
click at [442, 537] on icon at bounding box center [438, 536] width 17 height 11
click at [433, 428] on div "Private document" at bounding box center [532, 433] width 204 height 16
click at [443, 435] on icon at bounding box center [438, 434] width 17 height 11
click at [439, 332] on icon at bounding box center [438, 332] width 17 height 11
click at [436, 231] on icon at bounding box center [438, 230] width 17 height 11
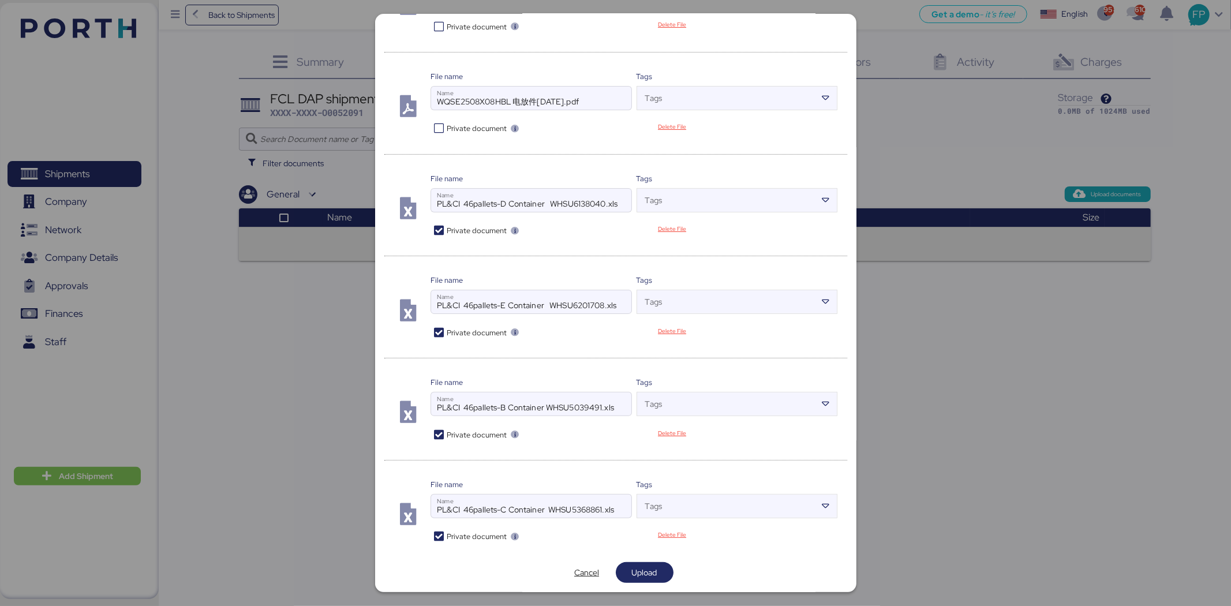
click at [442, 131] on icon at bounding box center [438, 128] width 17 height 11
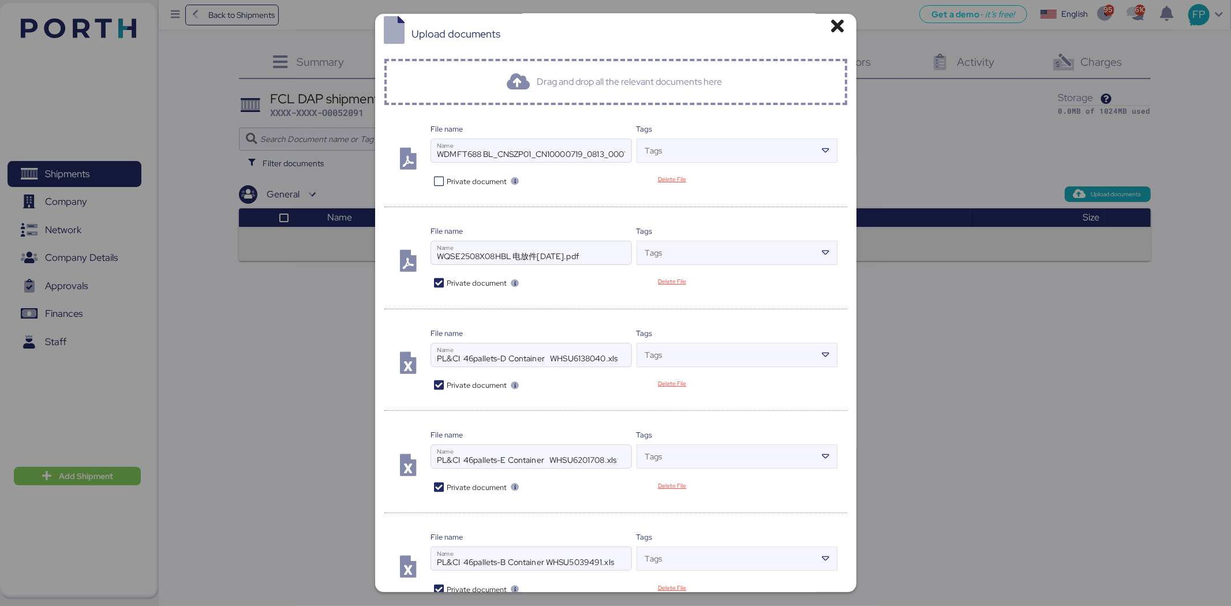
scroll to position [0, 0]
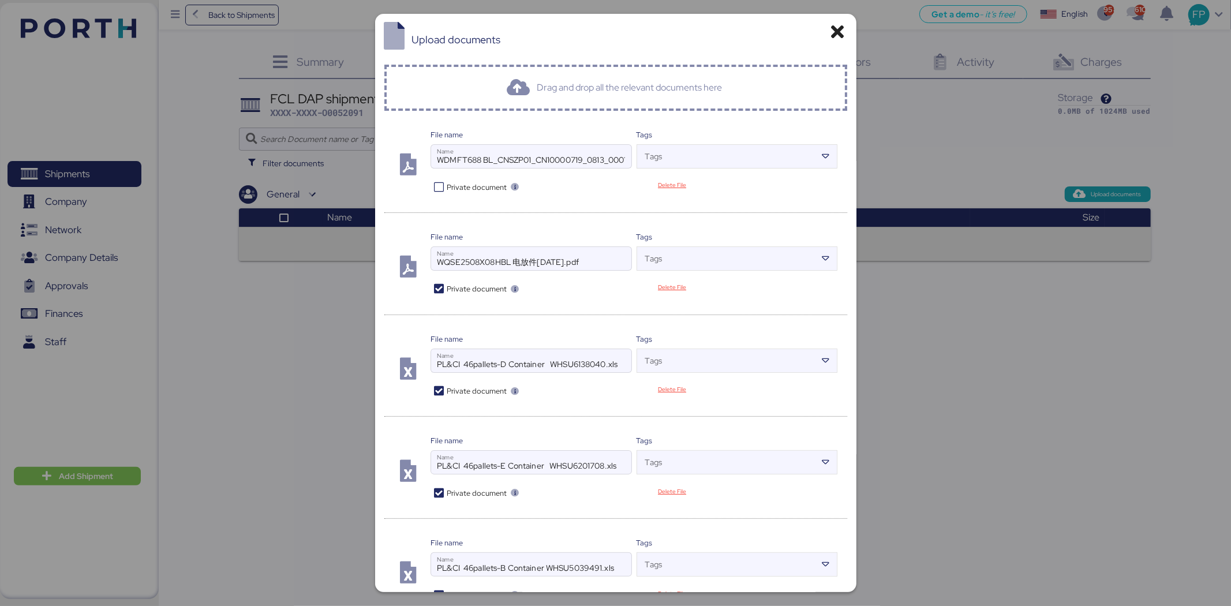
click at [439, 184] on icon at bounding box center [438, 187] width 17 height 11
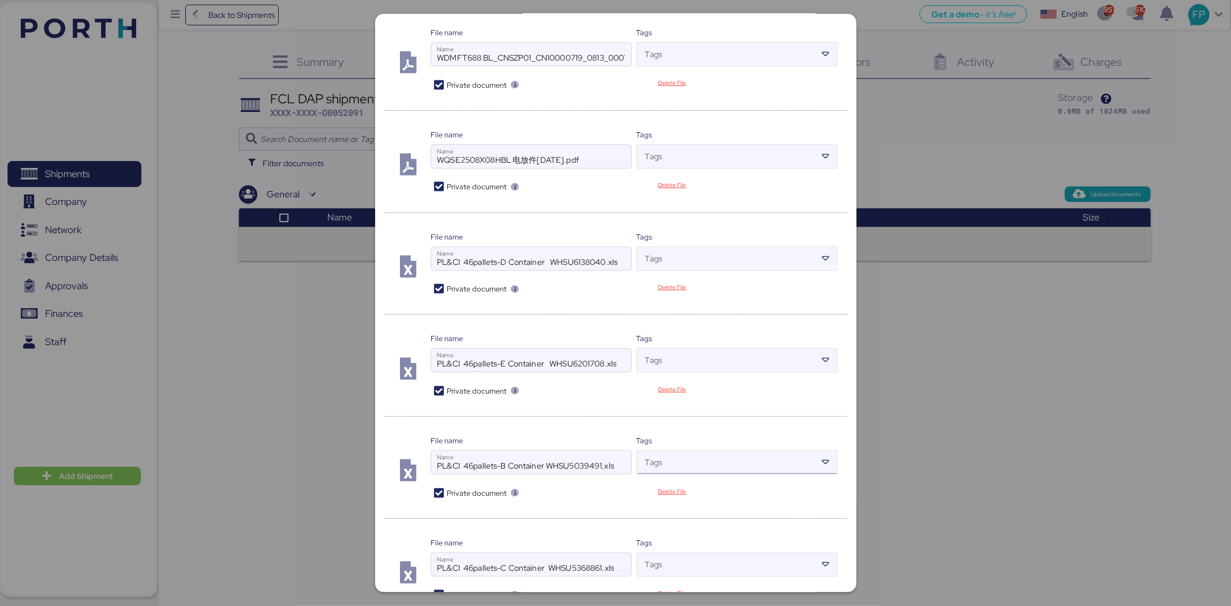
scroll to position [162, 0]
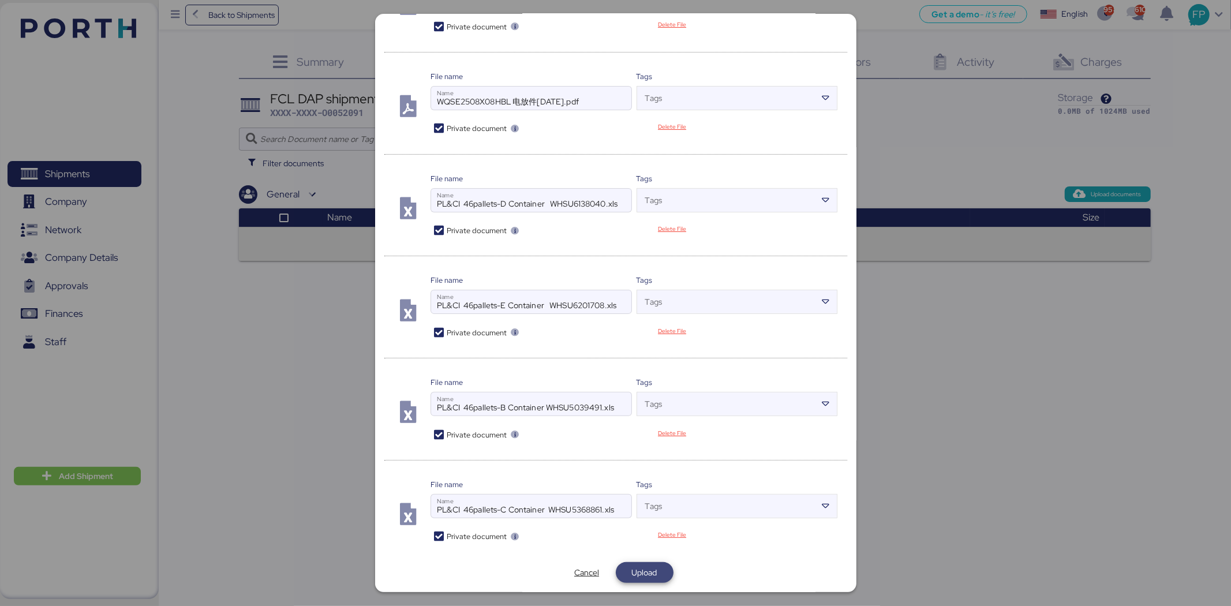
click at [645, 572] on span "Upload" at bounding box center [644, 573] width 25 height 14
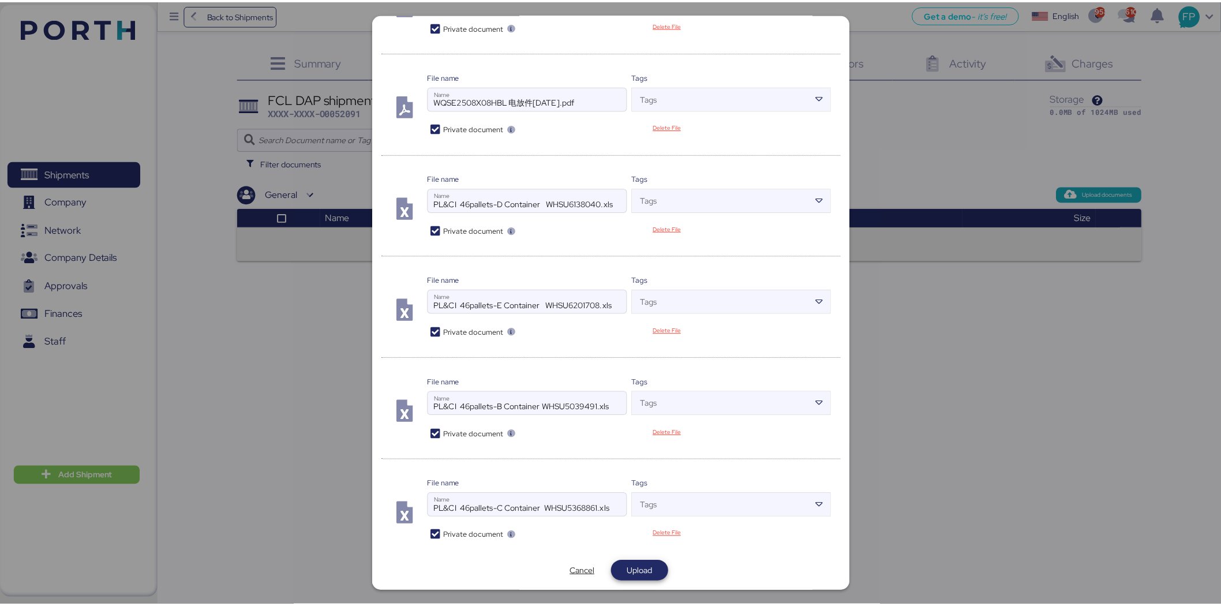
scroll to position [0, 0]
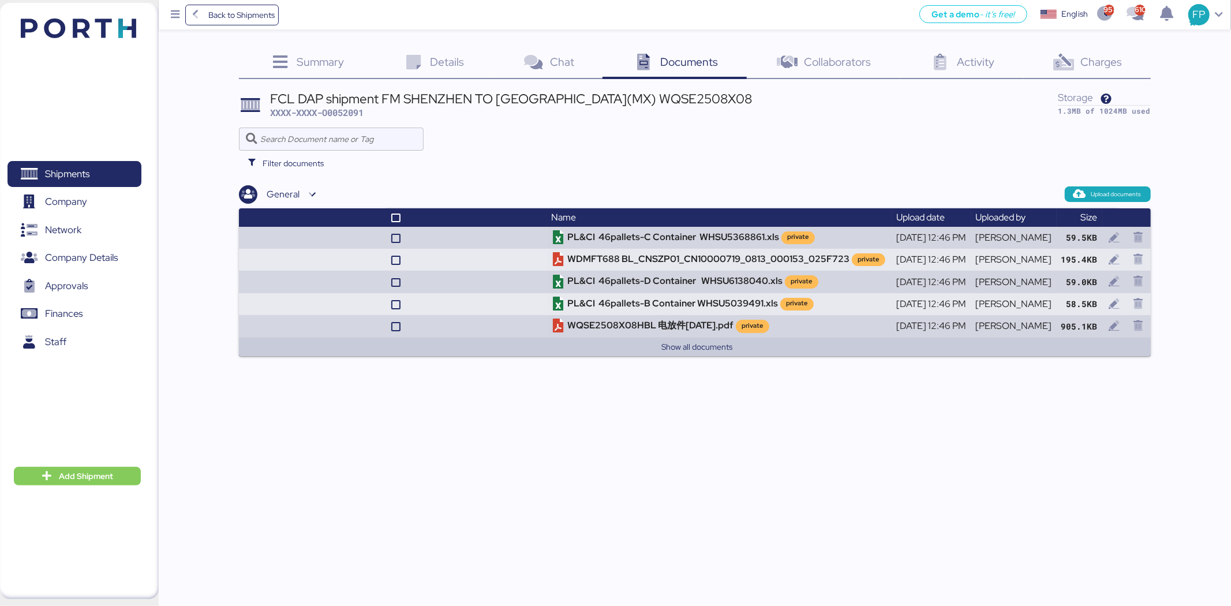
click at [1127, 59] on div "Charges 0" at bounding box center [1087, 63] width 128 height 31
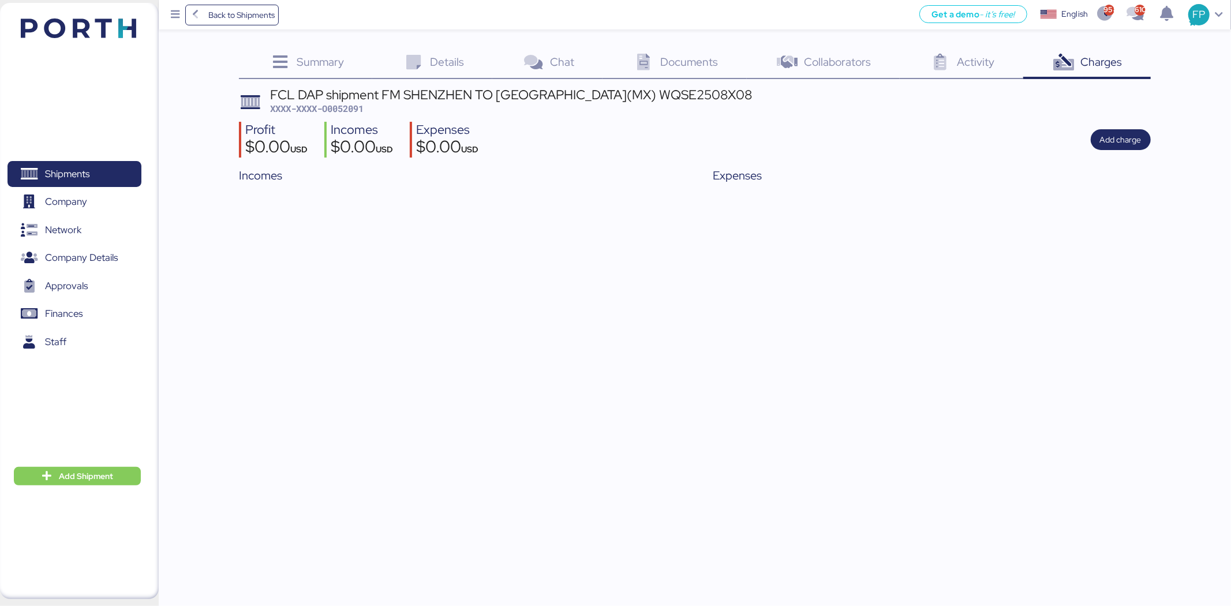
click at [361, 108] on span "XXXX-XXXX-O0052091" at bounding box center [316, 109] width 93 height 12
click at [360, 110] on span "XXXX-XXXX-O0052091" at bounding box center [316, 109] width 93 height 12
copy span "O0052091"
click at [431, 70] on div "Details 0" at bounding box center [432, 63] width 120 height 31
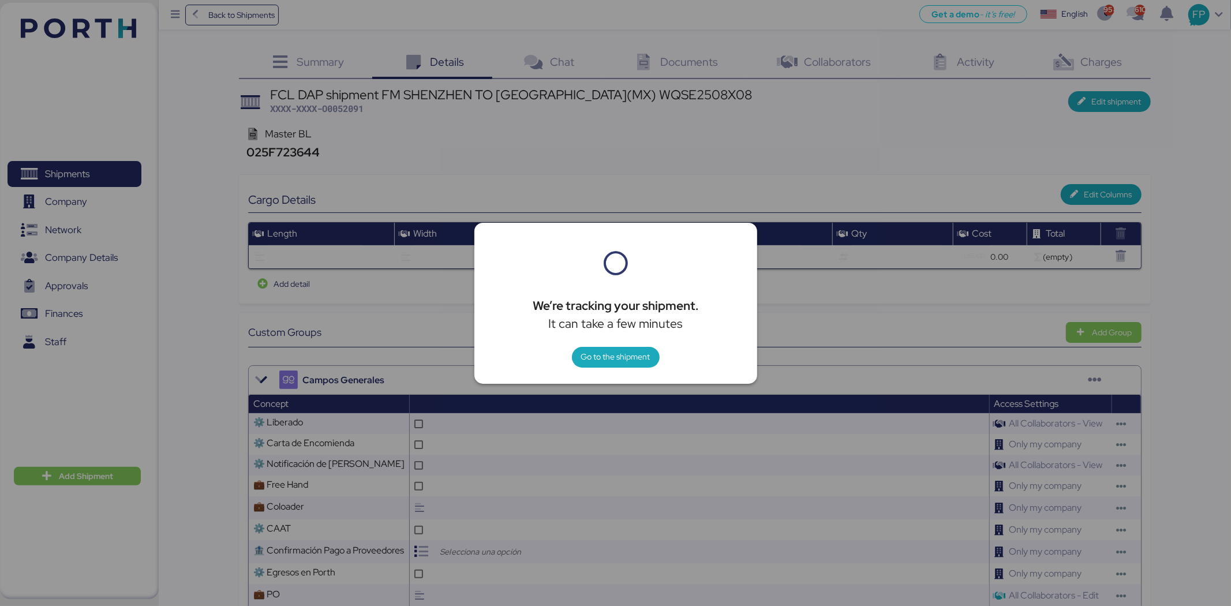
click at [840, 180] on div at bounding box center [615, 303] width 1231 height 606
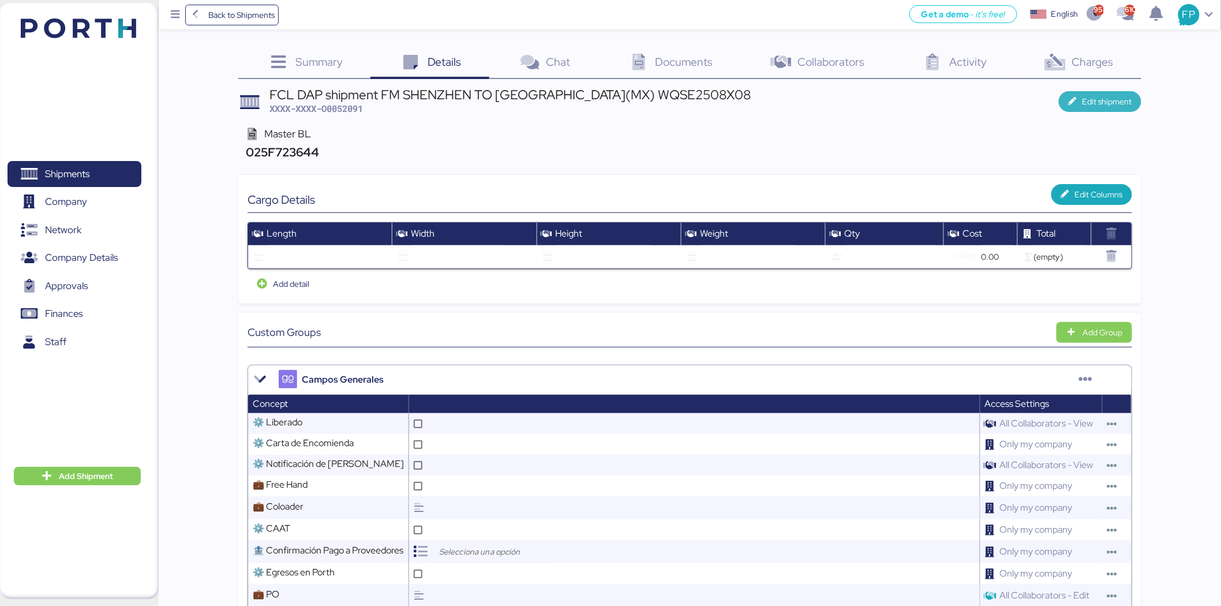
click at [1091, 100] on span "Edit shipment" at bounding box center [1108, 102] width 50 height 14
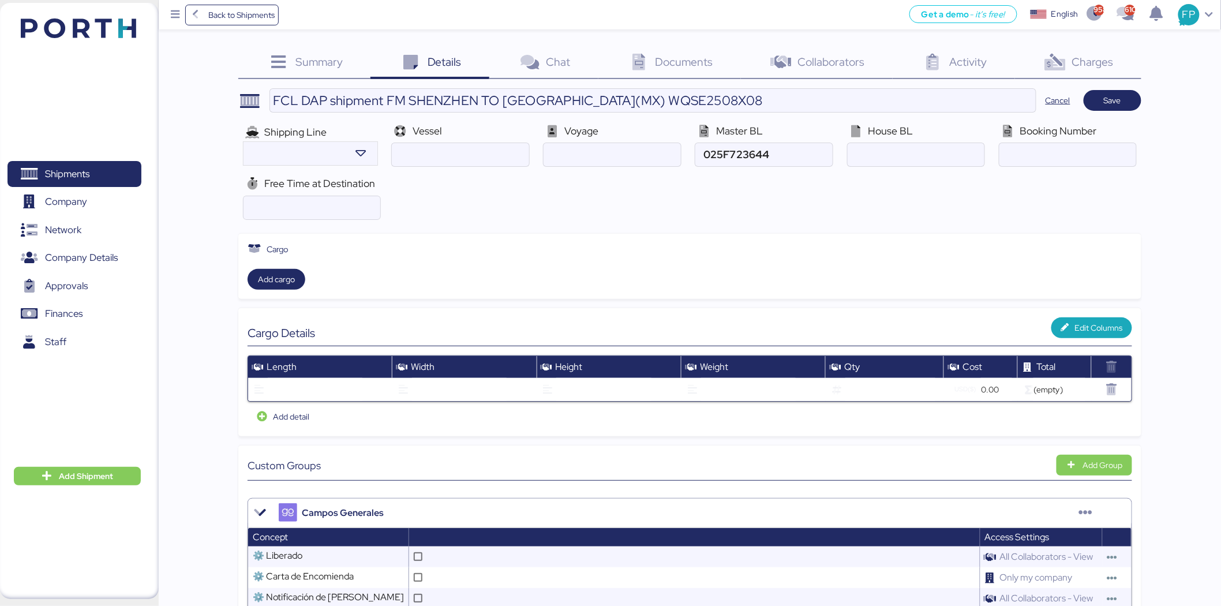
click at [923, 136] on div "House BL" at bounding box center [916, 130] width 138 height 15
click at [924, 140] on div "House BL" at bounding box center [916, 144] width 138 height 43
click at [921, 151] on input "ocean" at bounding box center [916, 154] width 137 height 23
paste input "WQSE2508X08"
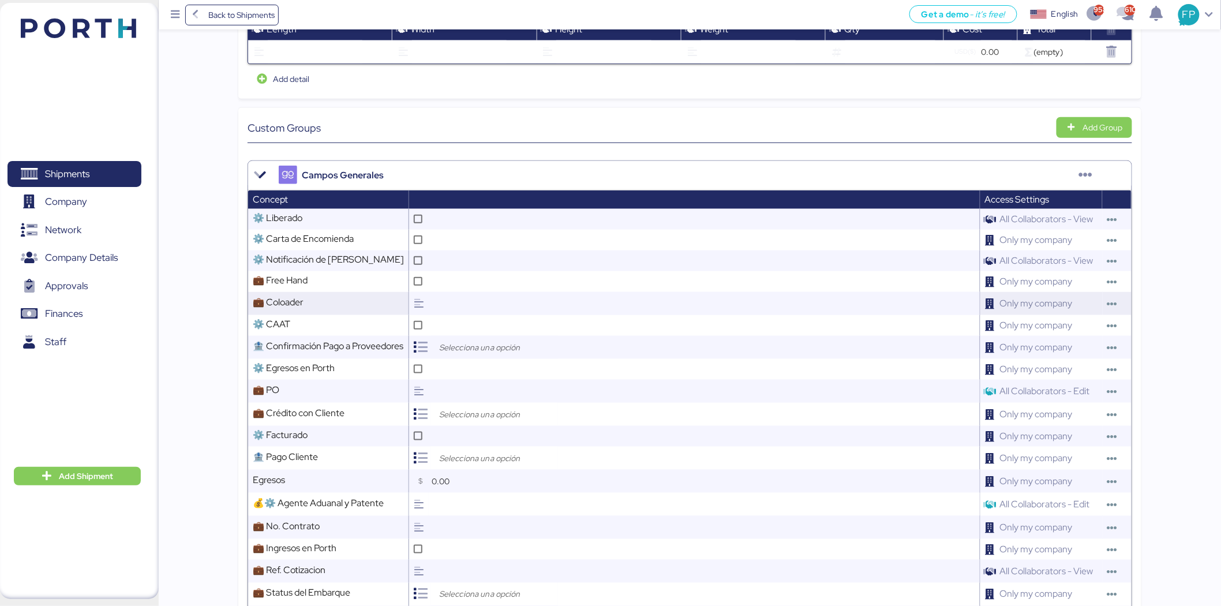
scroll to position [448, 0]
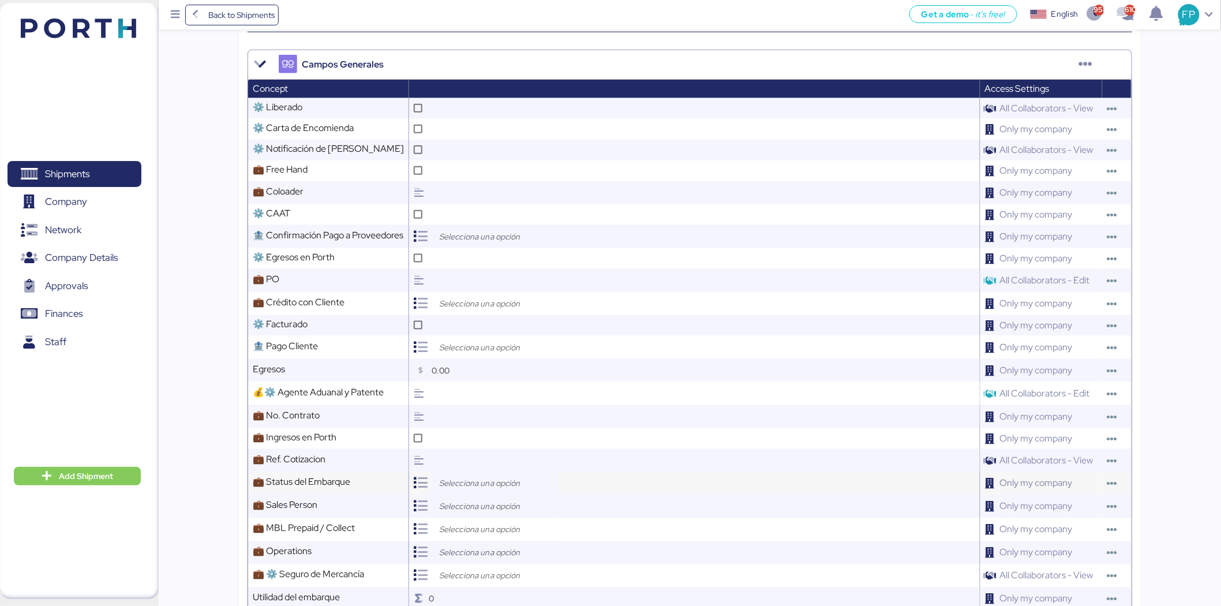
type input "WQSE2508X08"
click at [492, 484] on input "search" at bounding box center [497, 484] width 121 height 14
click at [492, 502] on div "Open" at bounding box center [497, 509] width 107 height 17
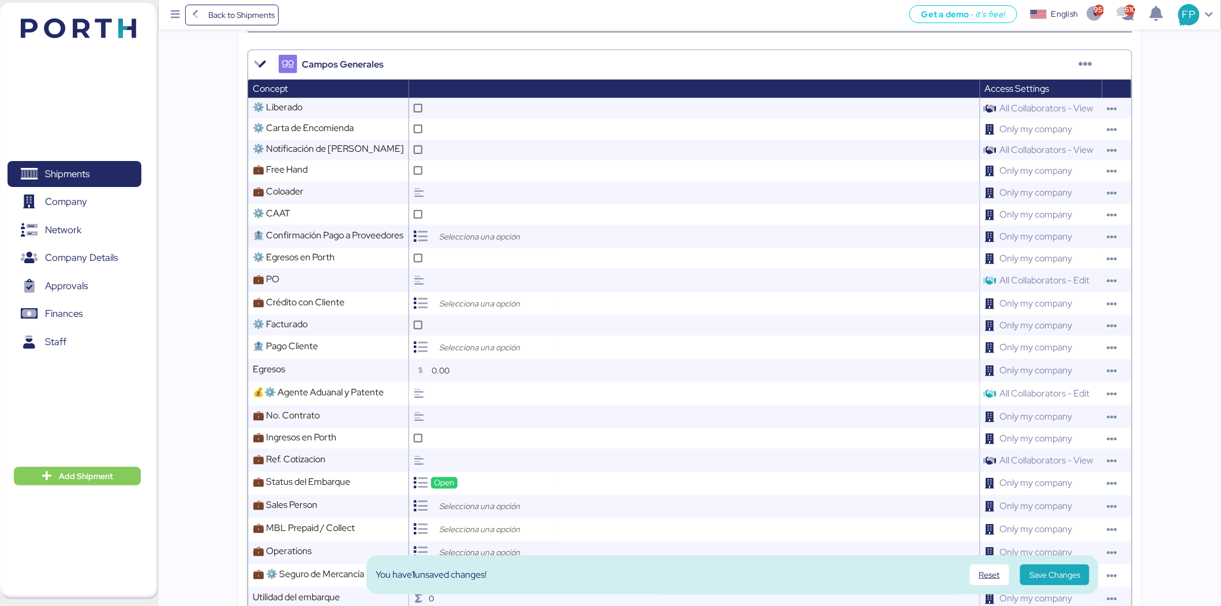
click at [469, 504] on input "search" at bounding box center [497, 507] width 121 height 14
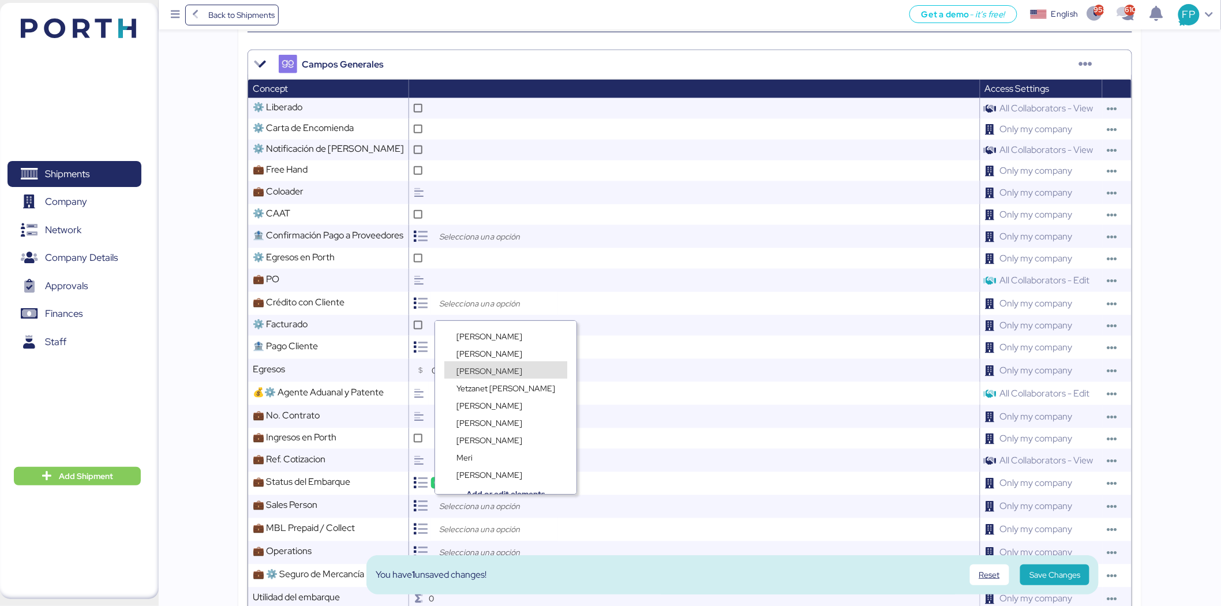
click at [490, 372] on span "Frida Perez" at bounding box center [489, 371] width 66 height 10
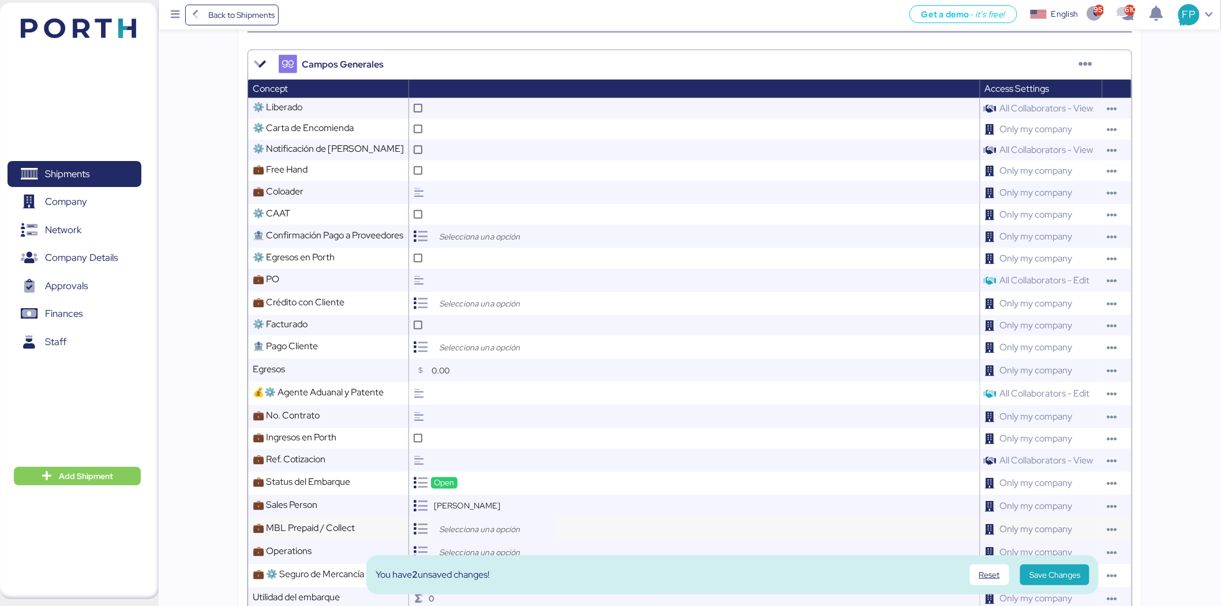
scroll to position [641, 0]
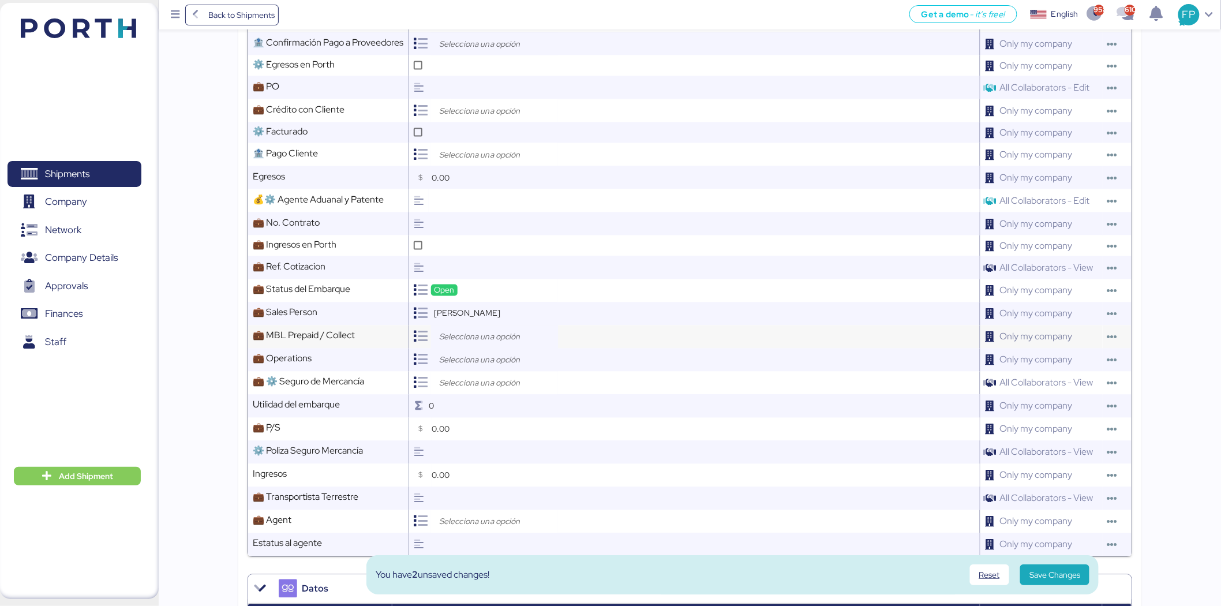
click at [488, 334] on input "search" at bounding box center [497, 337] width 121 height 14
click at [470, 365] on span "Prepaid" at bounding box center [470, 364] width 28 height 10
click at [469, 360] on input "search" at bounding box center [497, 360] width 121 height 14
click at [481, 413] on div "Ruth Uribe" at bounding box center [499, 421] width 110 height 17
click at [436, 390] on div at bounding box center [494, 383] width 127 height 23
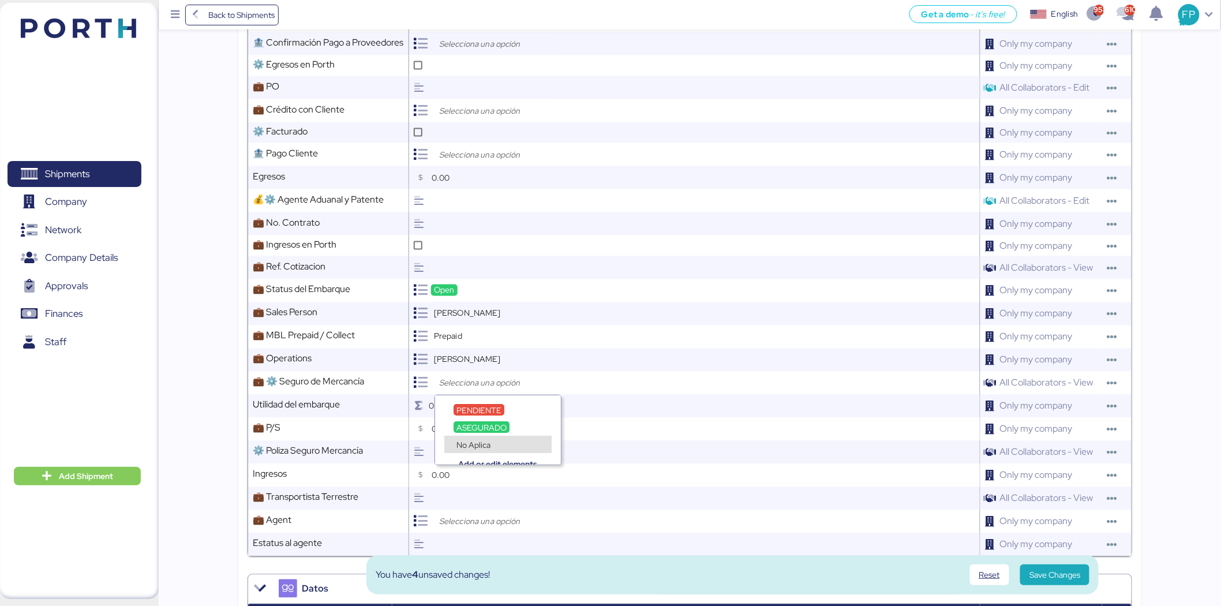
click at [451, 442] on div "No Aplica" at bounding box center [497, 444] width 107 height 17
click at [465, 497] on input "text" at bounding box center [704, 498] width 551 height 23
type input "[PERSON_NAME]"
click at [479, 532] on div at bounding box center [494, 521] width 127 height 23
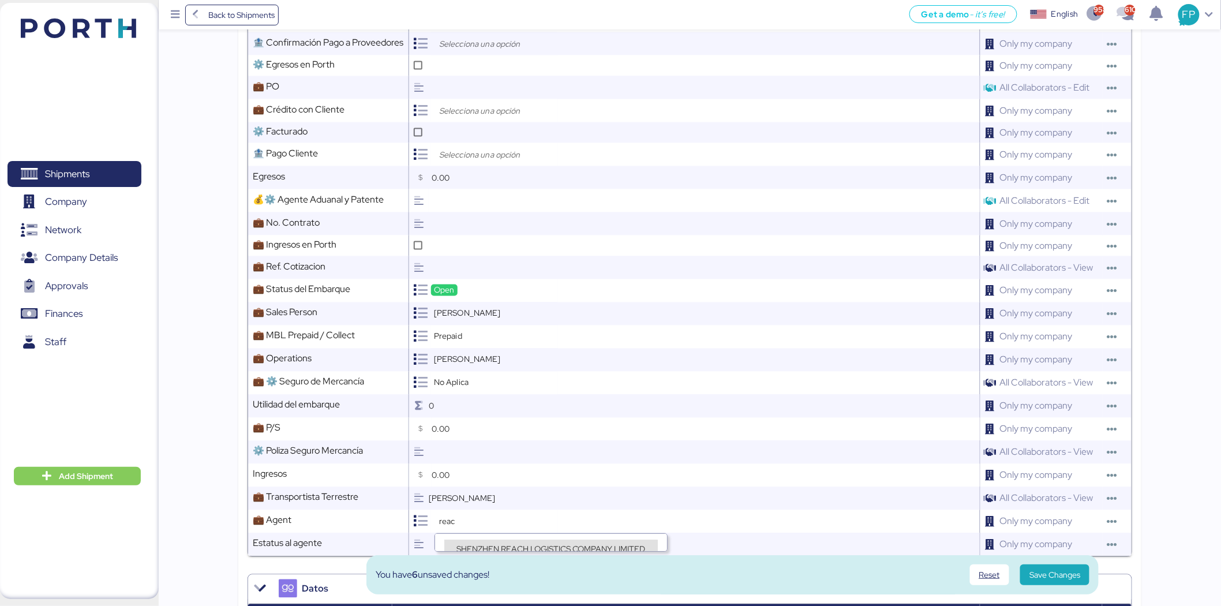
type input "reac"
click at [560, 544] on span "SHENZHEN REACH LOGISTICS COMPANY LIMITED" at bounding box center [550, 549] width 189 height 10
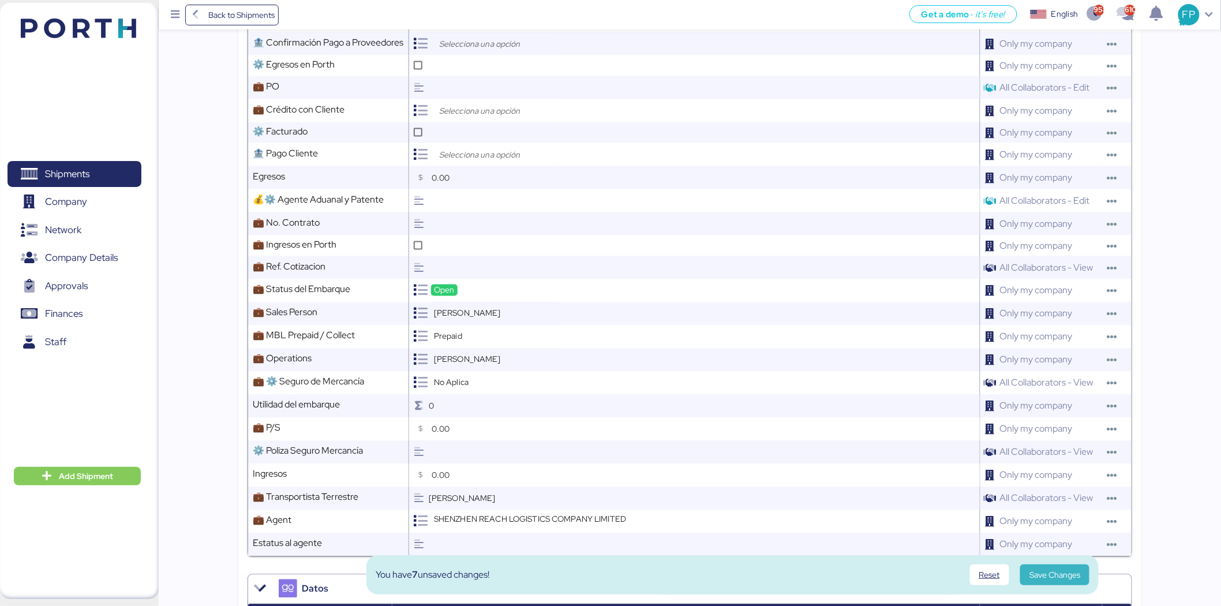
scroll to position [6, 0]
click at [1069, 570] on span "Save Changes" at bounding box center [1054, 575] width 51 height 14
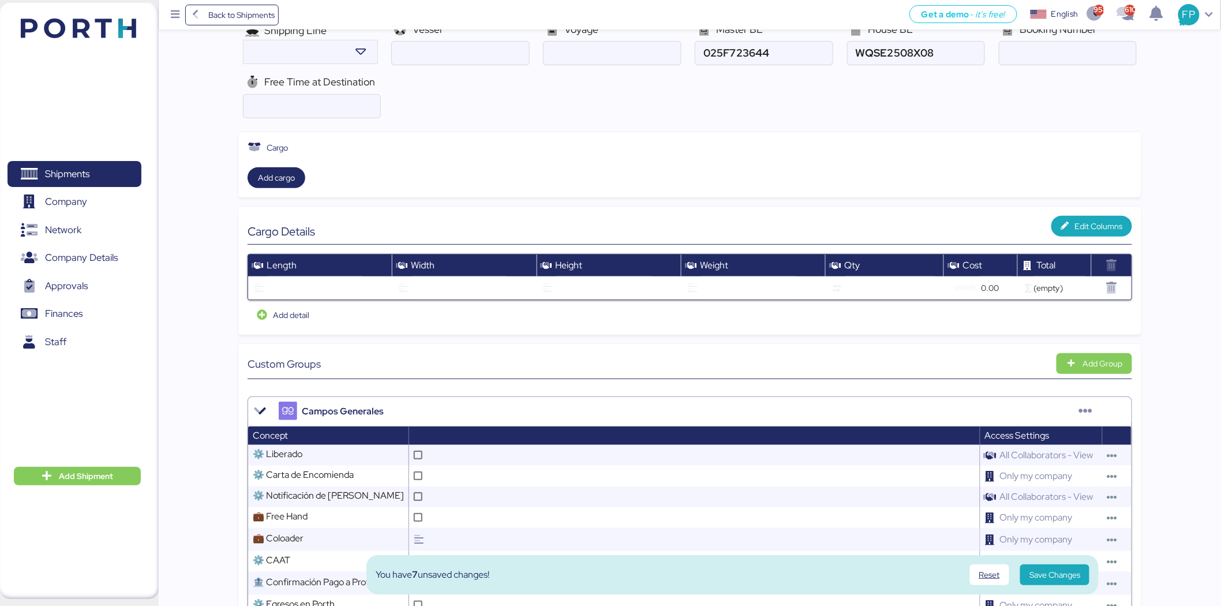
scroll to position [0, 0]
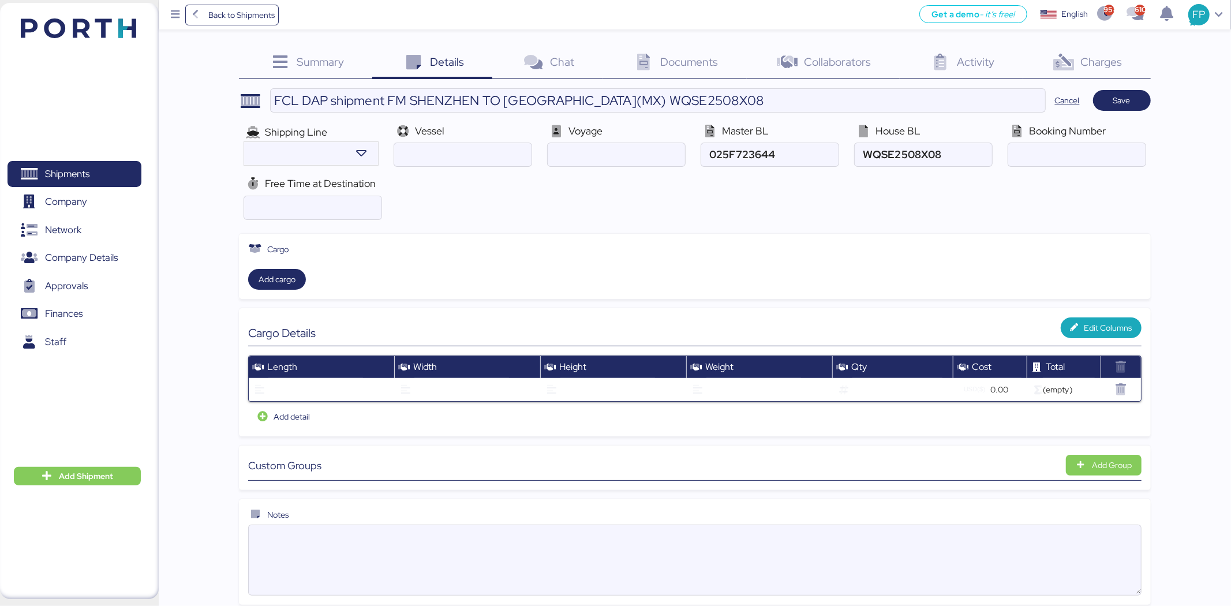
click at [1126, 83] on div "Summary 0 Details 0 Chat 0 Documents 0 Collaborators 0 Activity 0 Charges 0 FCL…" at bounding box center [694, 326] width 911 height 557
click at [1129, 83] on div "Summary 0 Details 0 Chat 0 Documents 0 Collaborators 0 Activity 0 Charges 0 FCL…" at bounding box center [694, 326] width 911 height 557
click at [1126, 92] on span "Save" at bounding box center [1121, 100] width 39 height 16
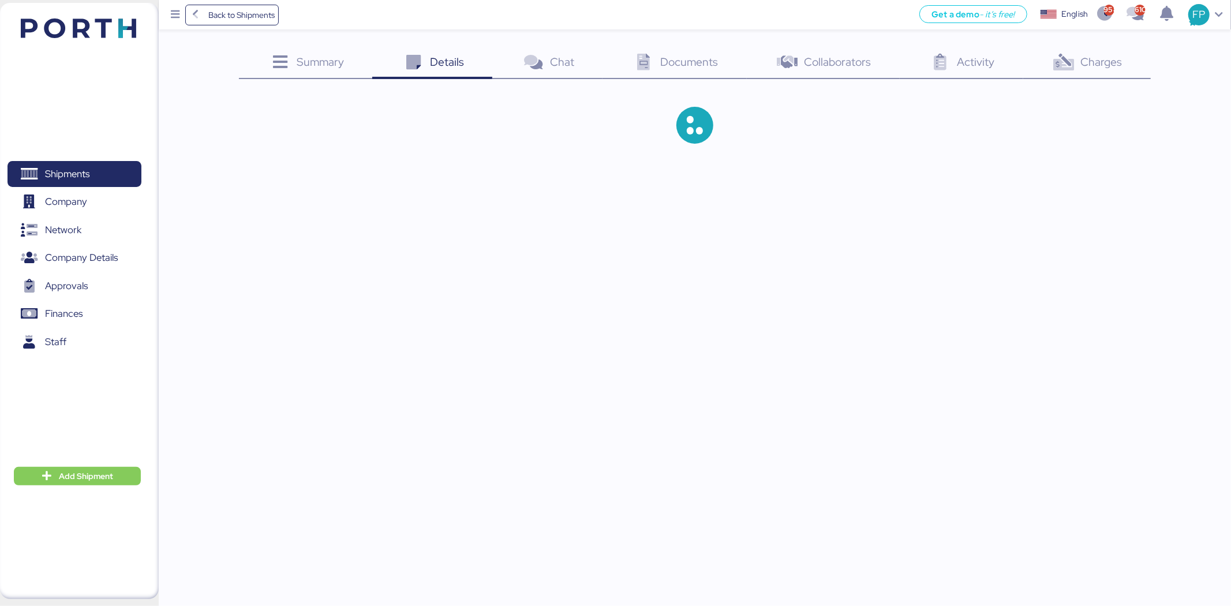
click at [1111, 64] on span "Charges" at bounding box center [1101, 61] width 42 height 15
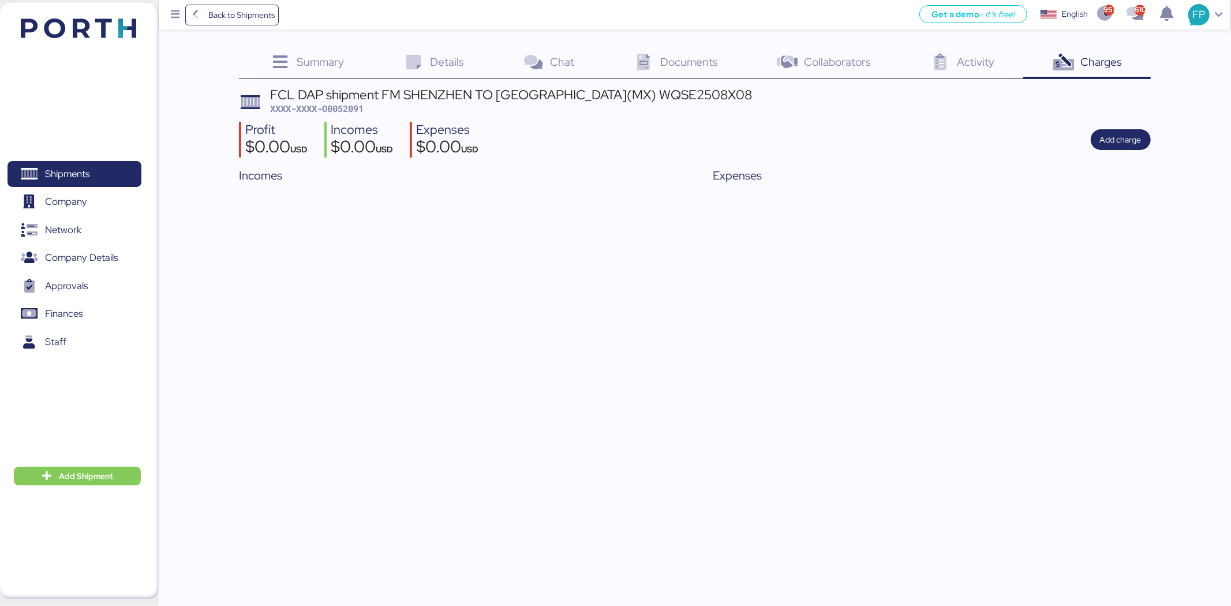
click at [341, 112] on span "XXXX-XXXX-O0052091" at bounding box center [316, 109] width 93 height 12
copy span "O0052091"
click at [647, 71] on icon at bounding box center [643, 62] width 25 height 17
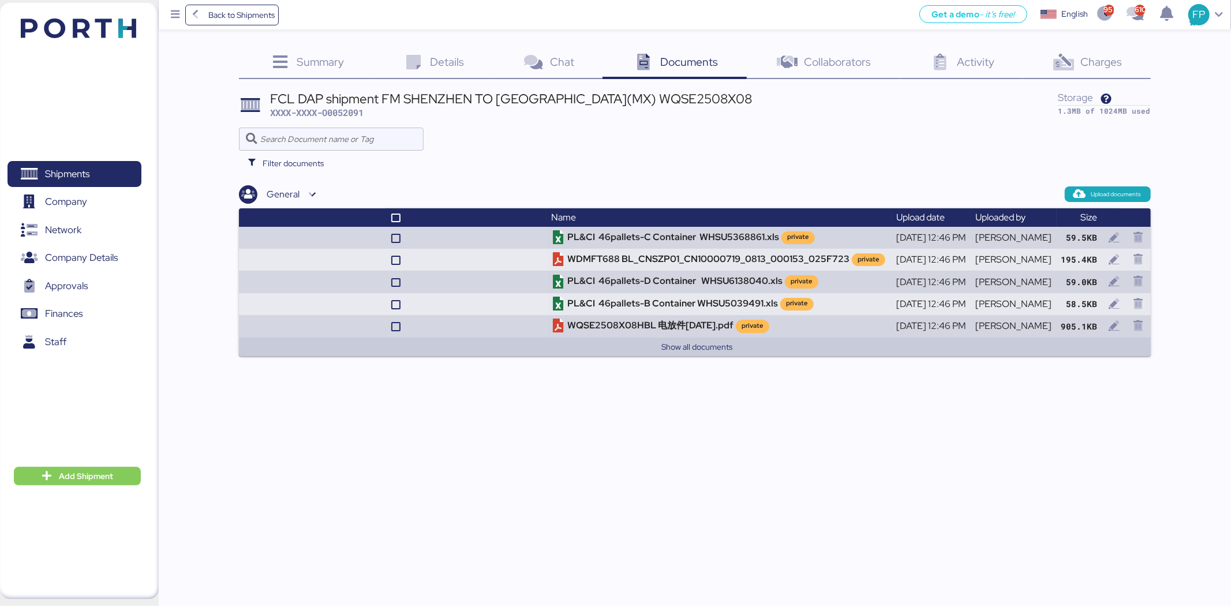
click at [469, 68] on div "Details 0" at bounding box center [432, 63] width 120 height 31
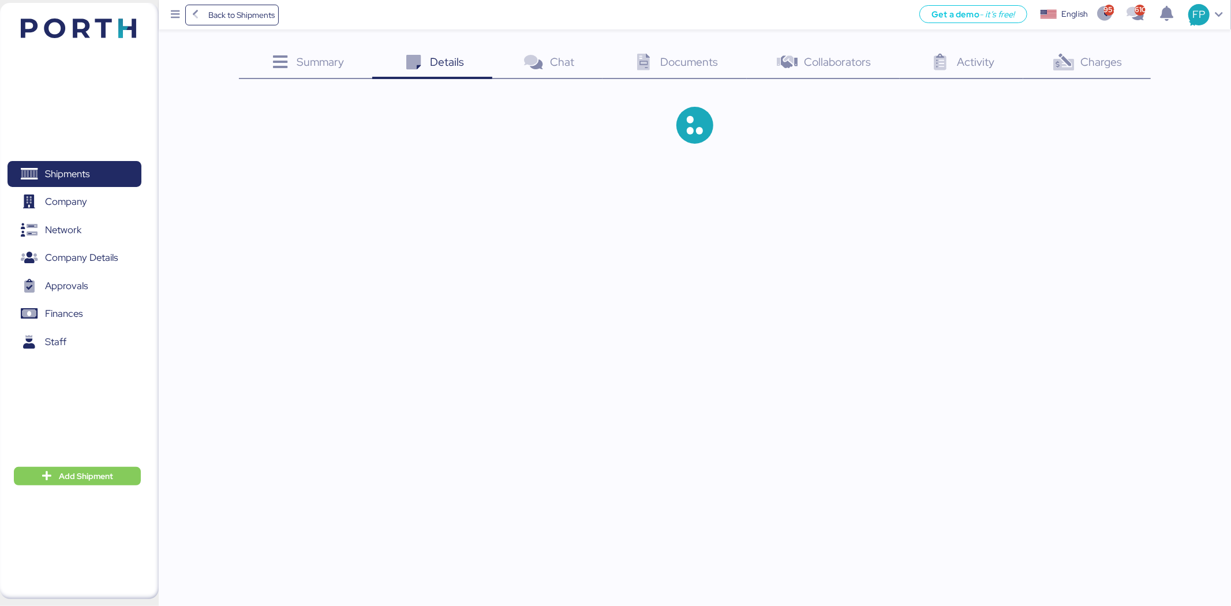
click at [291, 62] on icon at bounding box center [280, 62] width 25 height 17
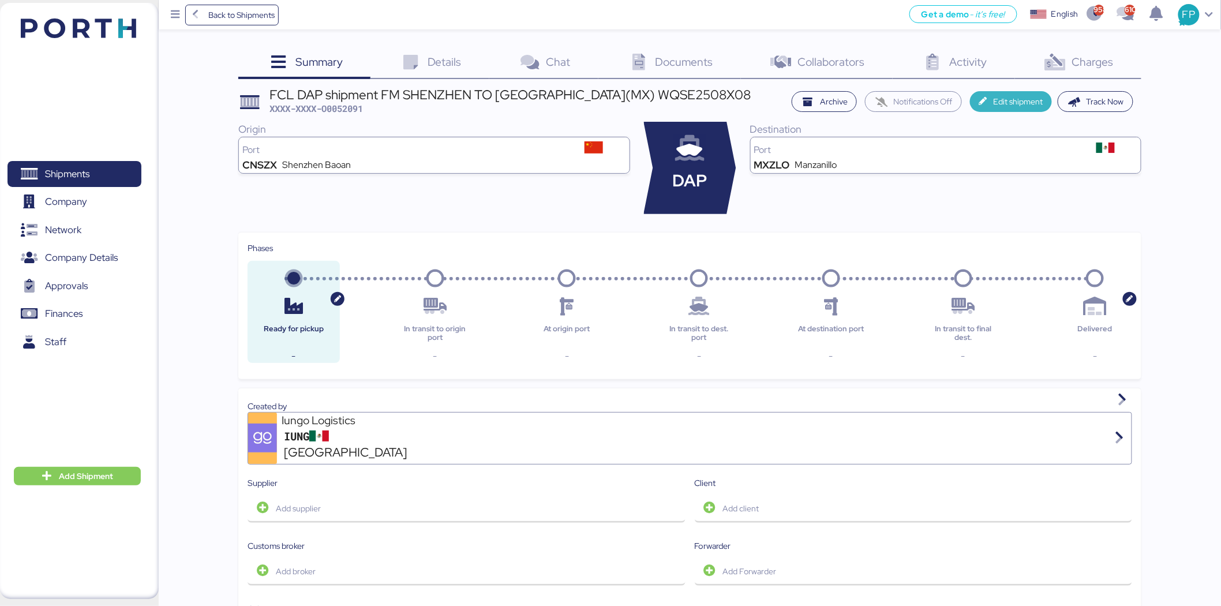
click at [990, 105] on icon "button" at bounding box center [985, 102] width 12 height 8
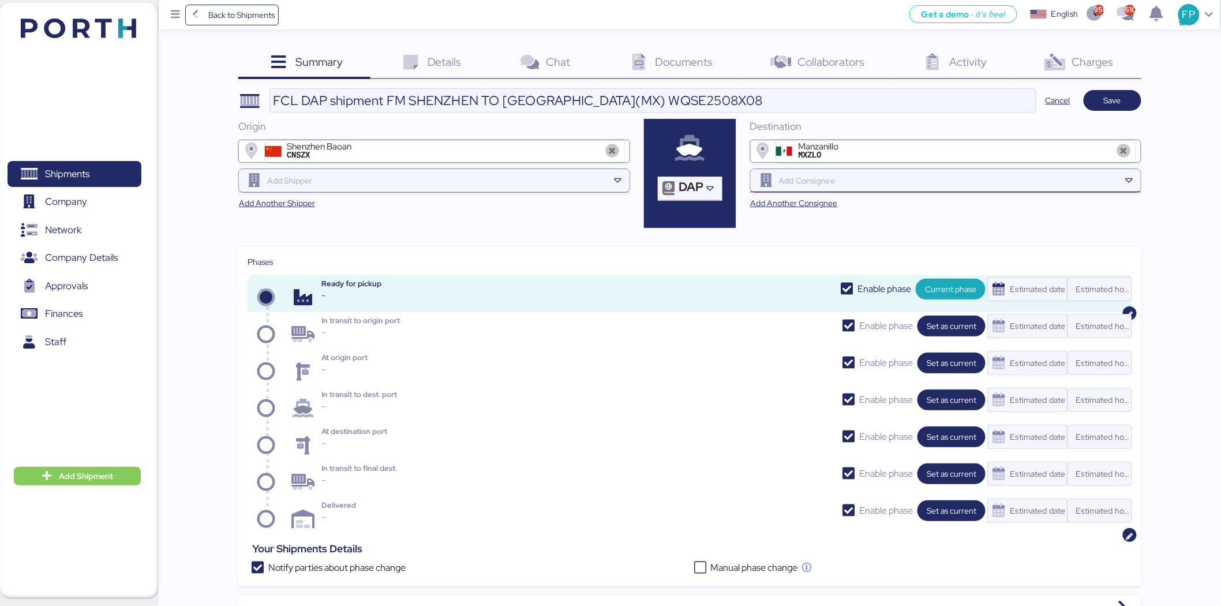
click at [887, 178] on input "search" at bounding box center [948, 181] width 343 height 14
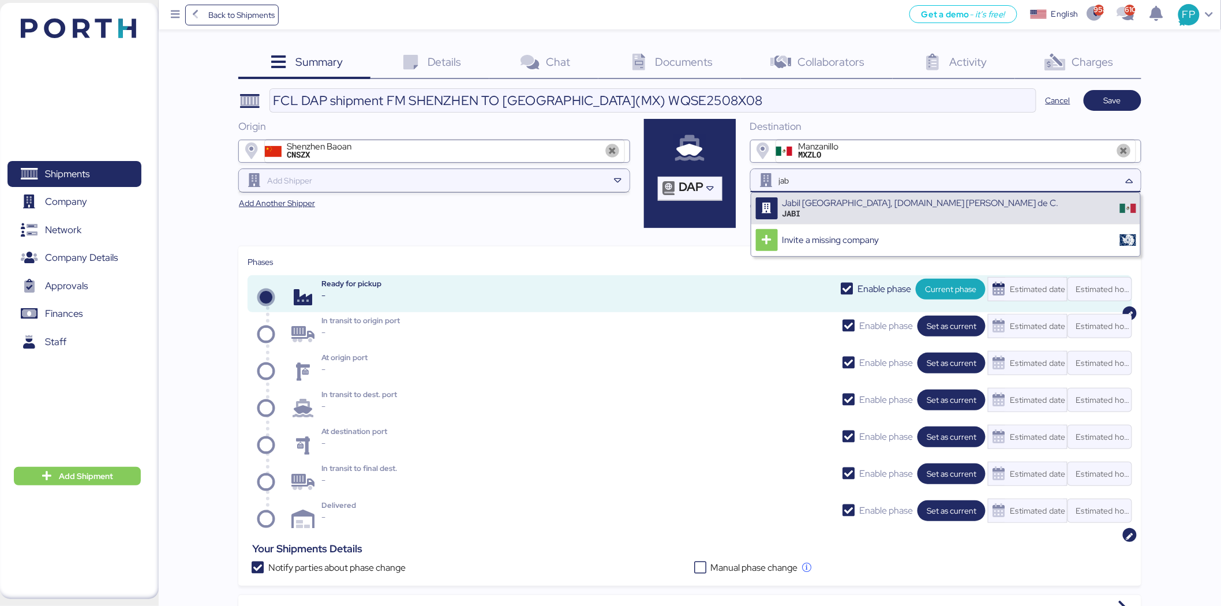
type input "jab"
click at [886, 198] on div "Jabil Circuit de Mexico, S.de R.L. de C." at bounding box center [920, 203] width 276 height 10
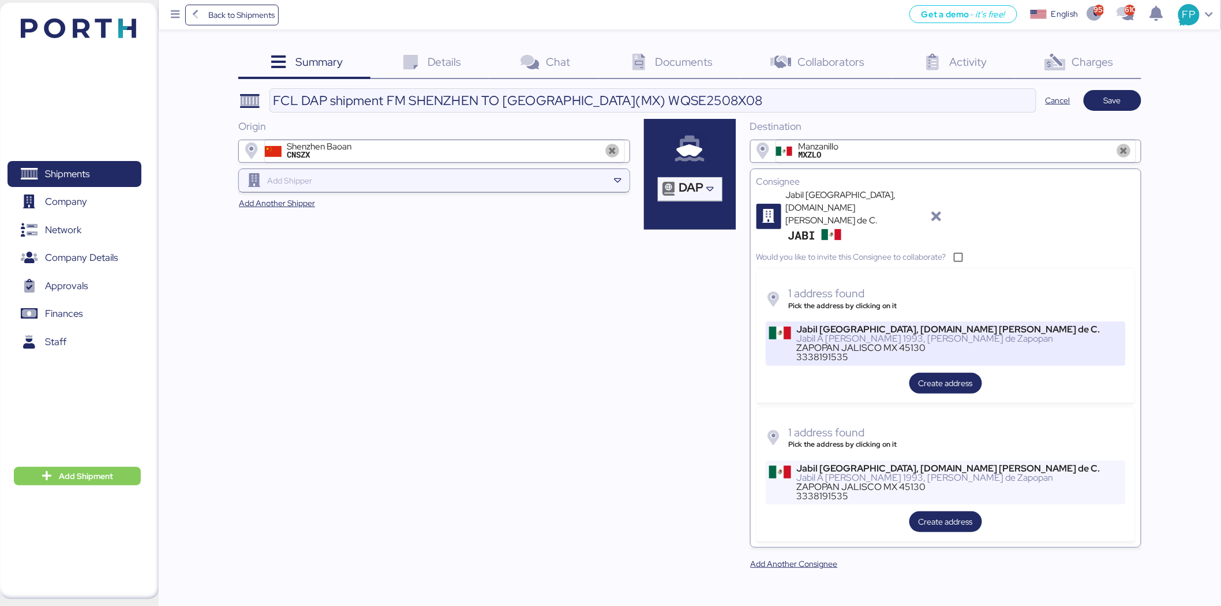
click at [846, 334] on div "Jabil A v. Valdepenas 1993, Lomas de Zapopan" at bounding box center [949, 338] width 304 height 9
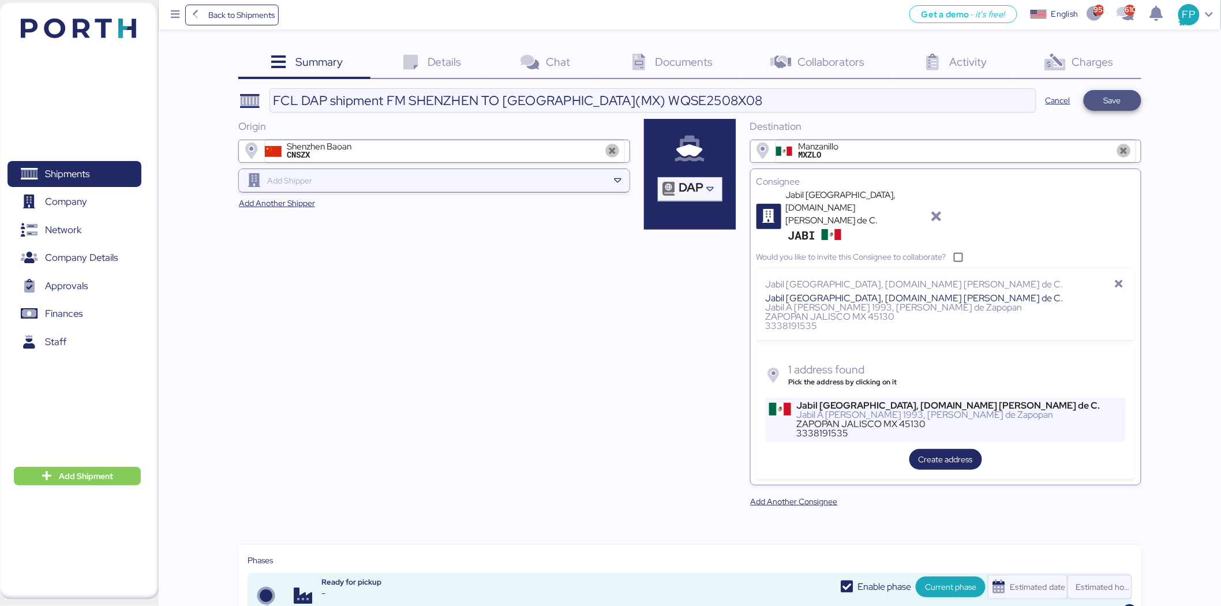
click at [1137, 104] on span "Save" at bounding box center [1113, 100] width 58 height 21
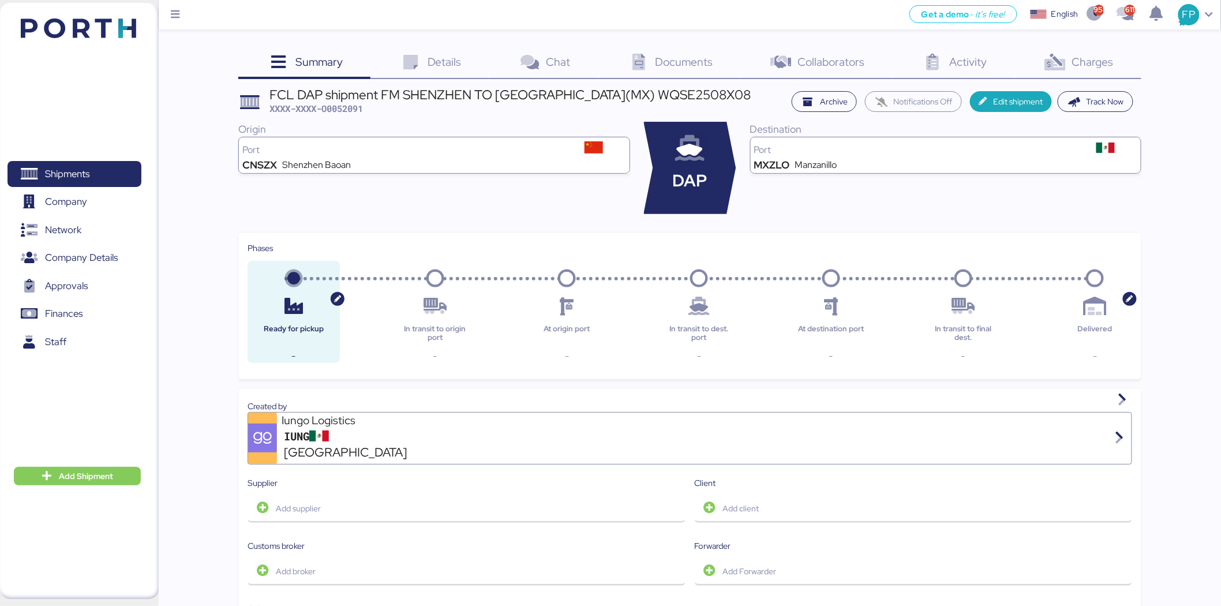
drag, startPoint x: 0, startPoint y: 0, endPoint x: 872, endPoint y: 22, distance: 872.2
click at [872, 22] on div "Get a demo - it’s free! Get a demo English Inglés English 958 611 FP" at bounding box center [703, 14] width 1036 height 29
